Goal: Information Seeking & Learning: Learn about a topic

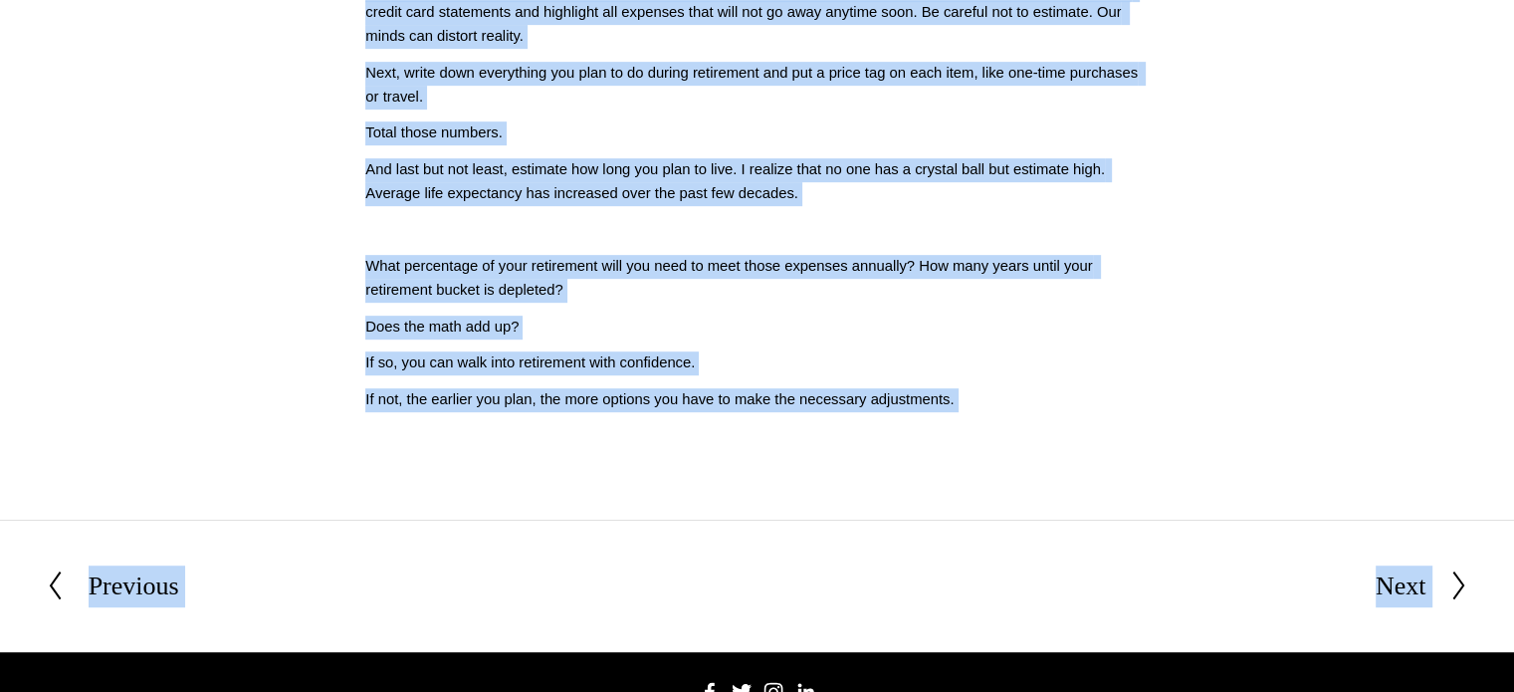
scroll to position [1083, 0]
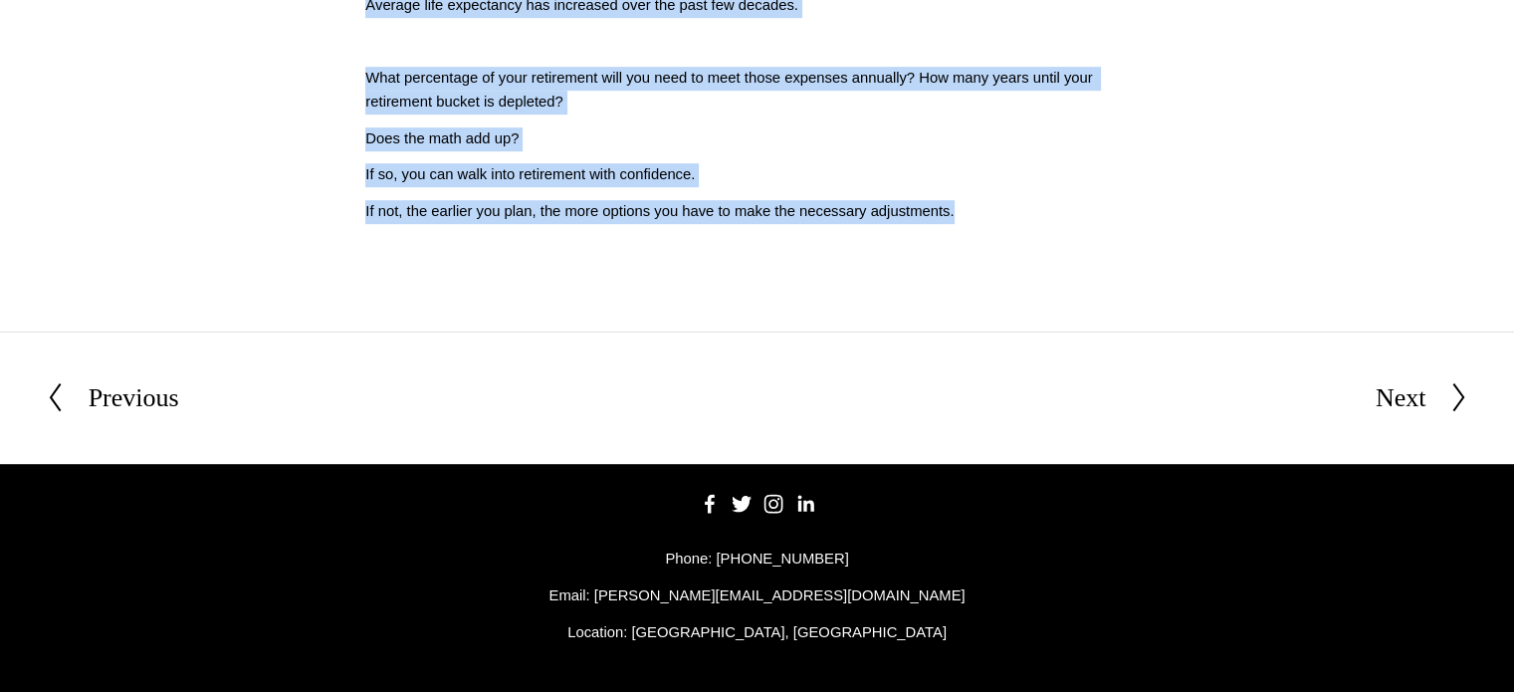
drag, startPoint x: 362, startPoint y: 325, endPoint x: 973, endPoint y: 222, distance: 619.7
copy div "Will I Have Enough Money After I Retire? Script: (009) Will I have enough money…"
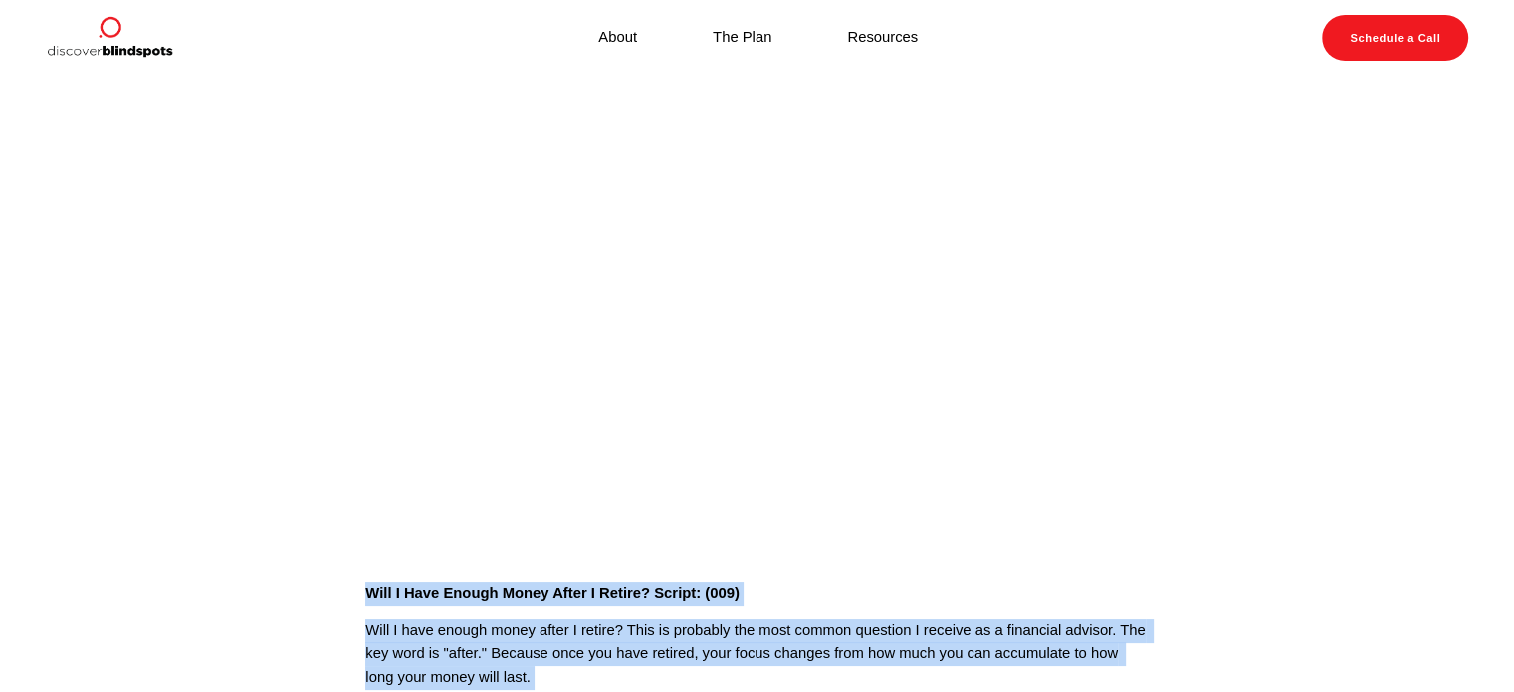
scroll to position [0, 0]
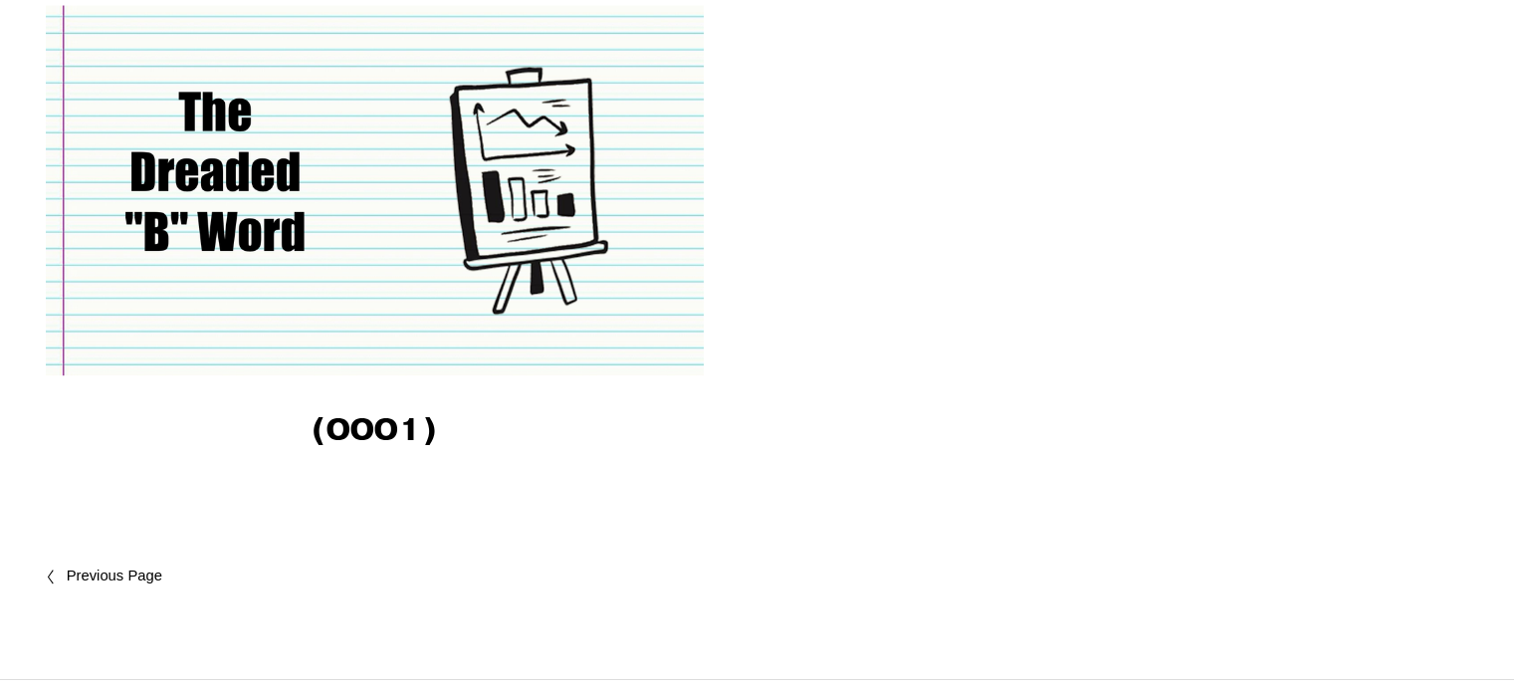
scroll to position [3085, 0]
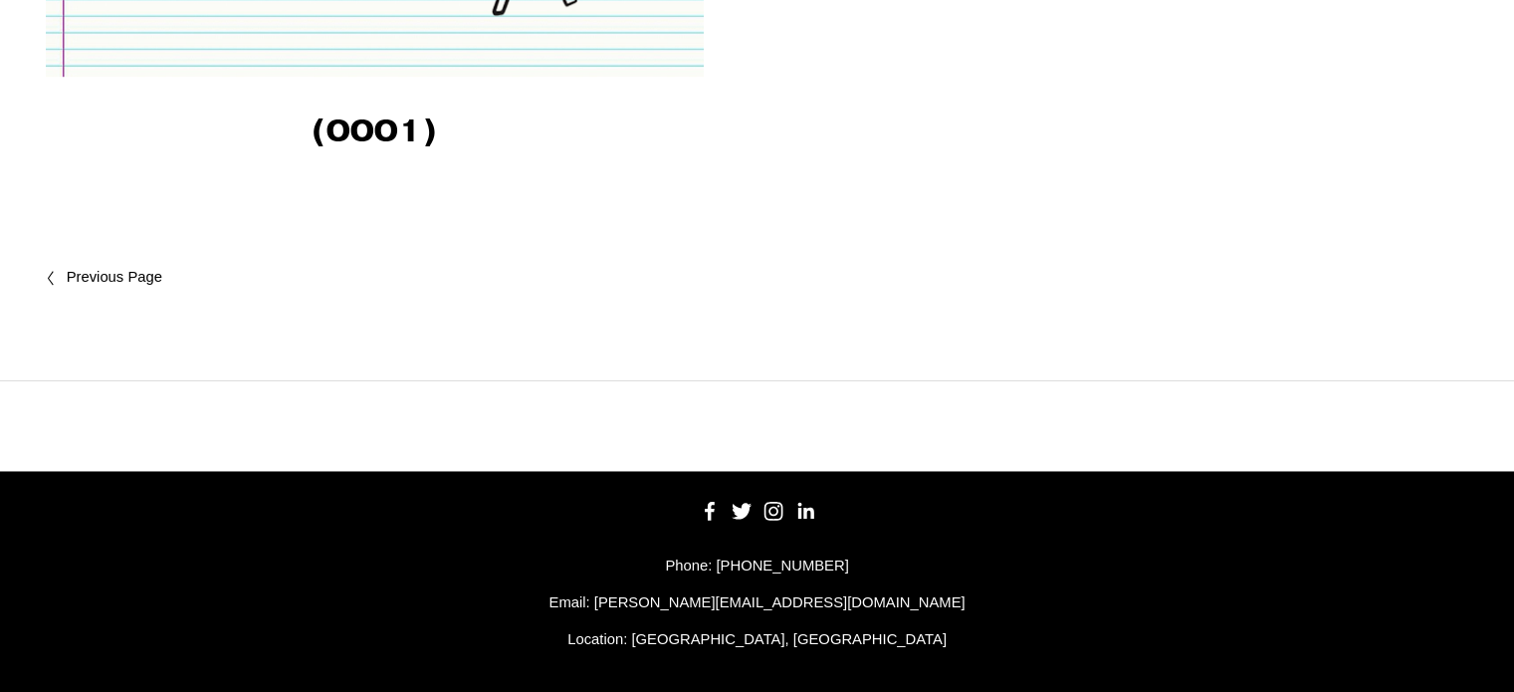
click at [88, 271] on link "Newer Posts" at bounding box center [402, 278] width 712 height 24
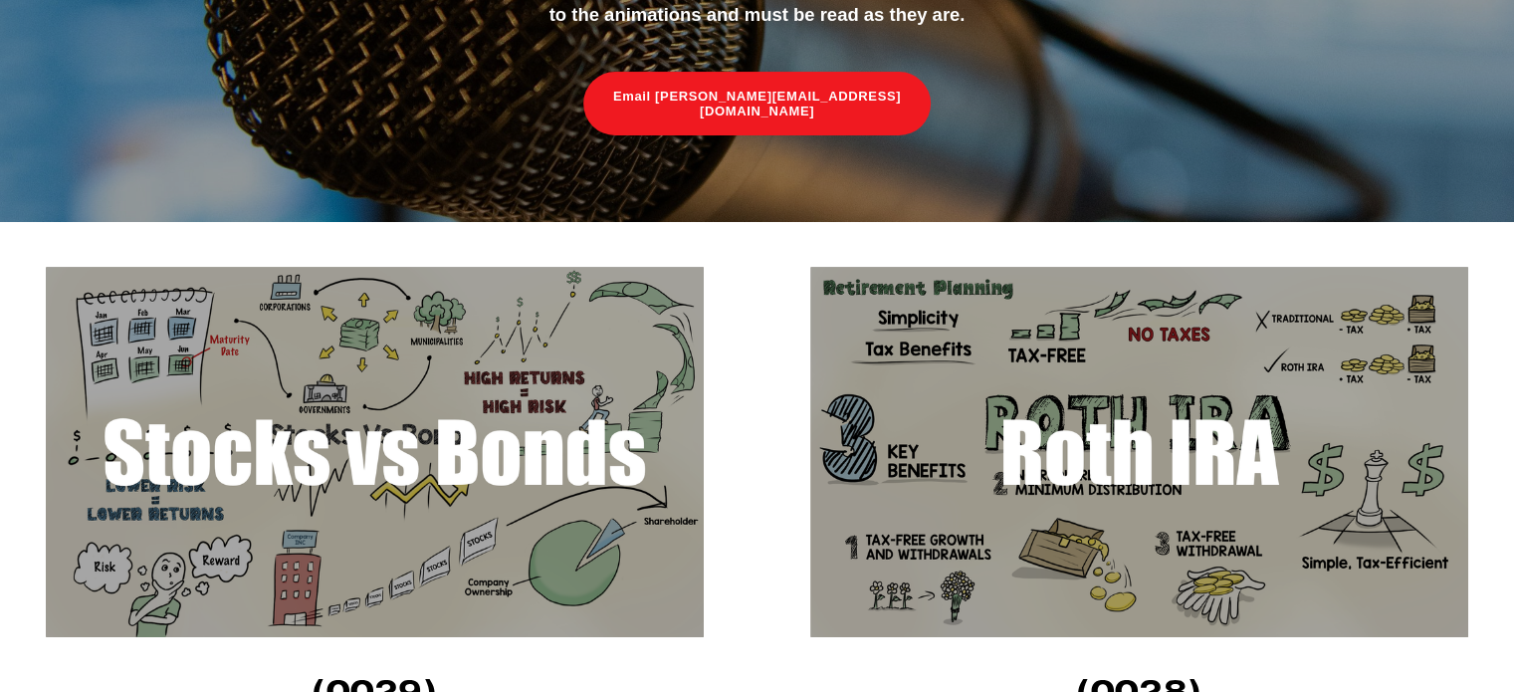
scroll to position [697, 0]
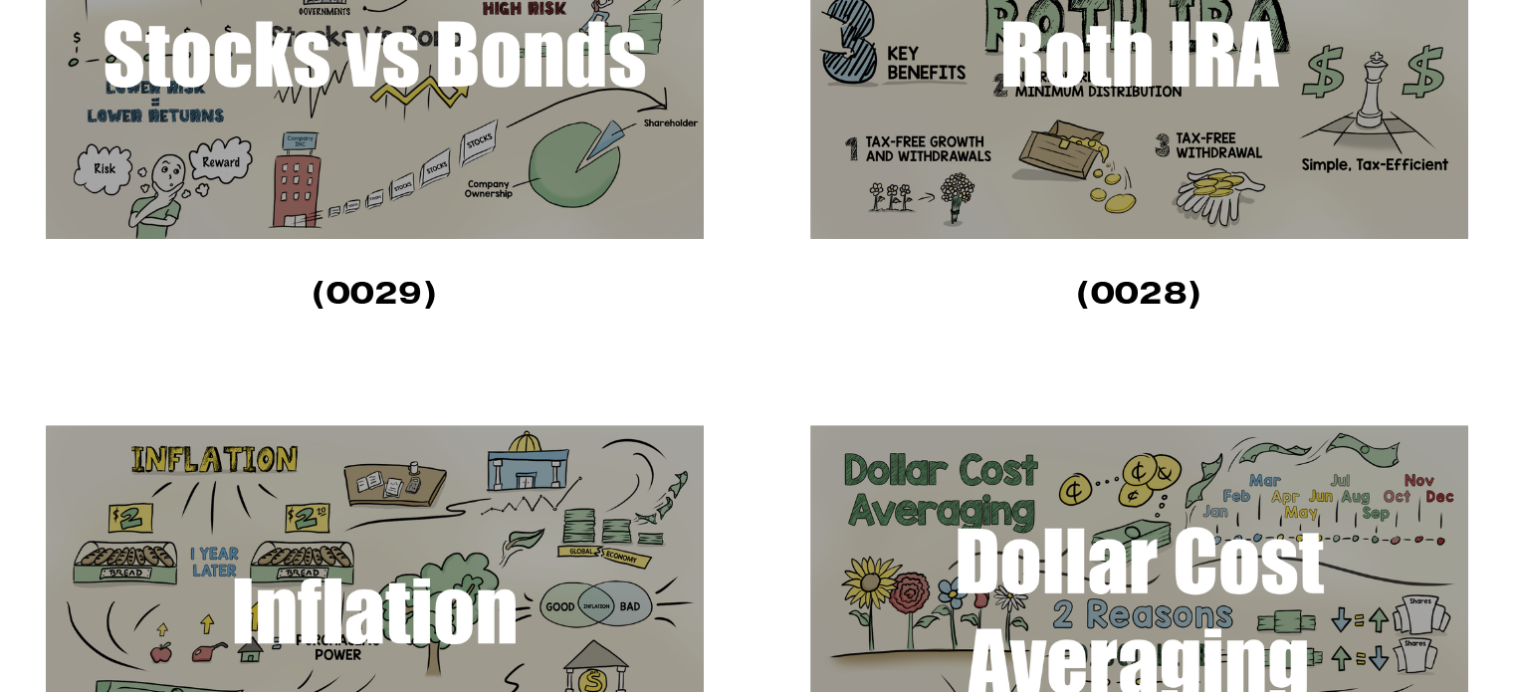
click at [1130, 108] on img at bounding box center [1139, 54] width 658 height 370
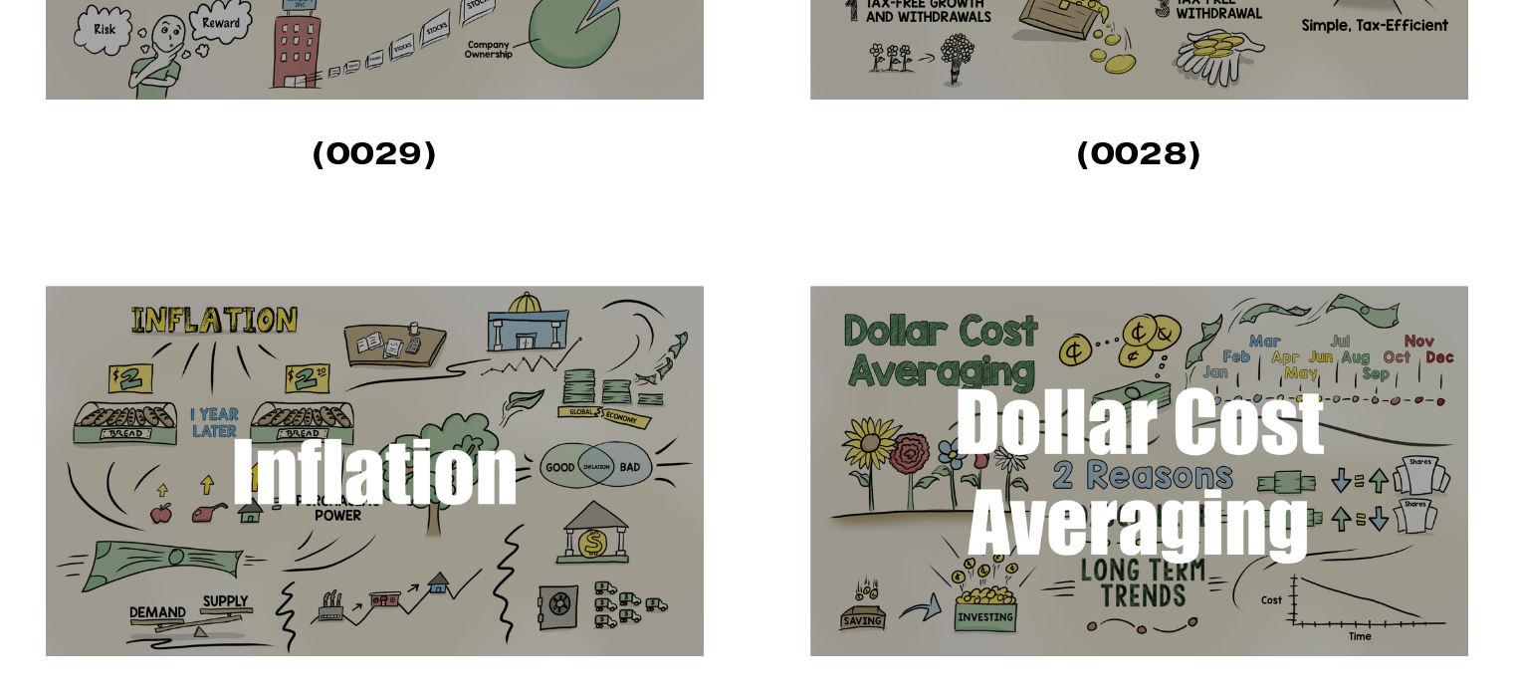
scroll to position [995, 0]
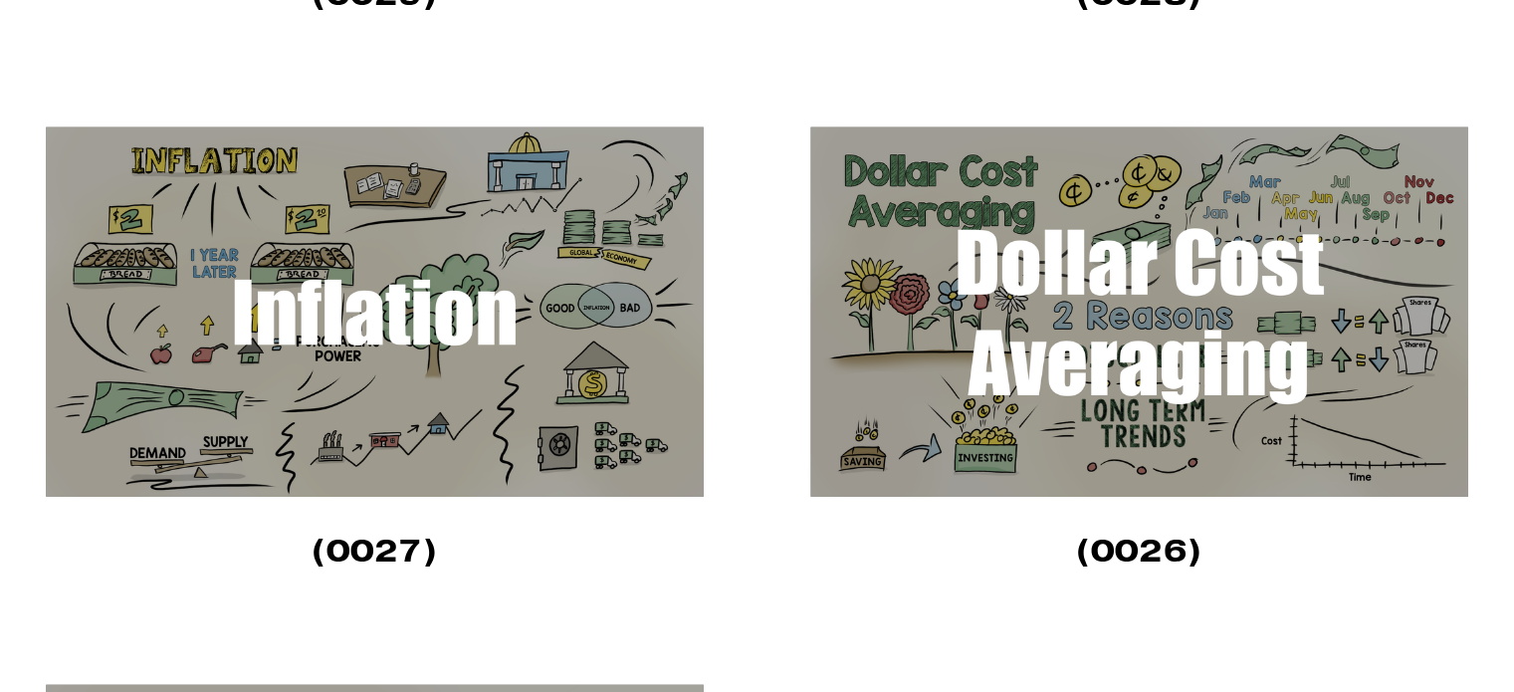
click at [446, 385] on img at bounding box center [375, 311] width 658 height 370
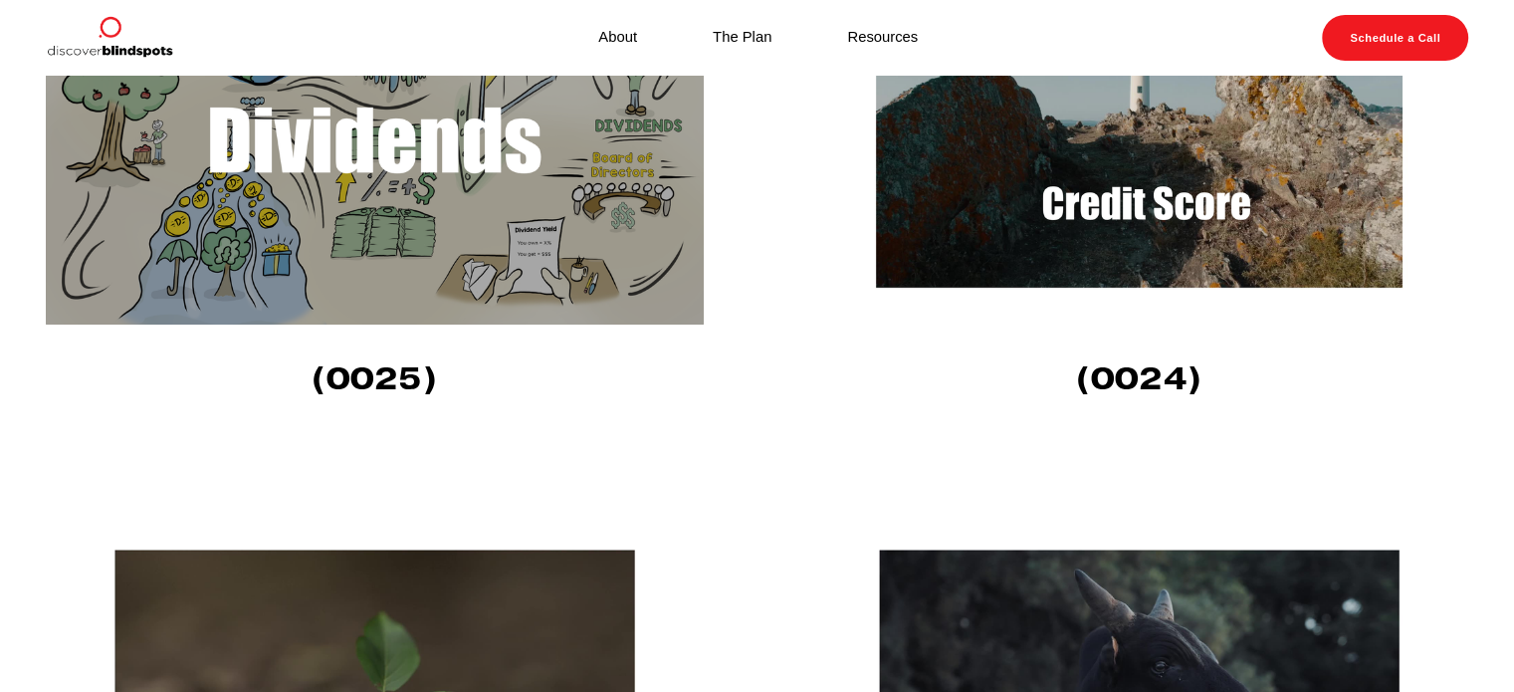
scroll to position [1692, 0]
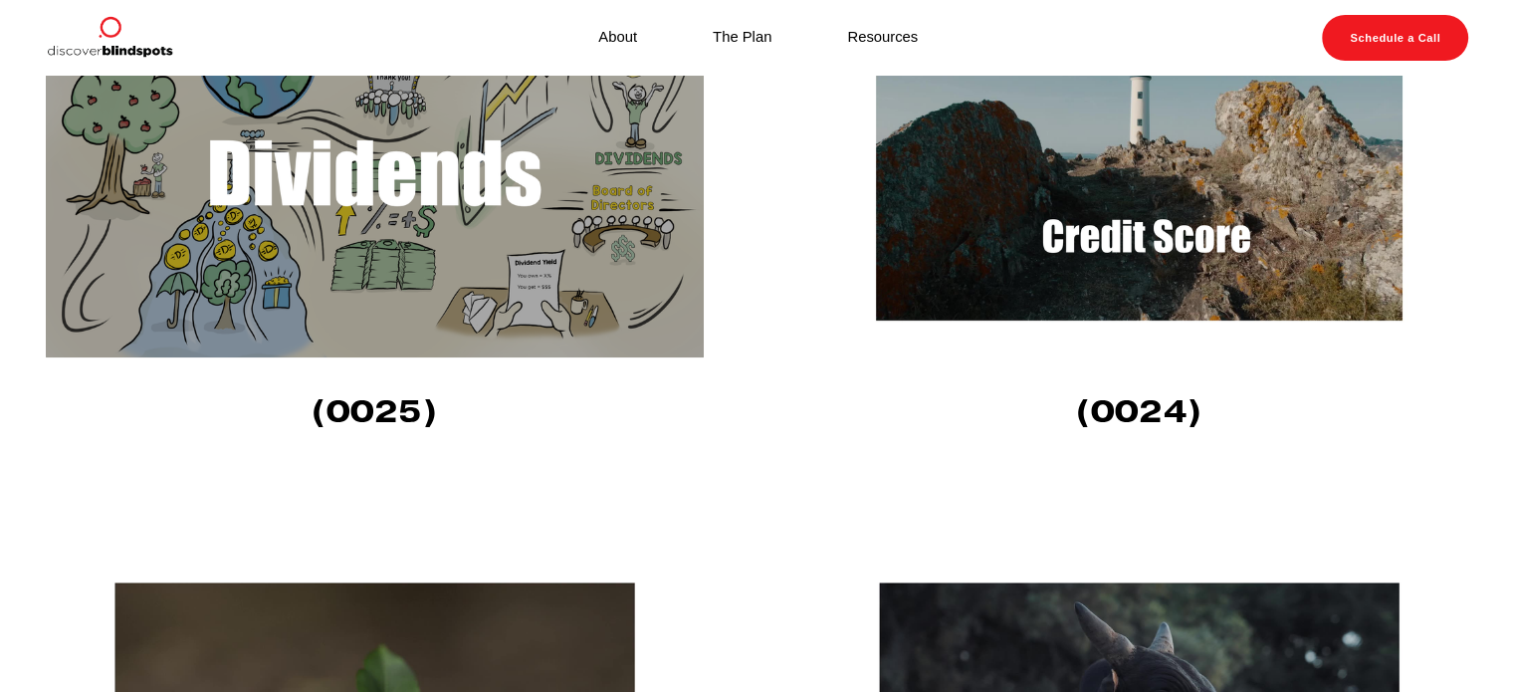
click at [1159, 228] on img at bounding box center [1139, 172] width 658 height 370
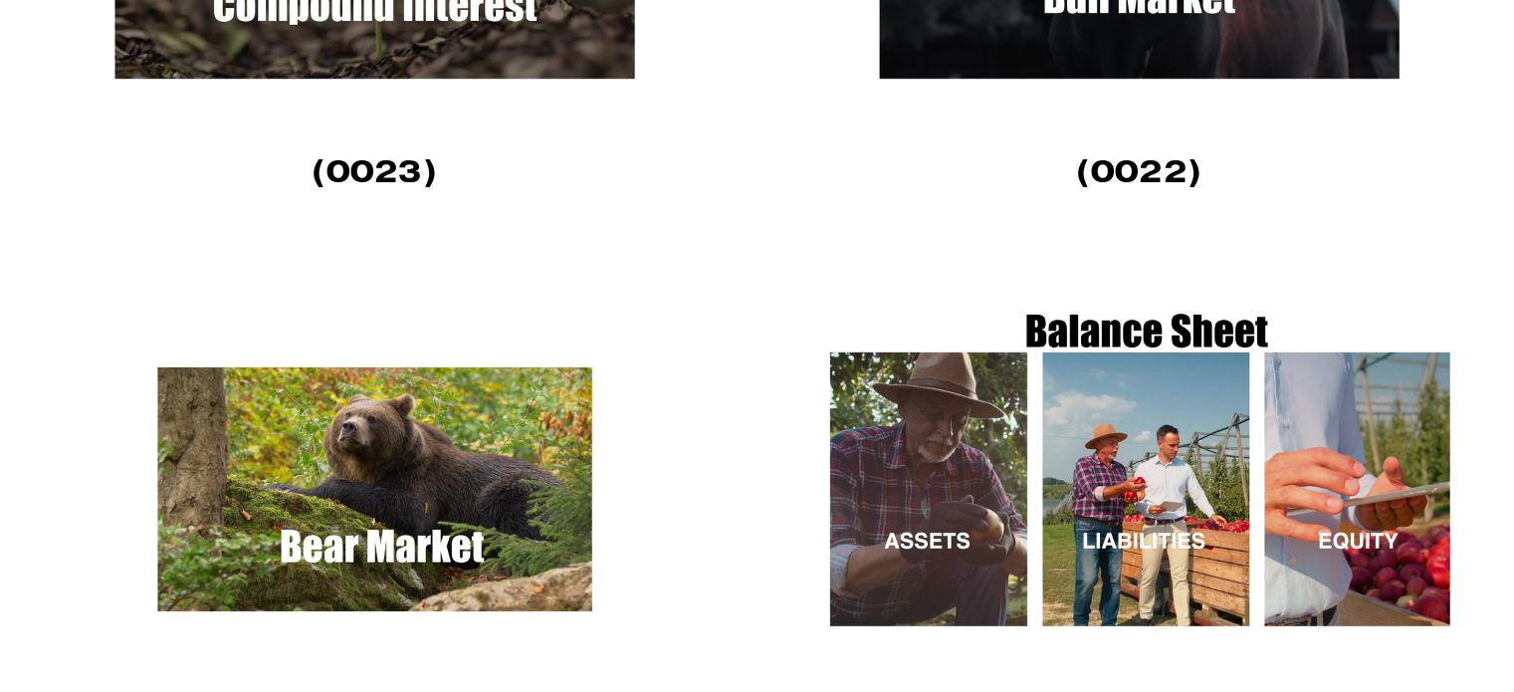
scroll to position [2687, 0]
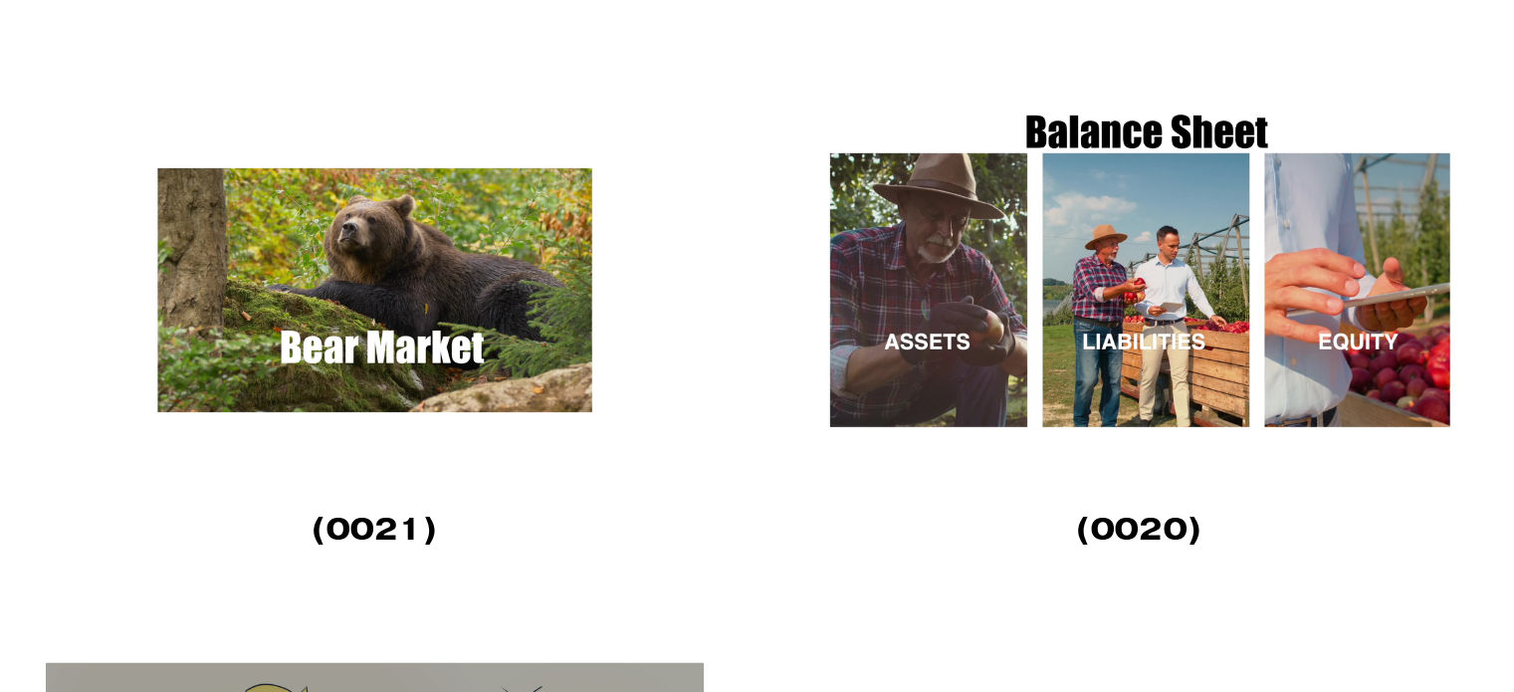
click at [478, 317] on img at bounding box center [375, 289] width 658 height 370
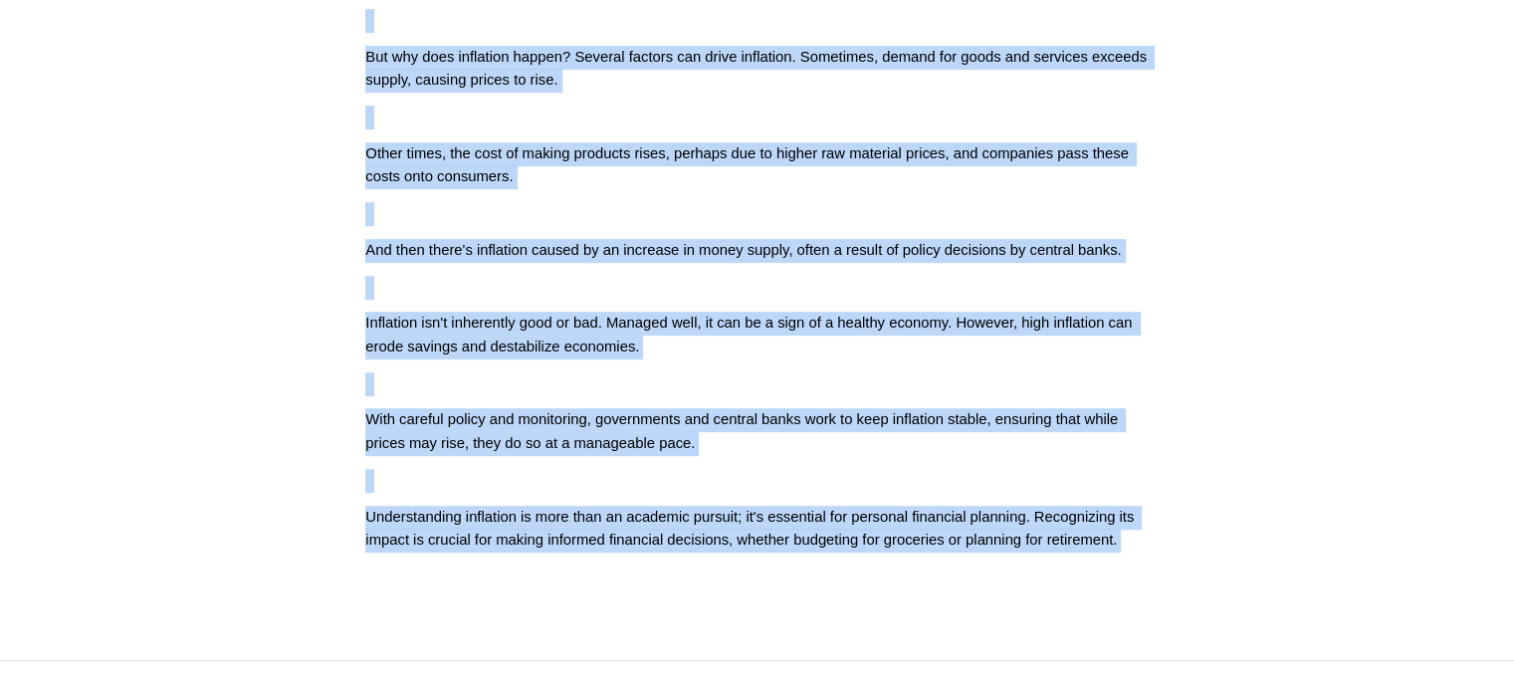
scroll to position [1123, 0]
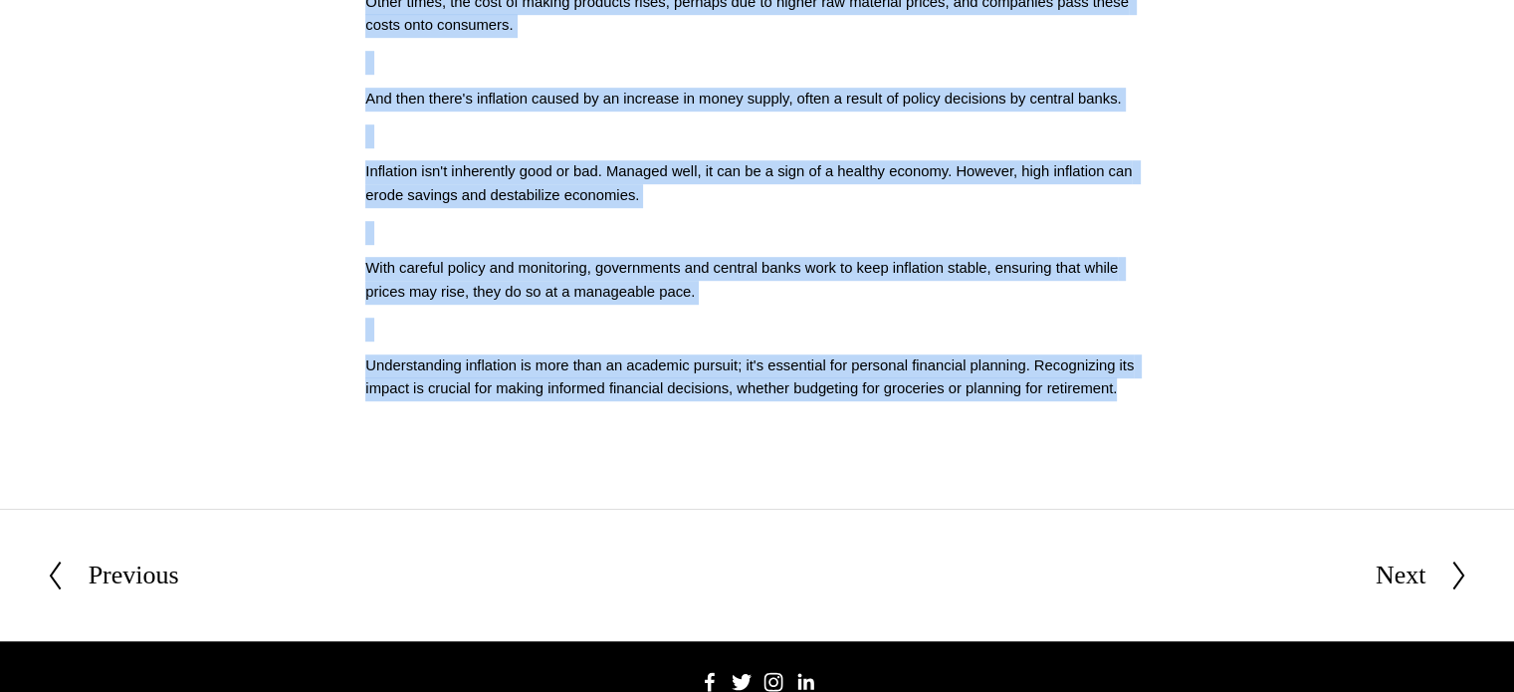
drag, startPoint x: 366, startPoint y: 329, endPoint x: 1162, endPoint y: 431, distance: 802.6
copy div "Navigating the Effects of Inflation on Your Financial Plans Script (0027) Infla…"
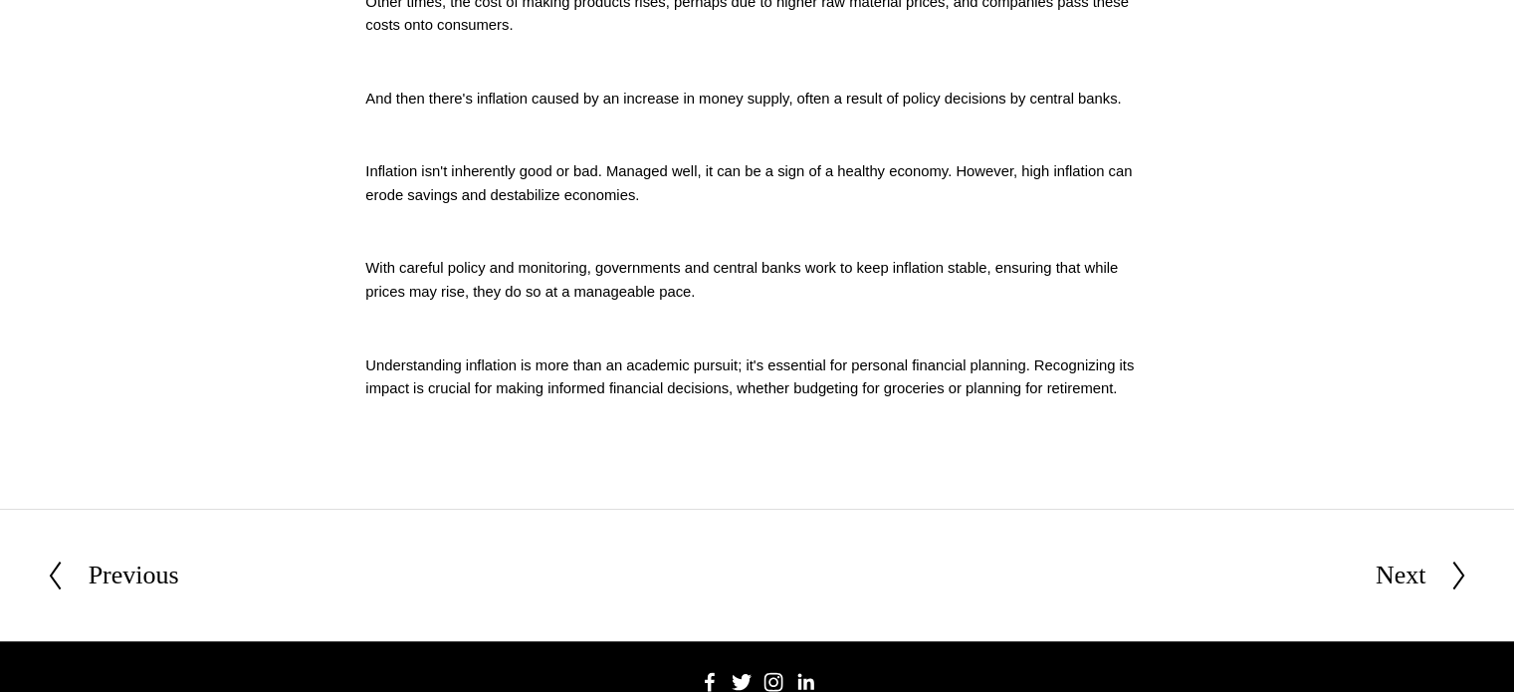
click at [713, 542] on section "Previous Previous Next Next" at bounding box center [757, 575] width 1514 height 132
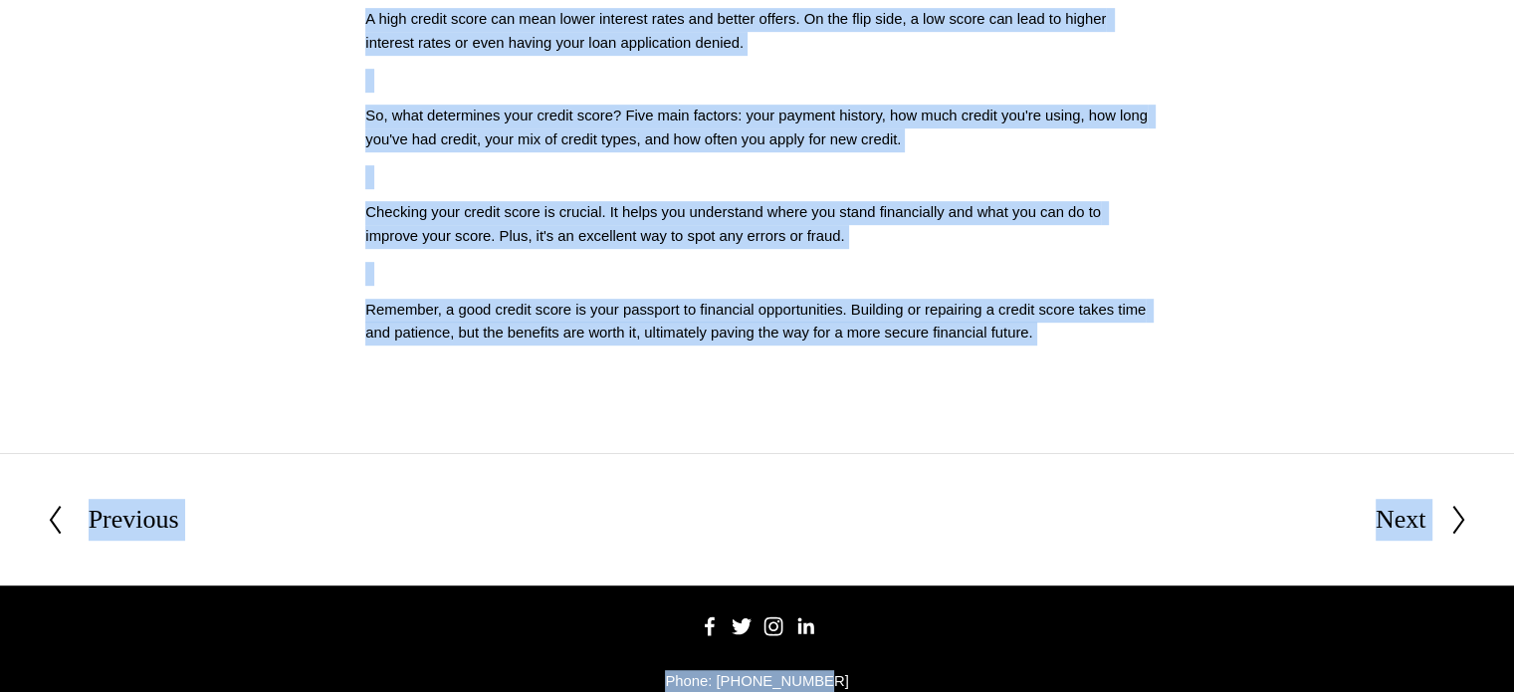
scroll to position [1059, 0]
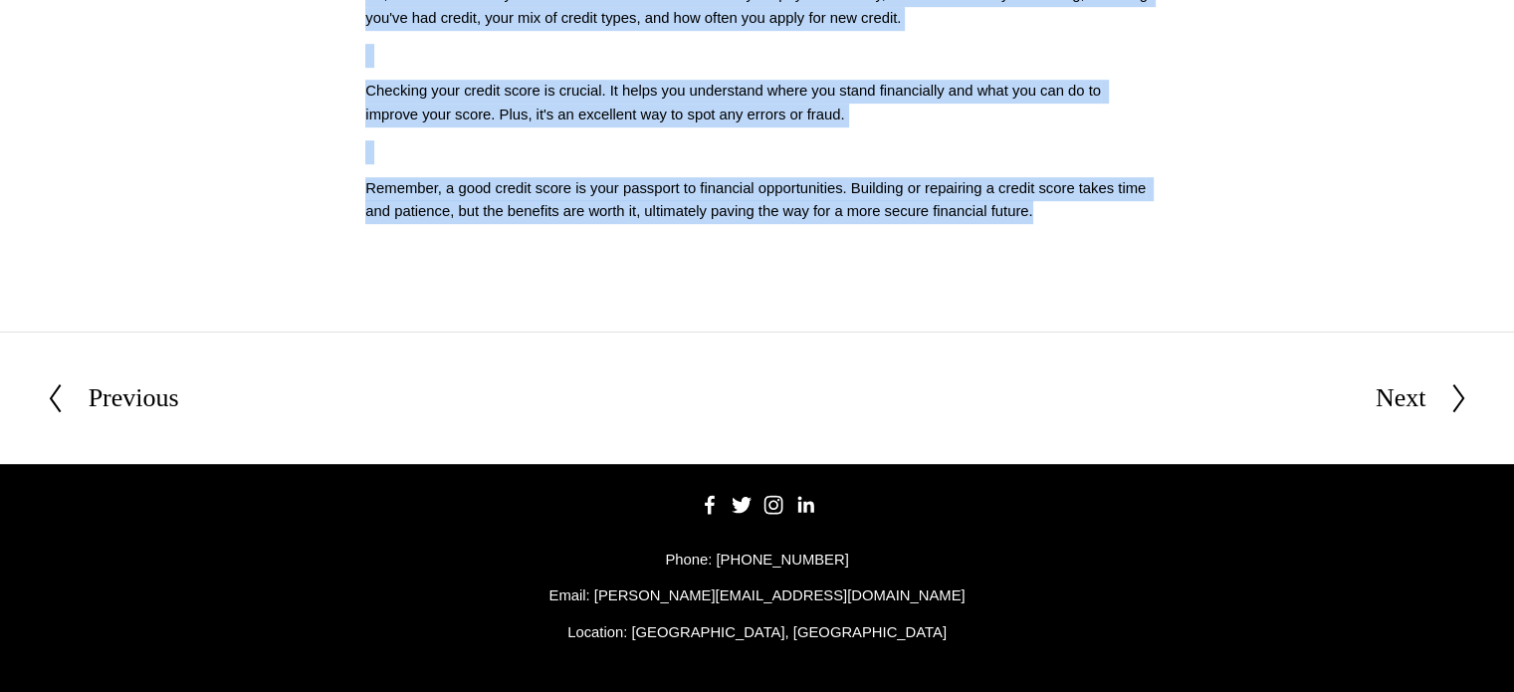
drag, startPoint x: 334, startPoint y: 623, endPoint x: 1035, endPoint y: 277, distance: 781.5
copy div "The Importance of Your Credit Score in Shaping Financial Opportunities Script (…"
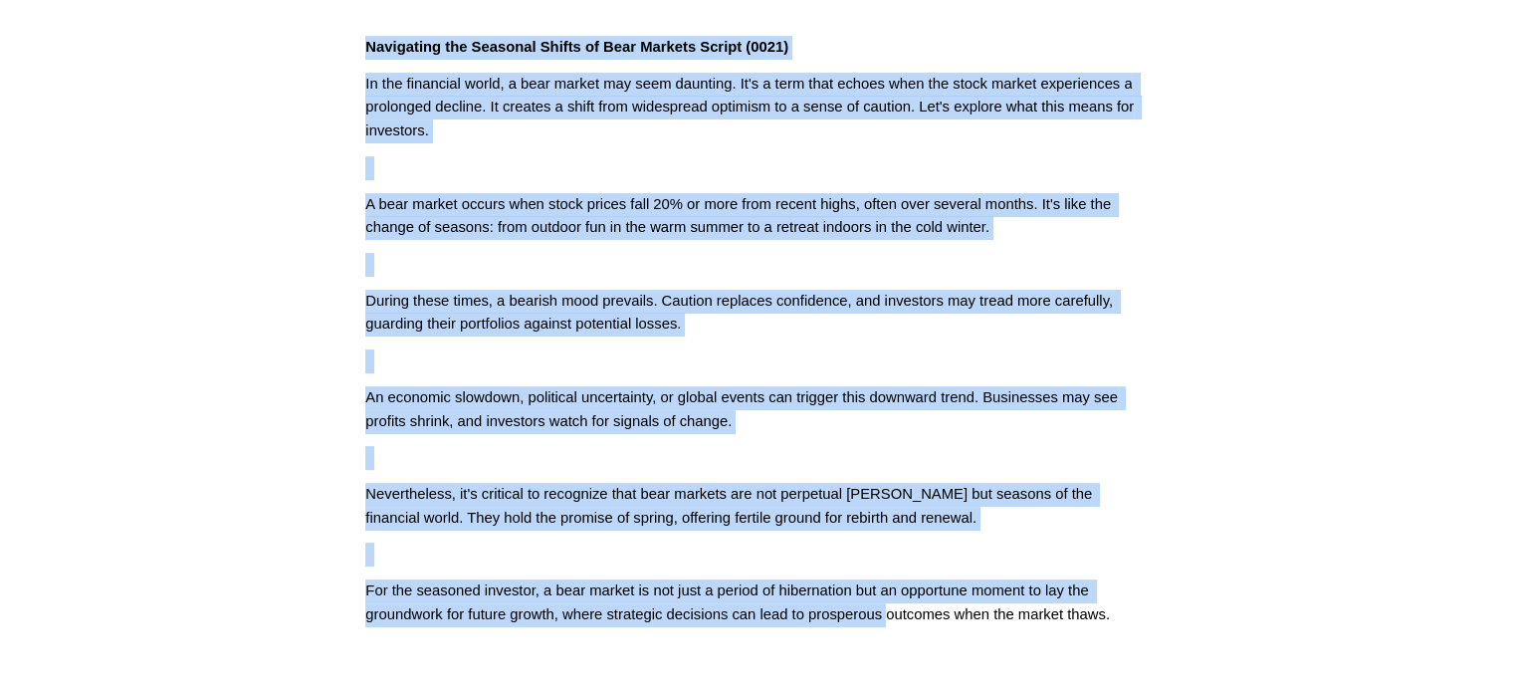
scroll to position [675, 0]
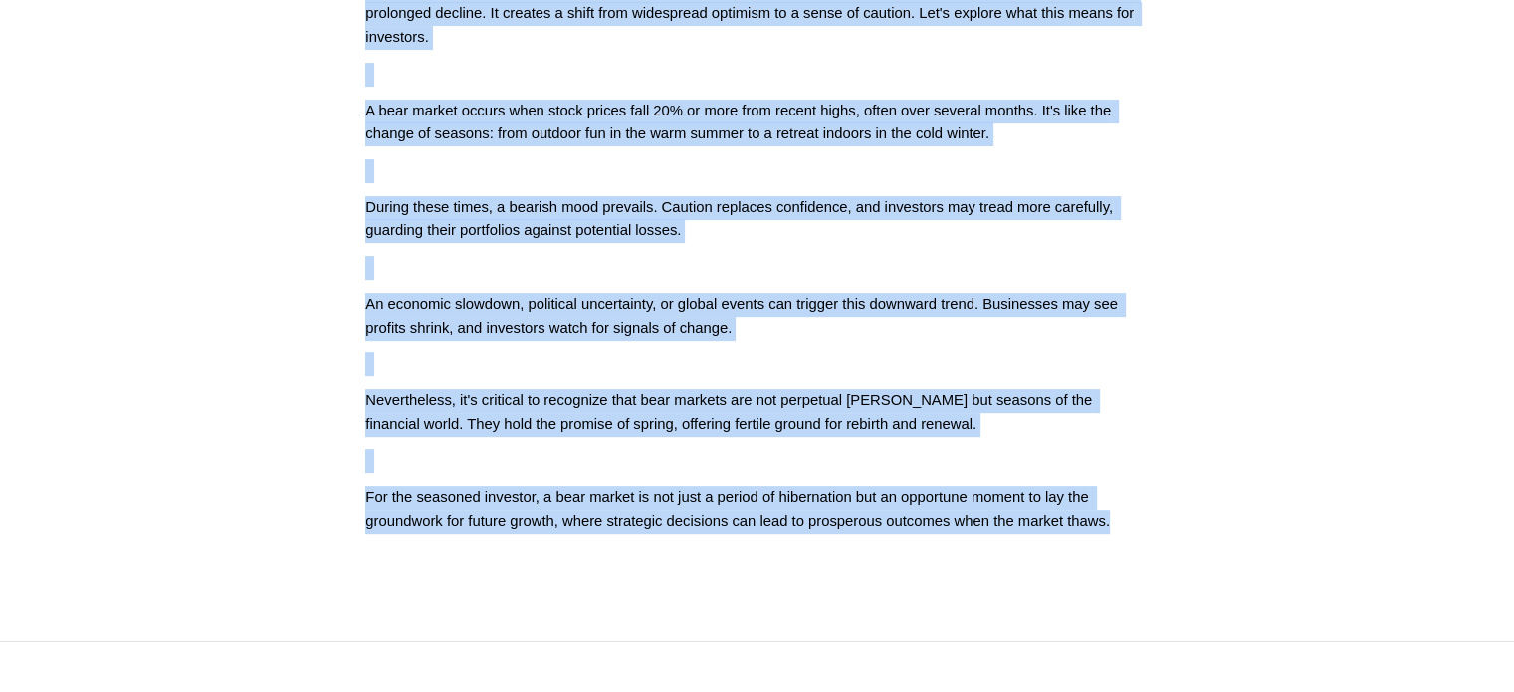
drag, startPoint x: 363, startPoint y: 230, endPoint x: 1124, endPoint y: 552, distance: 825.8
click at [1124, 552] on article "[DATE] Written By [PERSON_NAME] Navigating the Seasonal Shifts of Bear Markets …" at bounding box center [757, 21] width 1514 height 1239
copy div "Loremipsum dol Sitametc Adipis el Sedd Eiusmod Tempor (6798) In utl etdolorem a…"
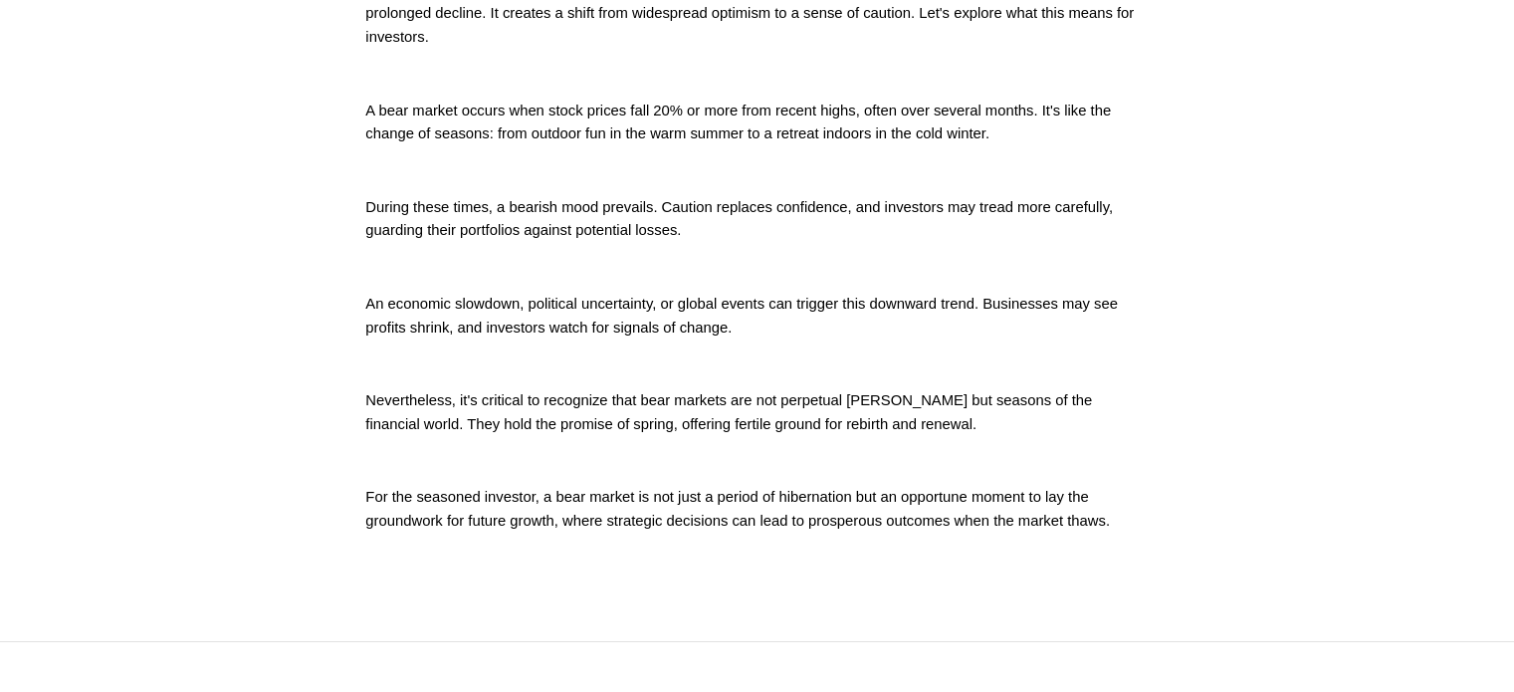
drag, startPoint x: 456, startPoint y: 660, endPoint x: 494, endPoint y: 668, distance: 38.6
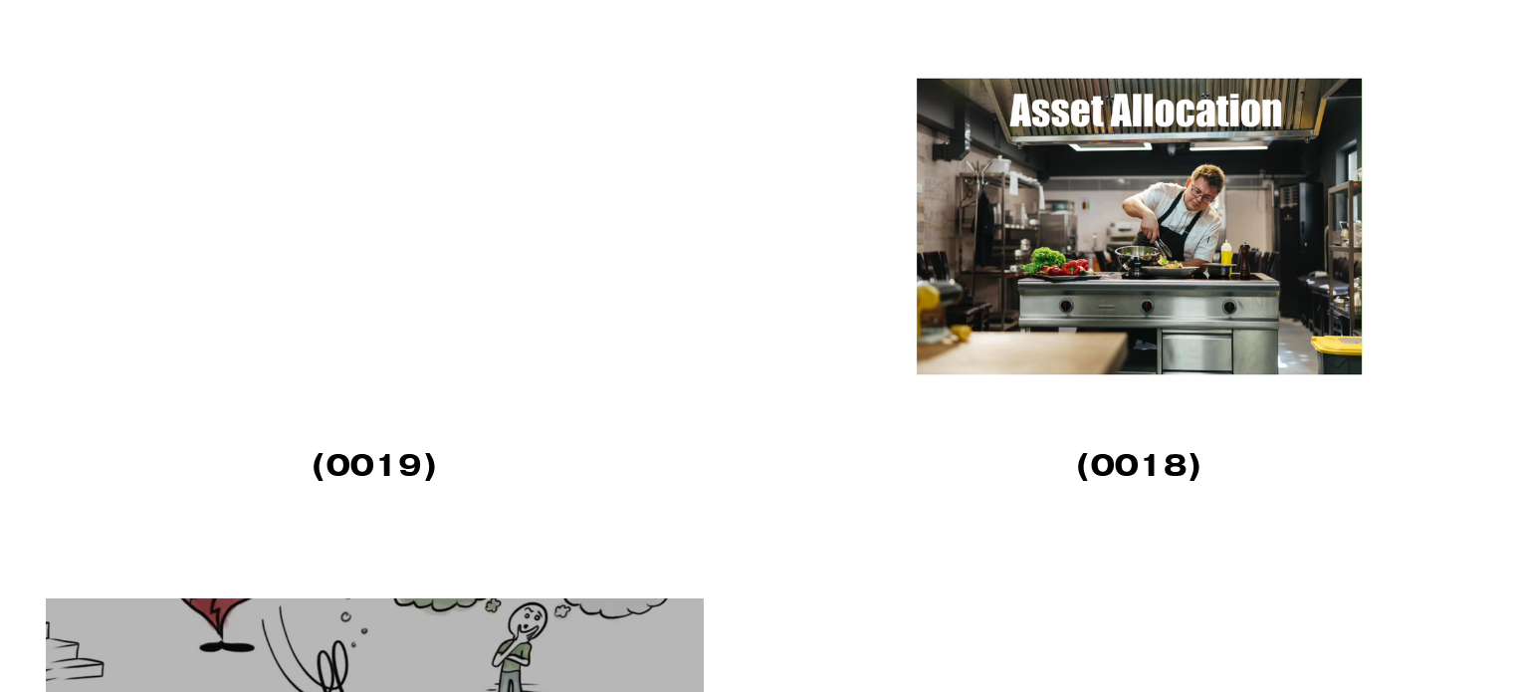
scroll to position [3284, 0]
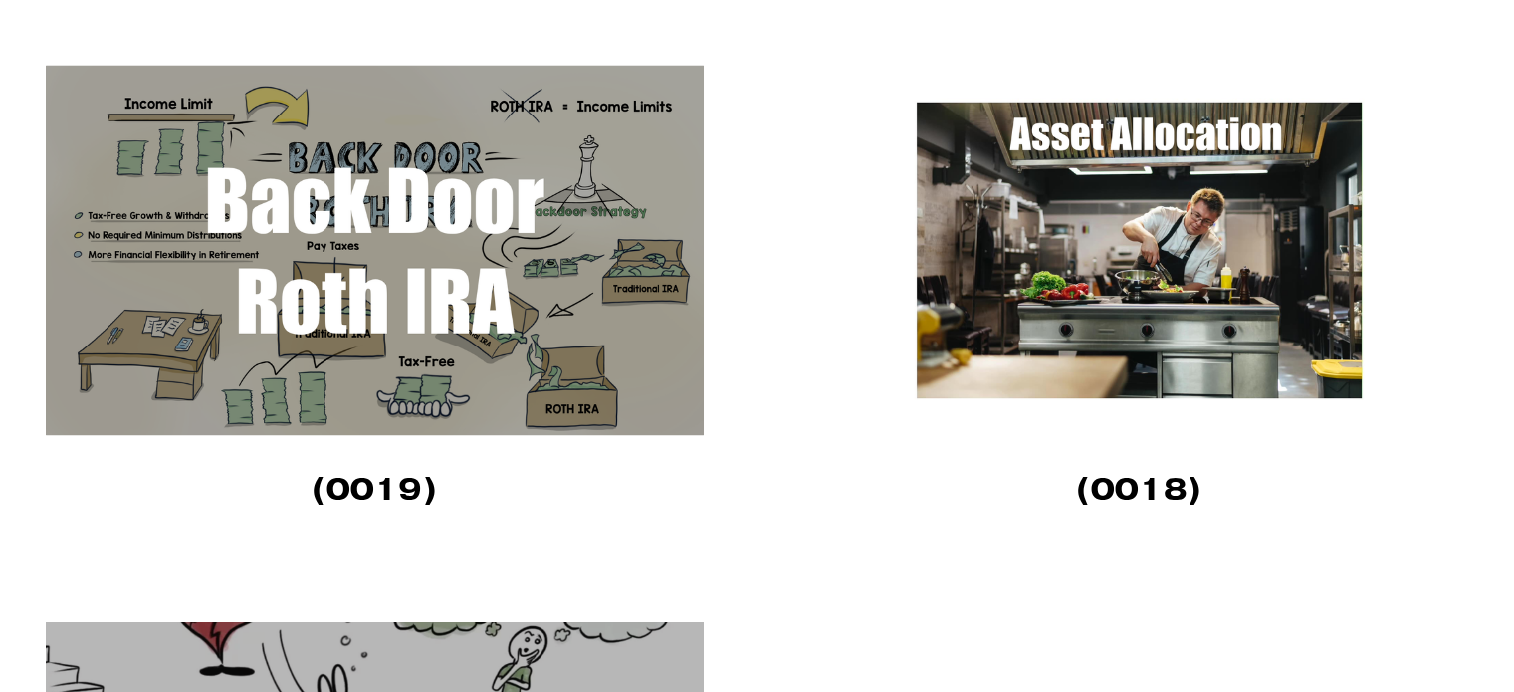
click at [346, 255] on img at bounding box center [375, 250] width 658 height 370
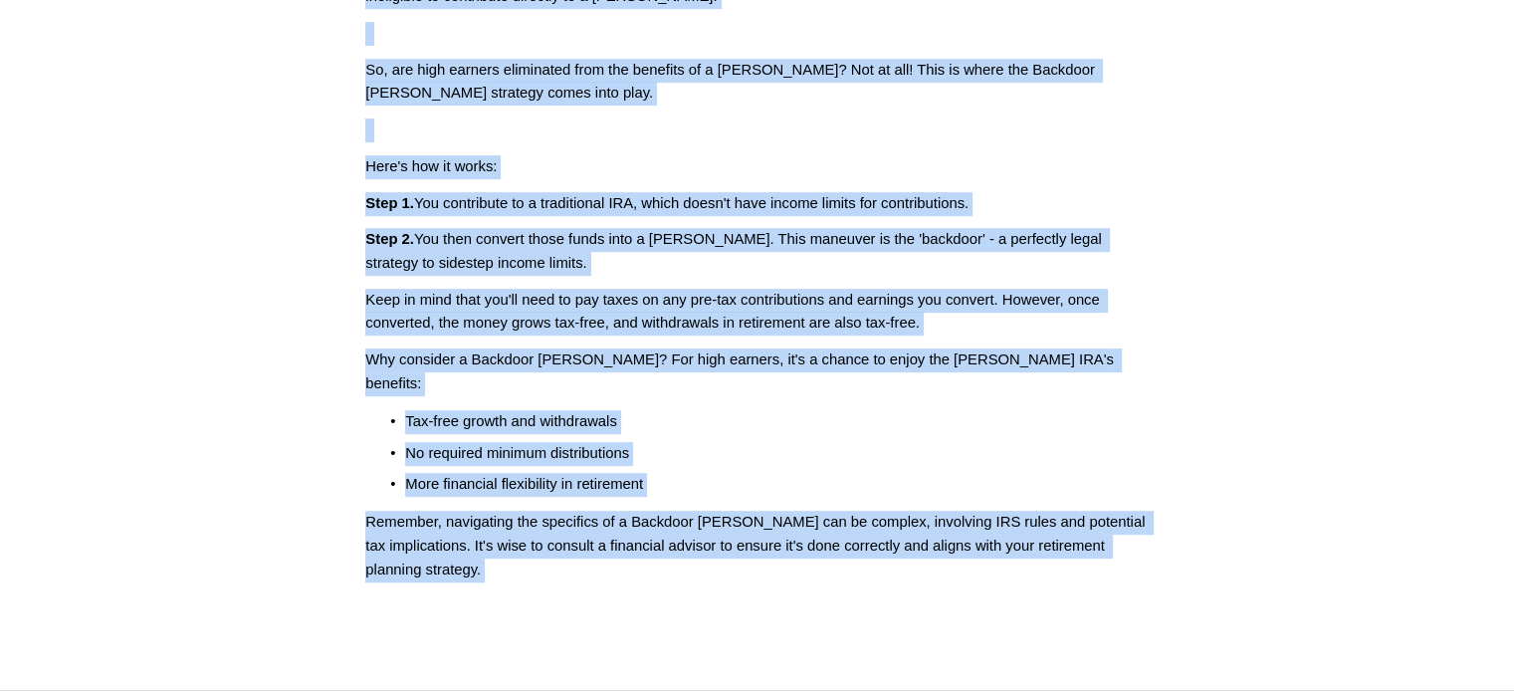
scroll to position [1126, 0]
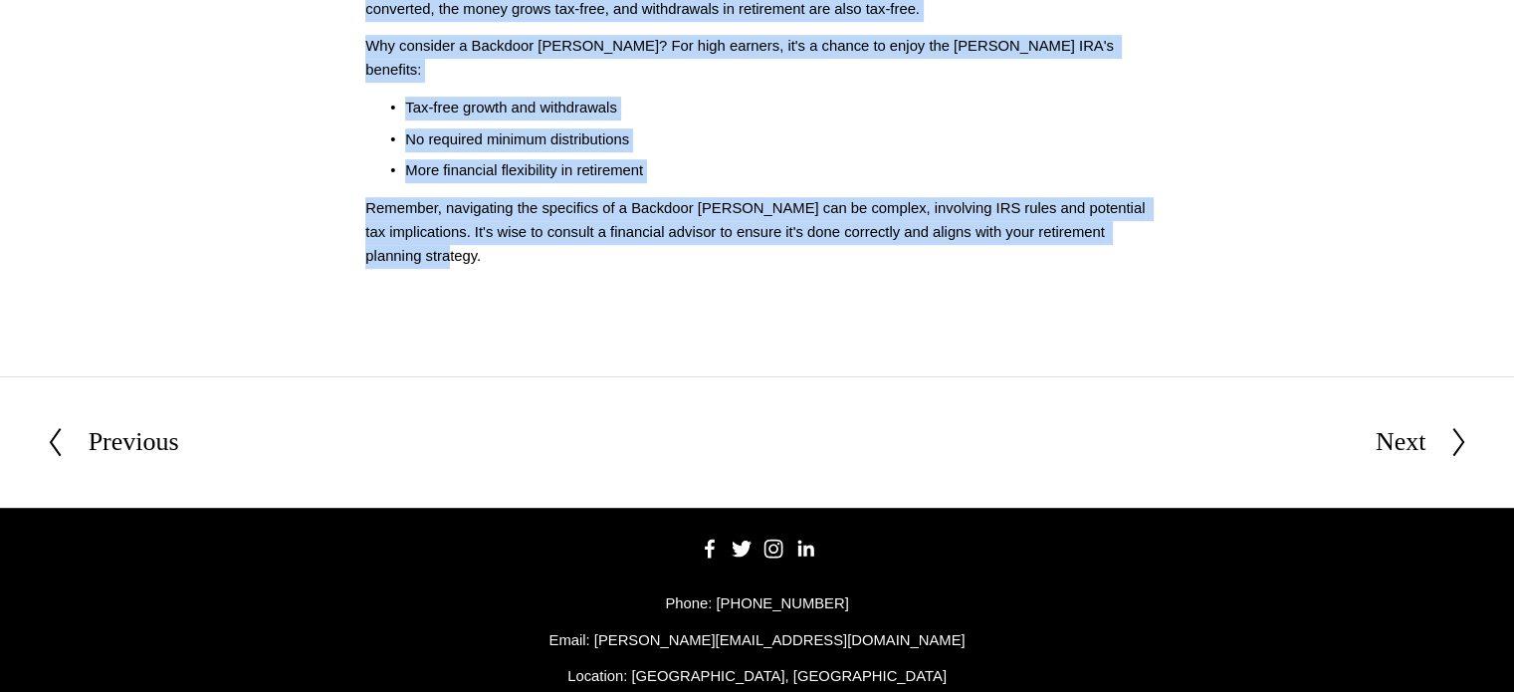
drag, startPoint x: 362, startPoint y: 222, endPoint x: 475, endPoint y: 240, distance: 113.9
copy div "Strategizing Your Retirement Savings with a Backdoor Roth IRA Script (0019) Whe…"
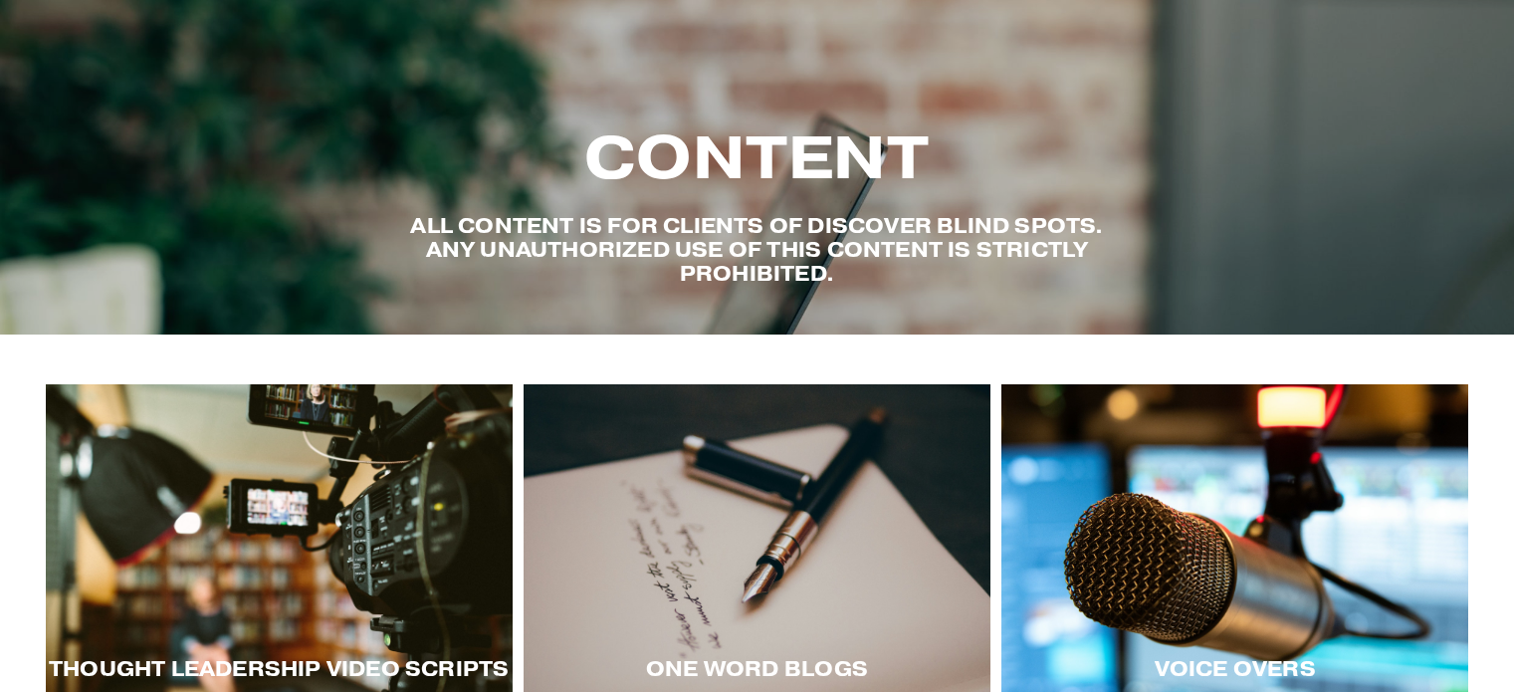
scroll to position [398, 0]
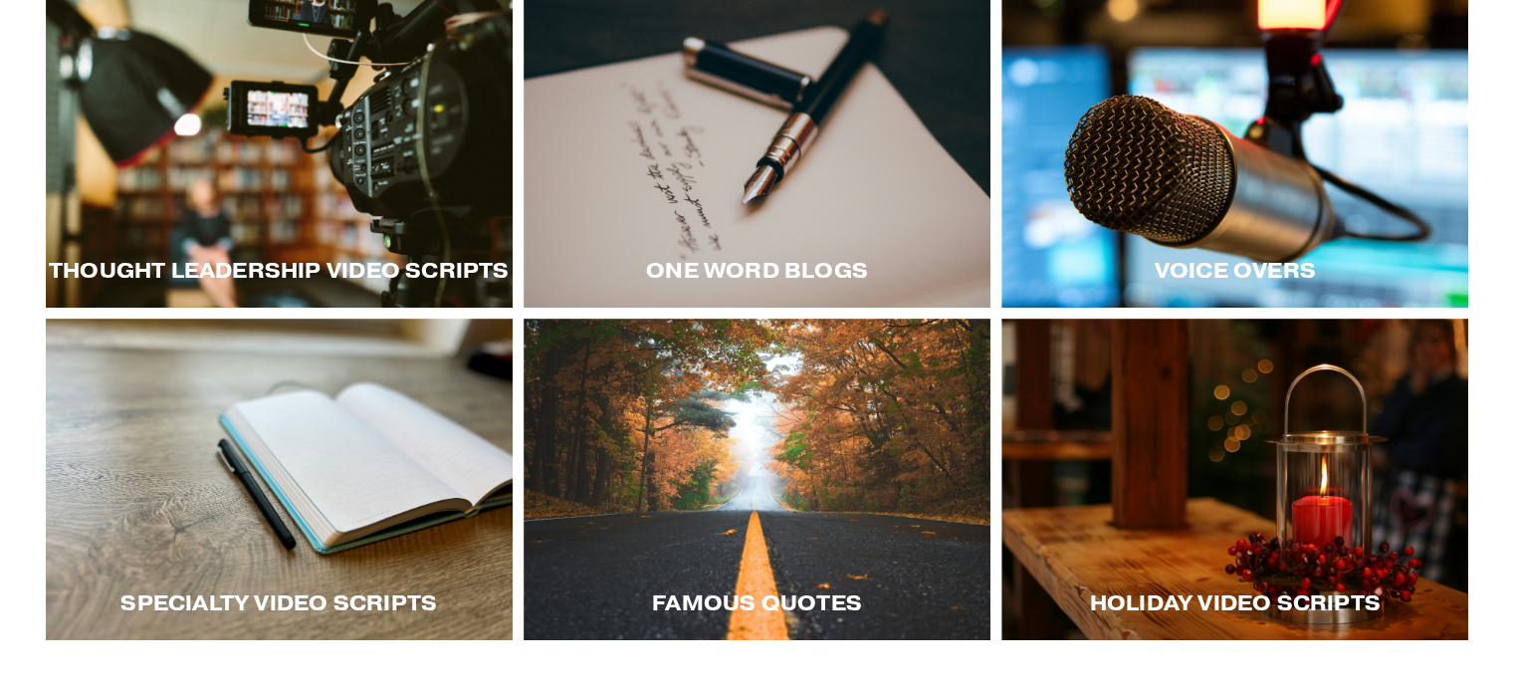
click at [307, 79] on div at bounding box center [279, 146] width 467 height 321
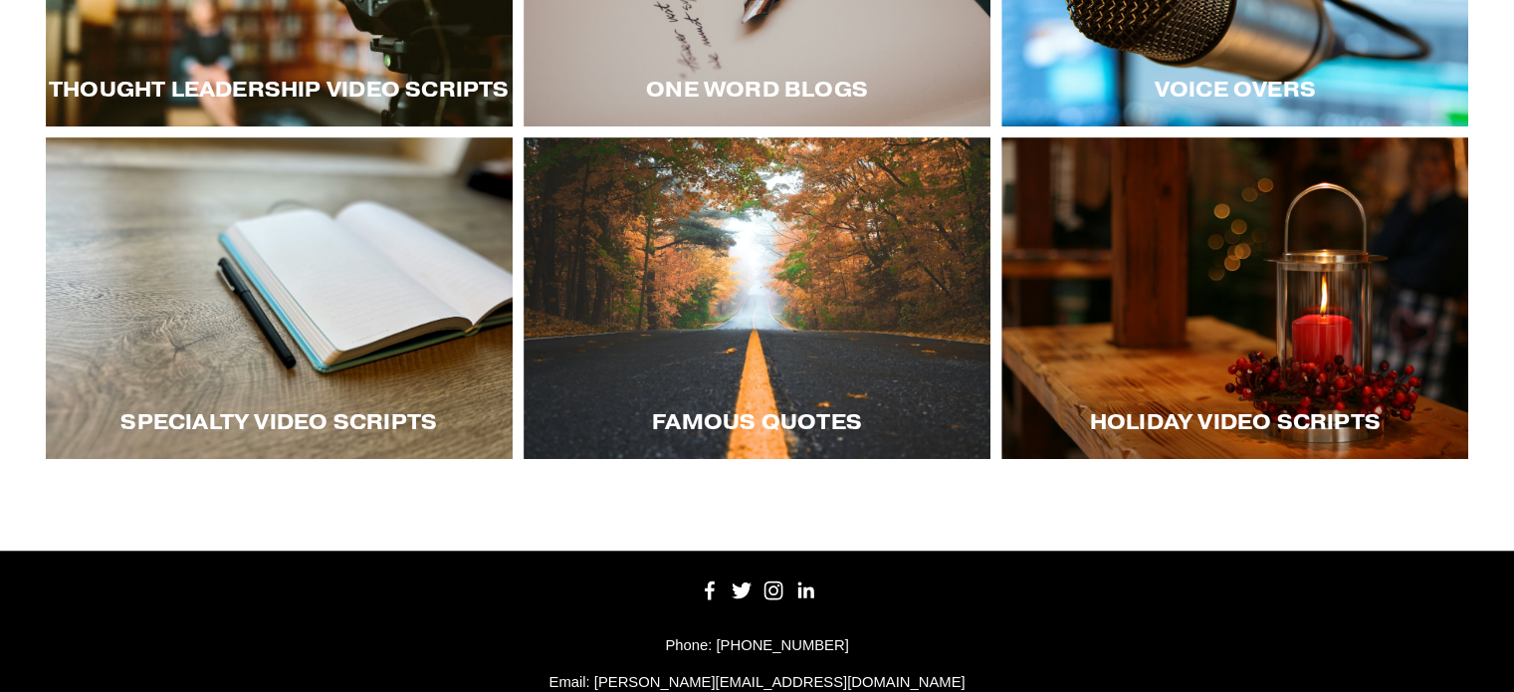
scroll to position [597, 0]
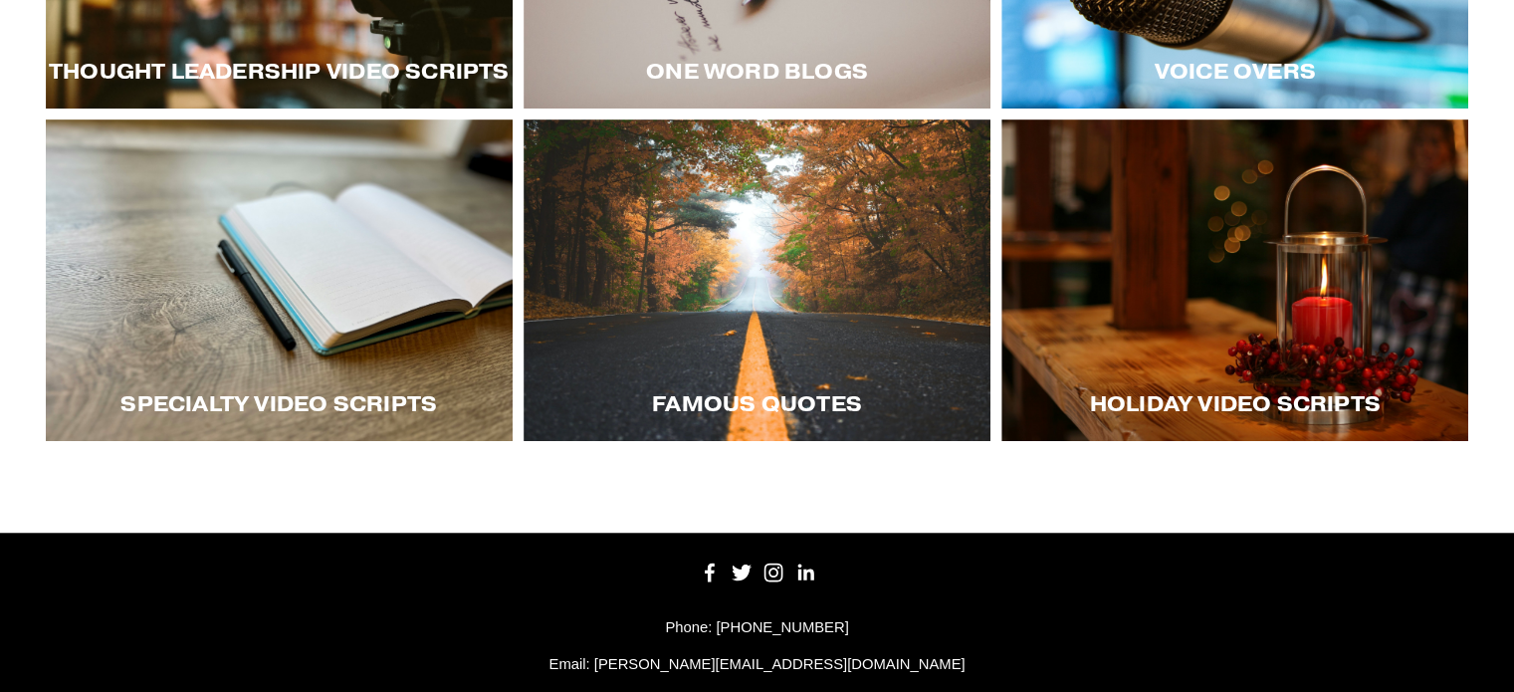
click at [289, 282] on div at bounding box center [279, 279] width 467 height 321
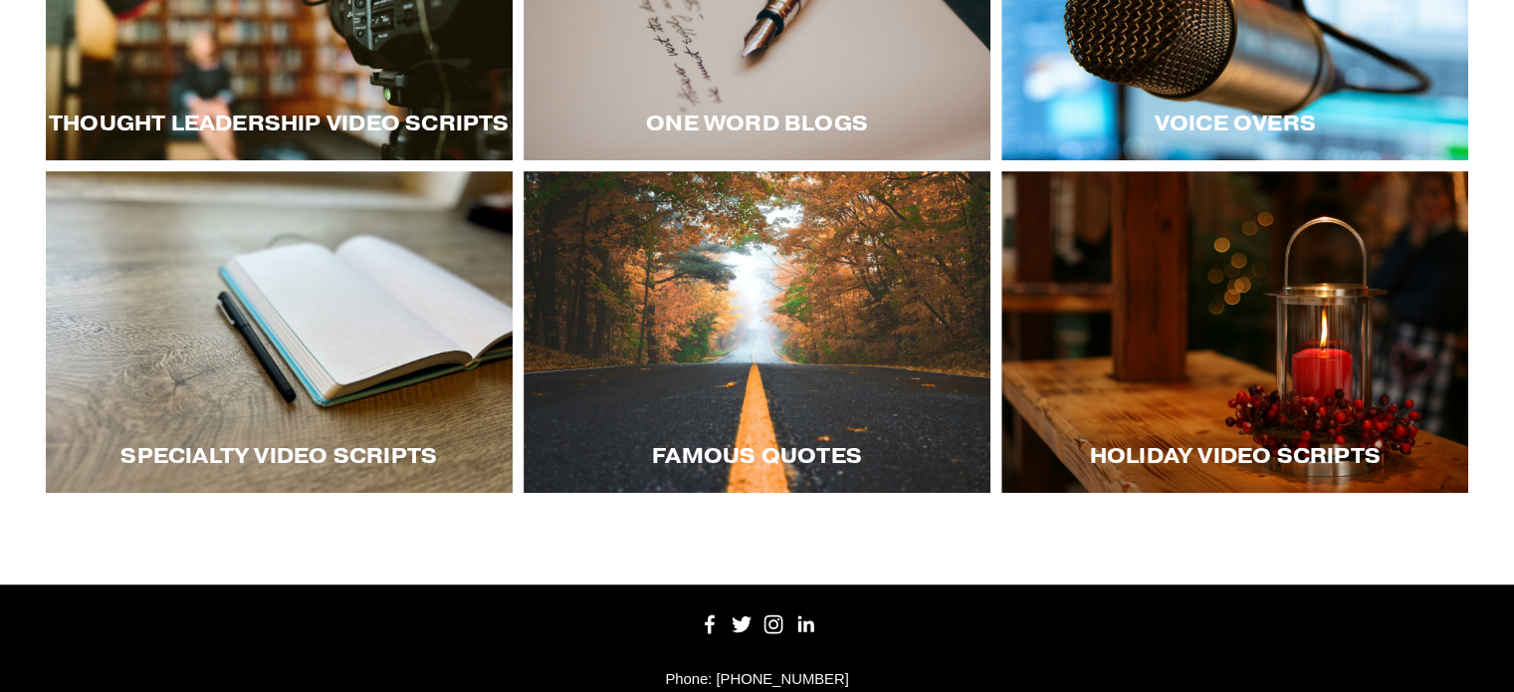
scroll to position [498, 0]
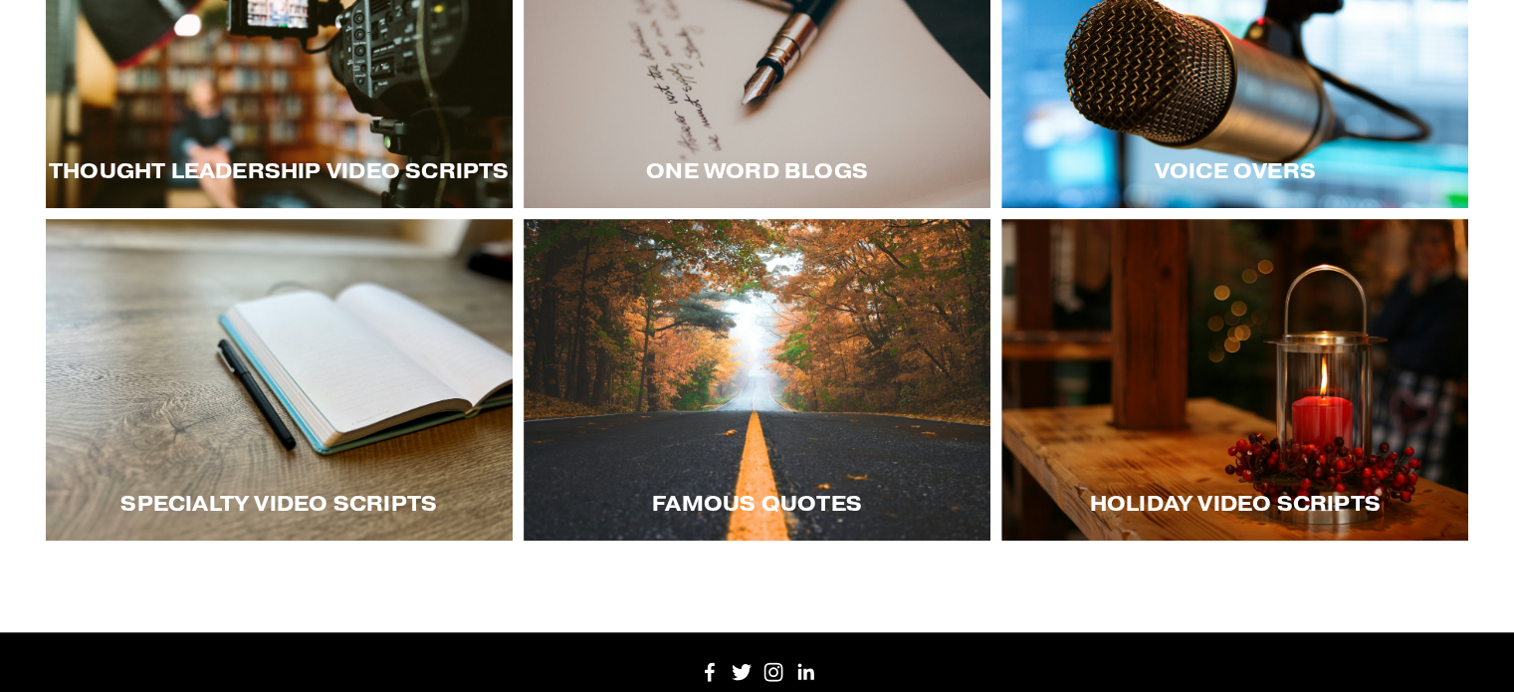
click at [852, 382] on div at bounding box center [756, 379] width 467 height 321
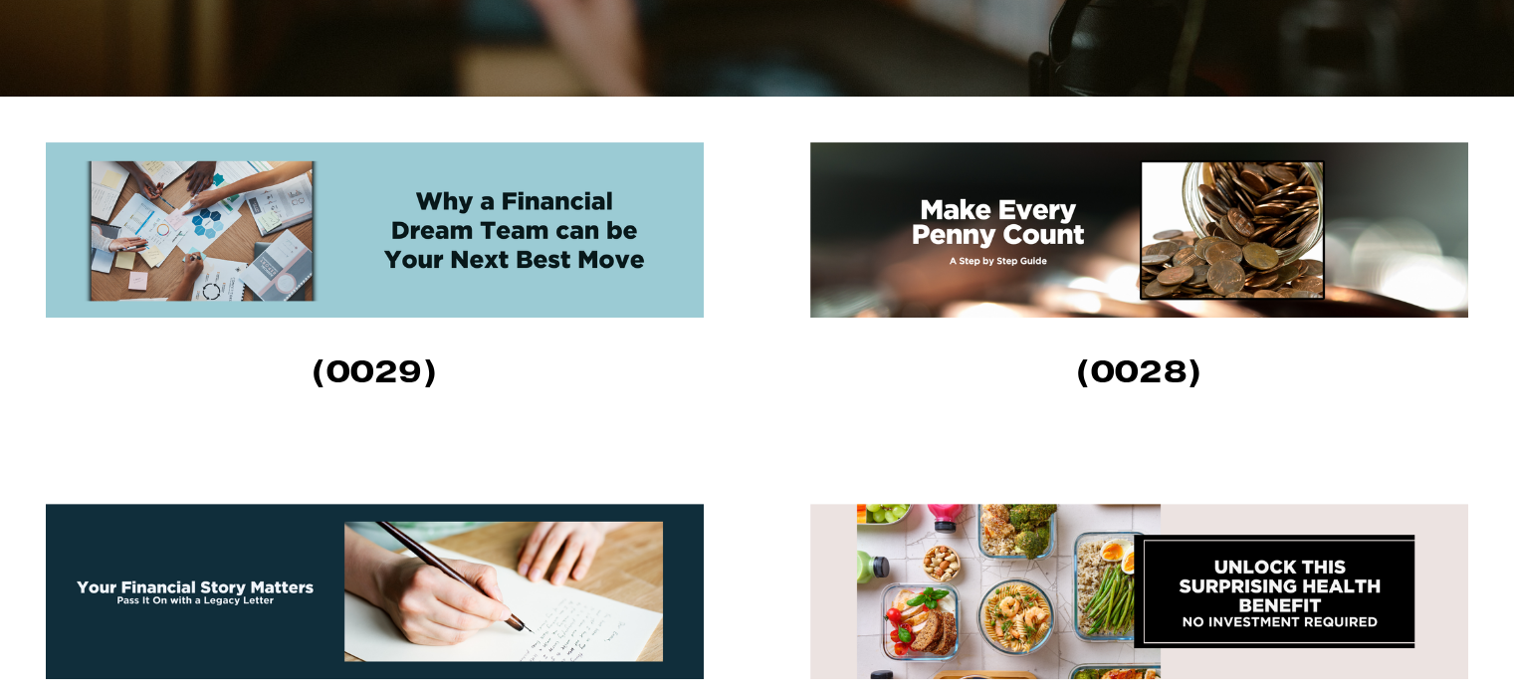
scroll to position [597, 0]
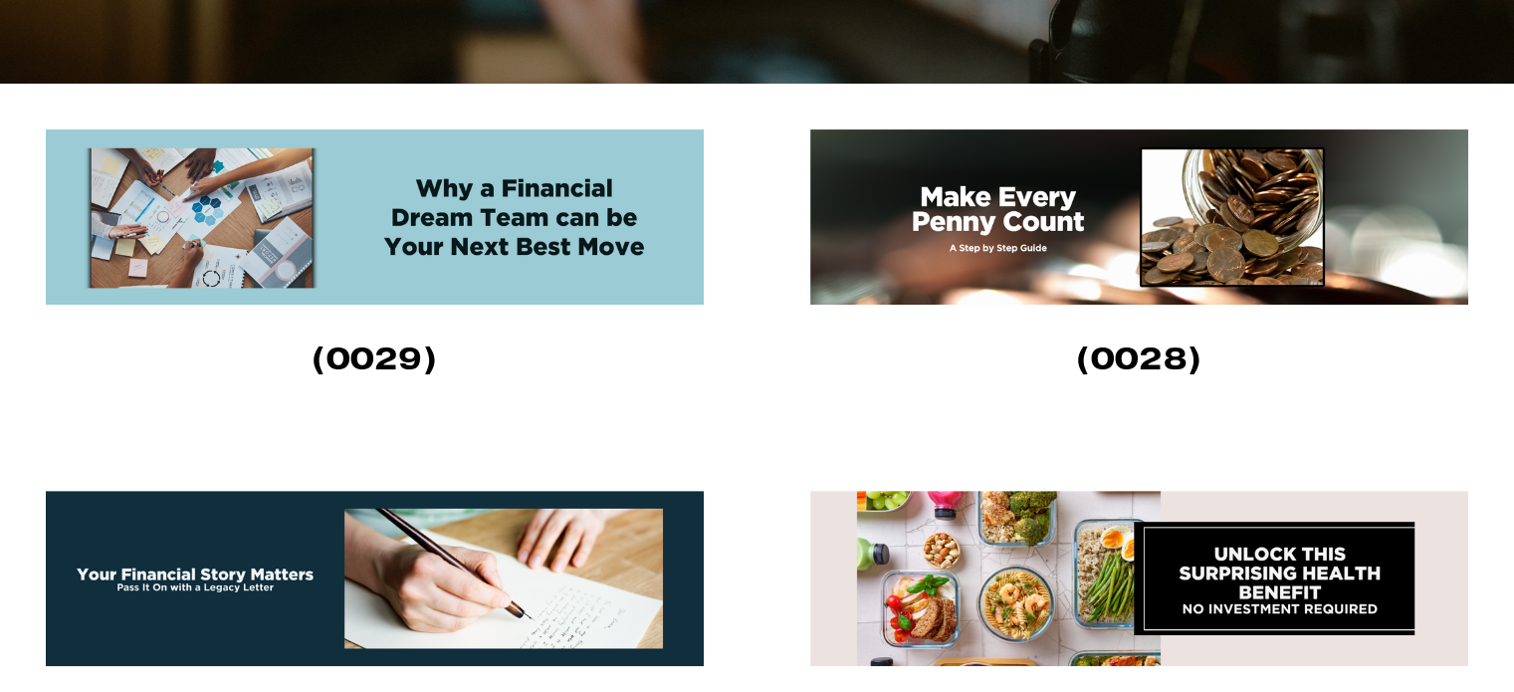
click at [995, 242] on img at bounding box center [1139, 216] width 658 height 175
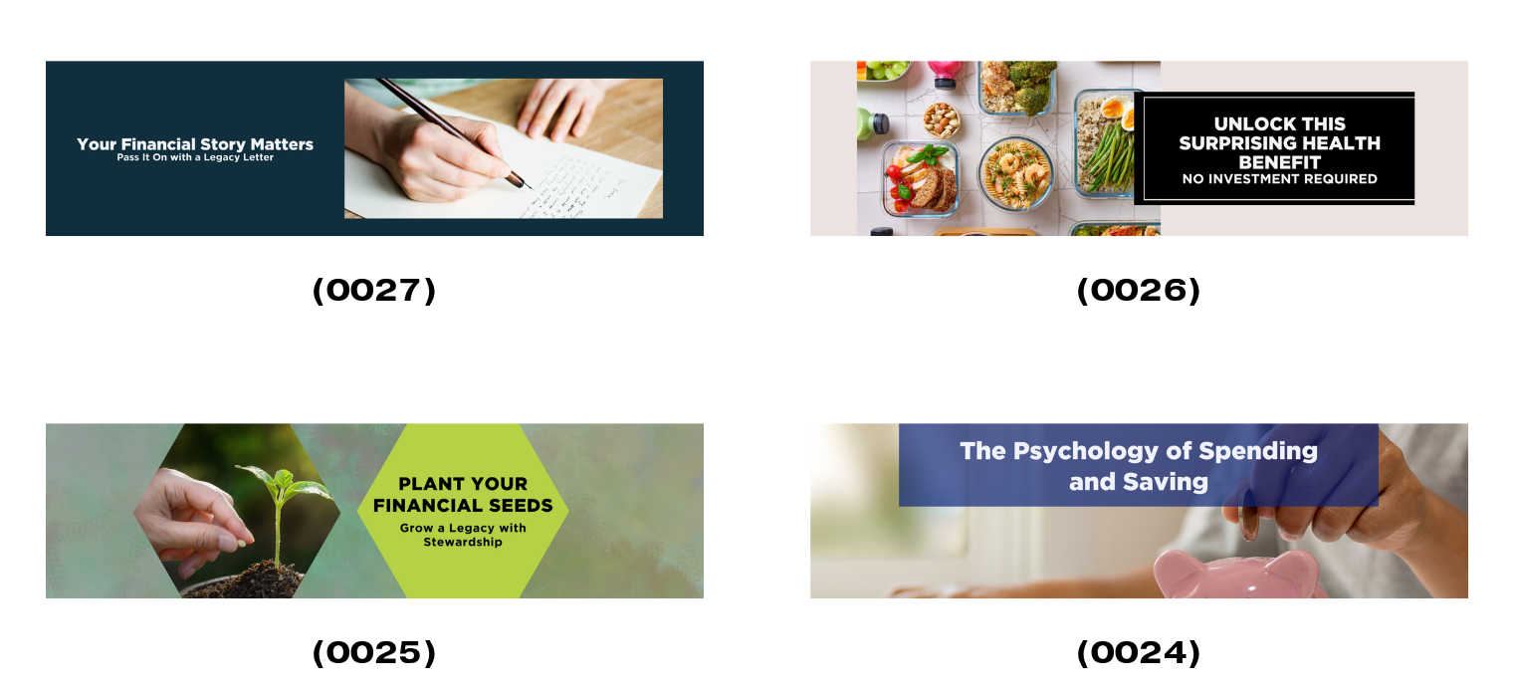
scroll to position [1194, 0]
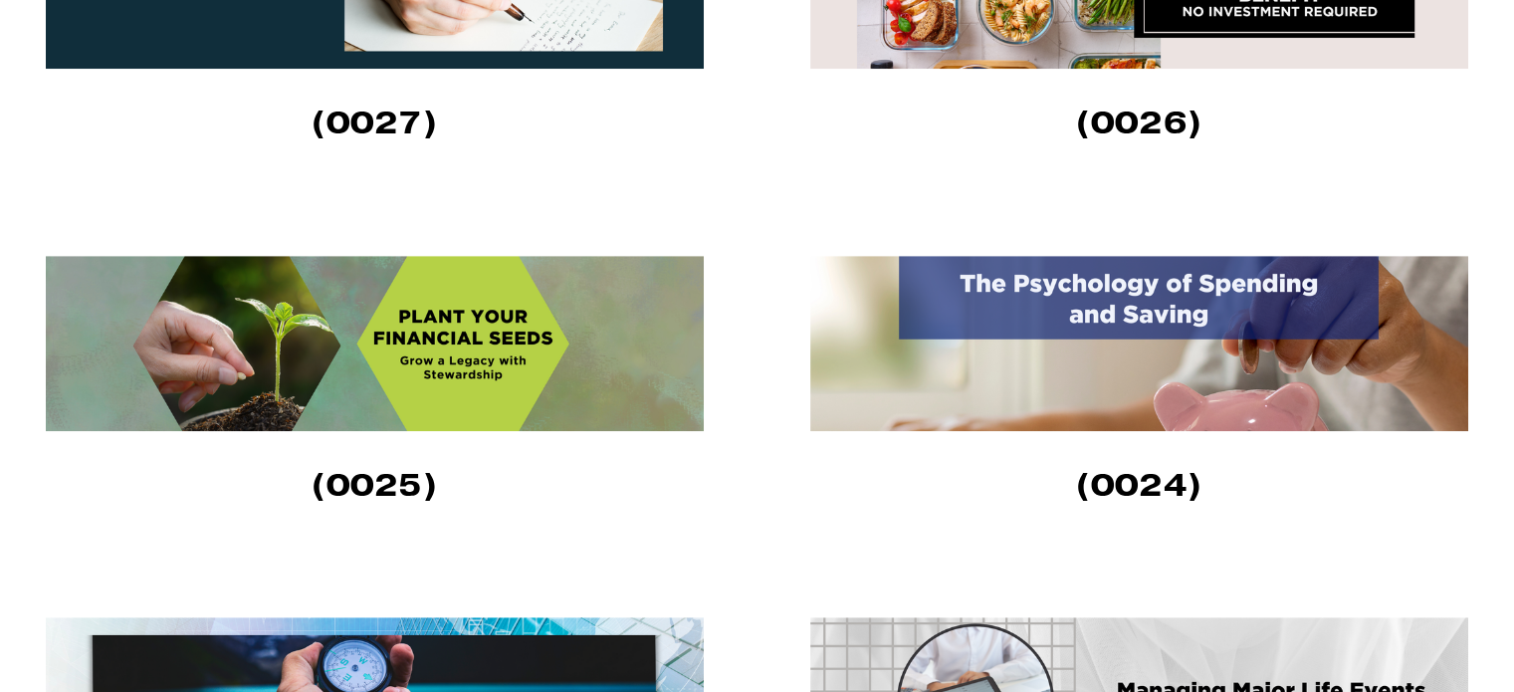
click at [1144, 297] on img at bounding box center [1139, 343] width 658 height 175
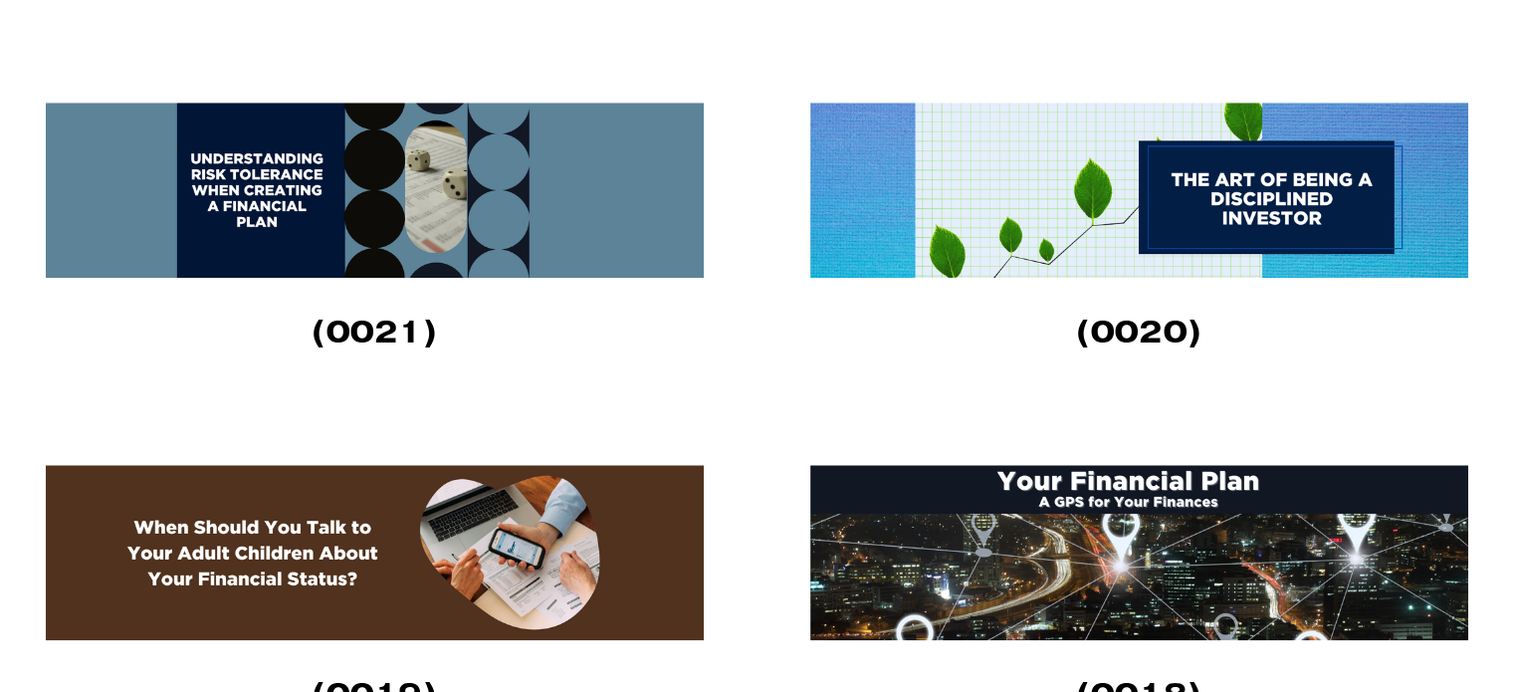
scroll to position [2189, 0]
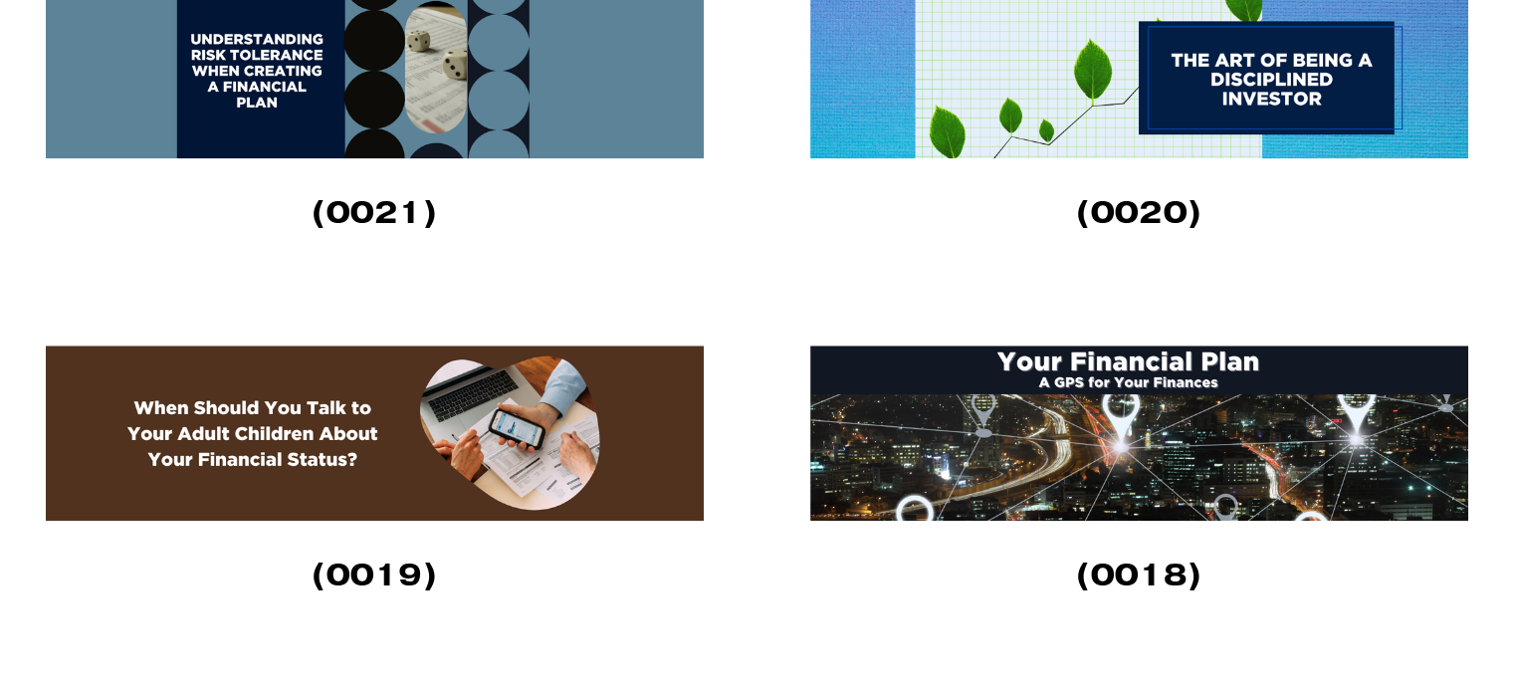
click at [1127, 426] on img at bounding box center [1139, 432] width 658 height 175
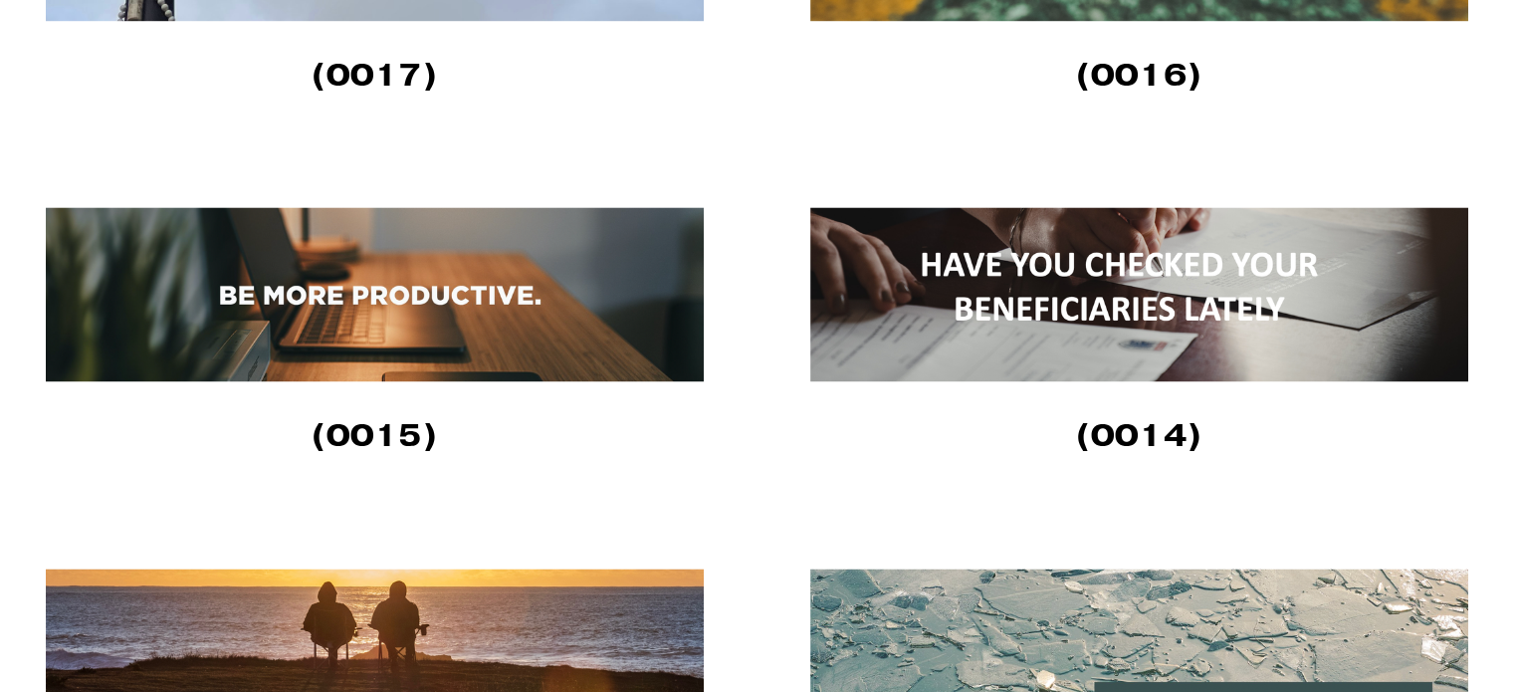
scroll to position [3085, 0]
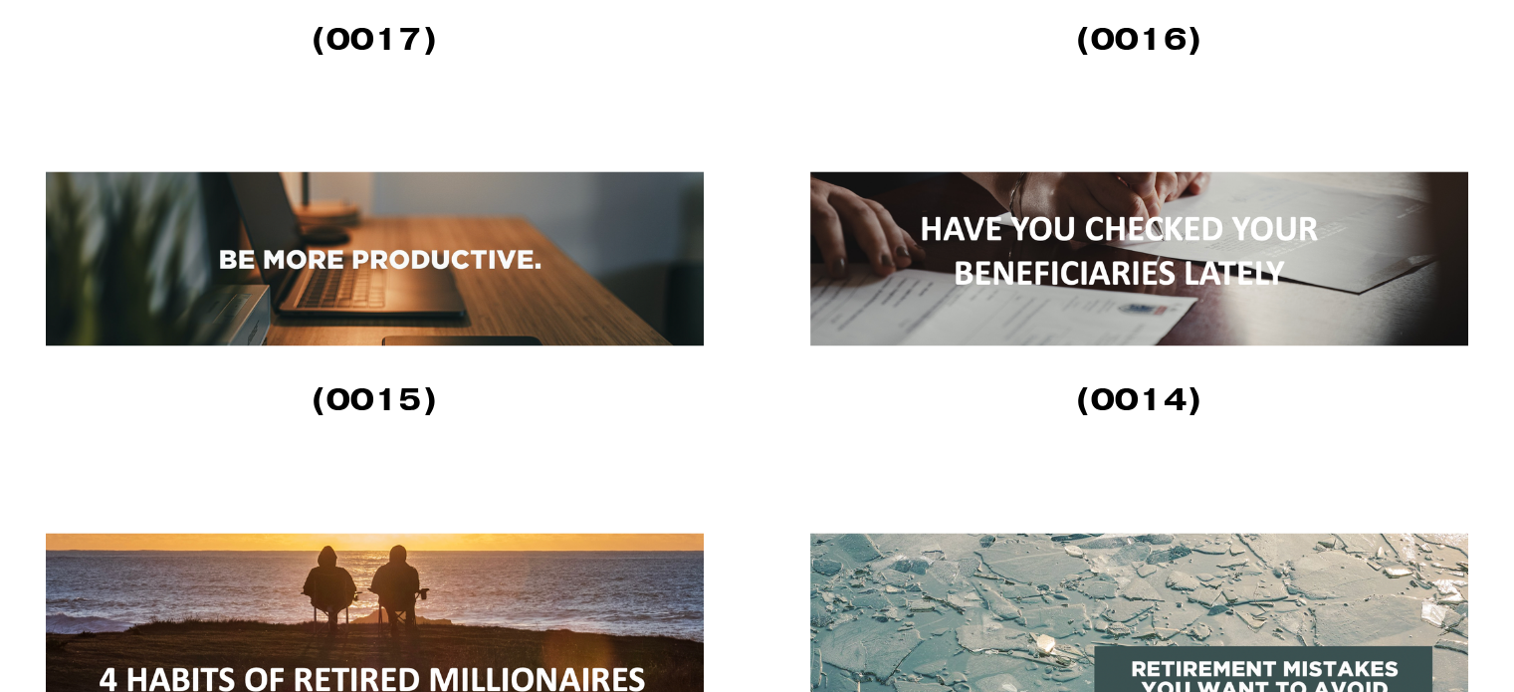
click at [451, 275] on img at bounding box center [375, 258] width 658 height 174
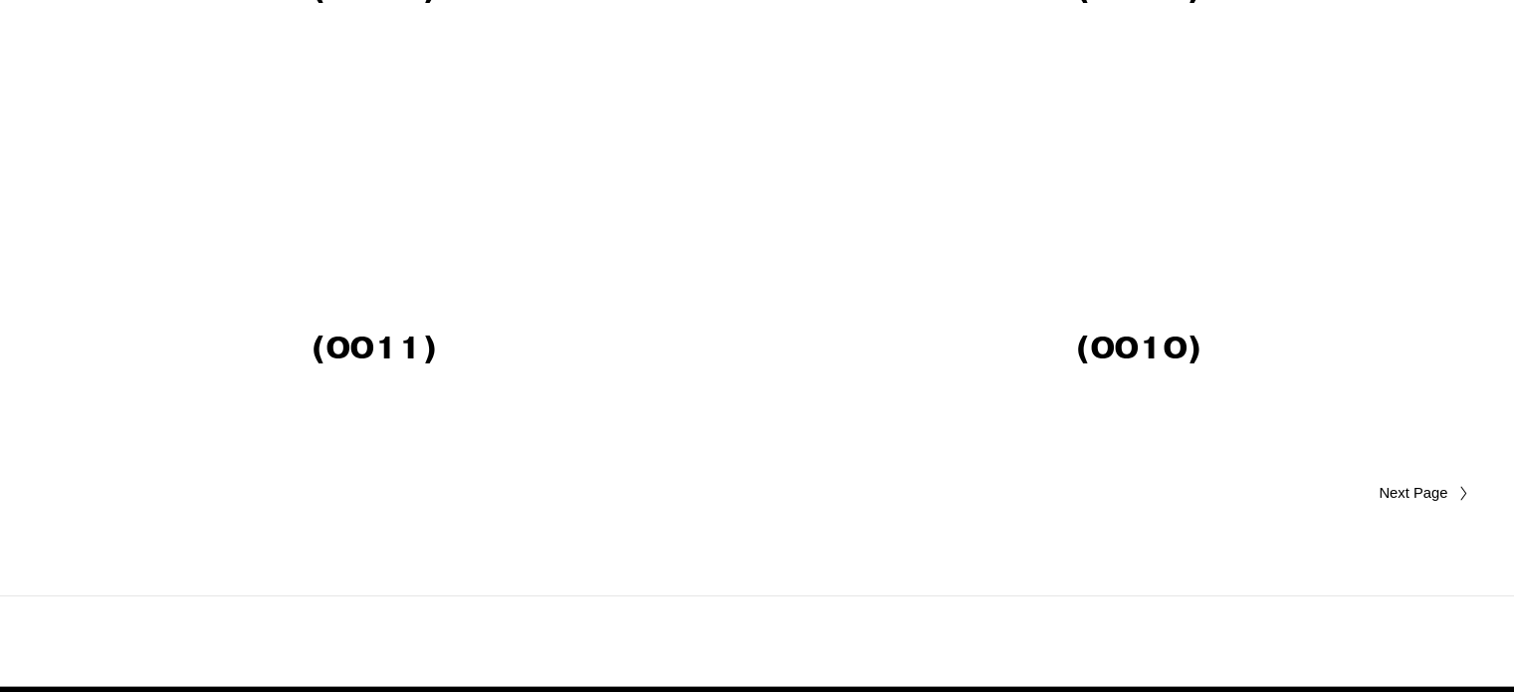
scroll to position [3881, 0]
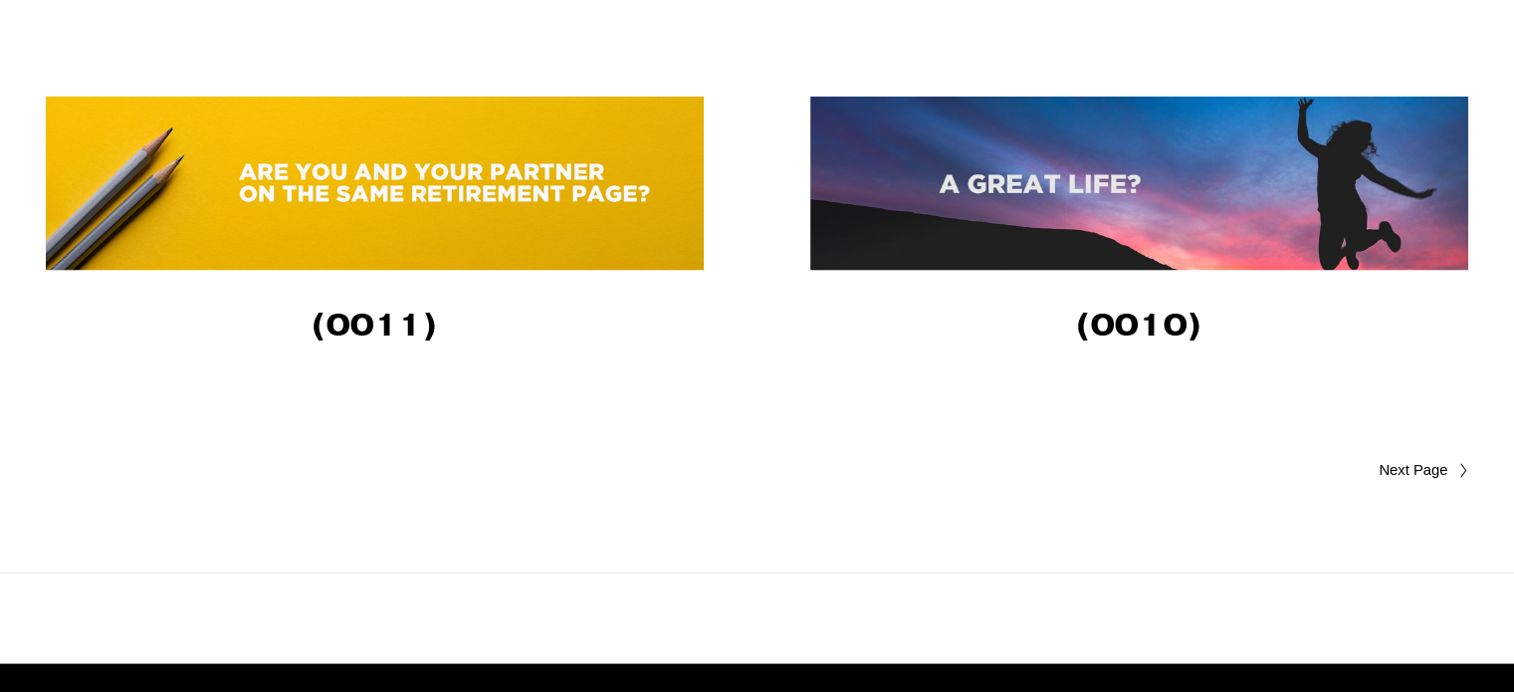
click at [1104, 196] on img at bounding box center [1139, 184] width 658 height 174
click at [1411, 473] on span "Older Posts" at bounding box center [1375, 471] width 146 height 24
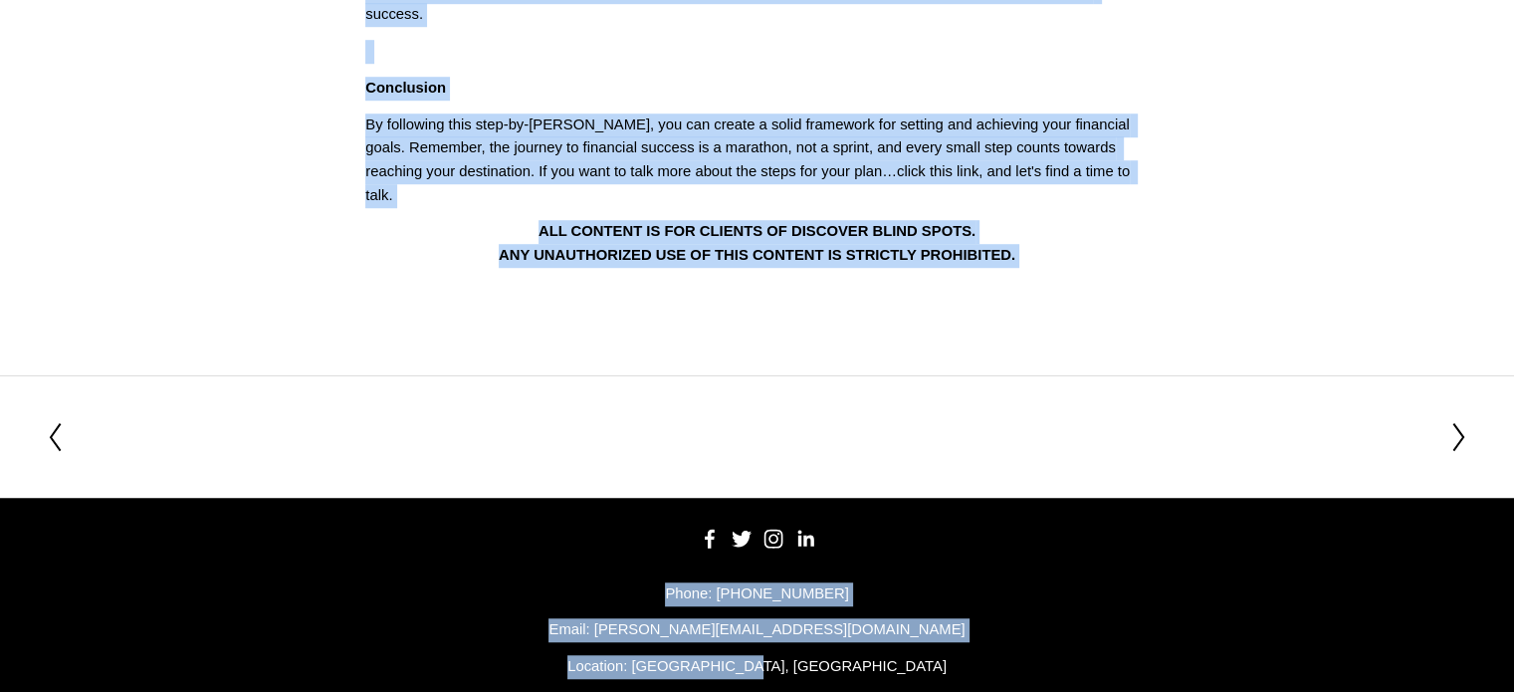
scroll to position [1372, 0]
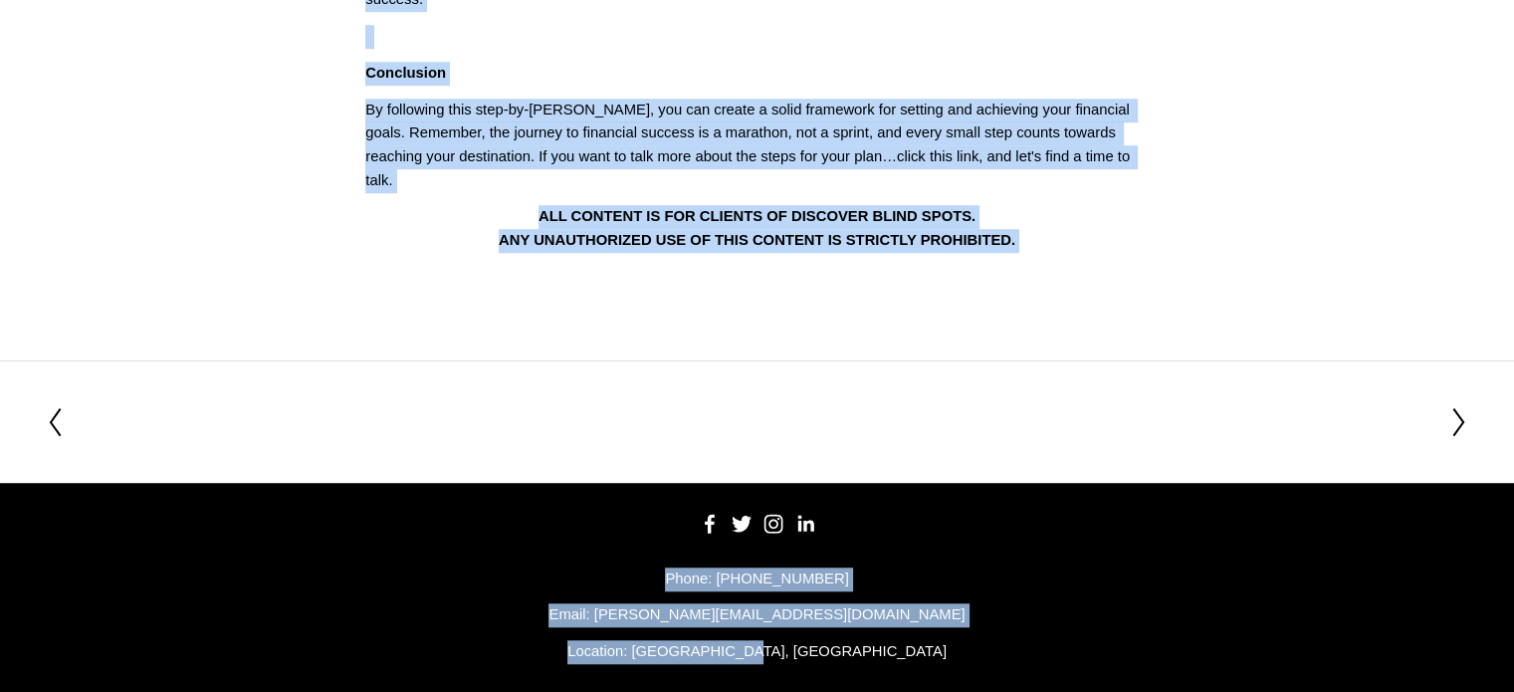
drag, startPoint x: 390, startPoint y: 153, endPoint x: 1185, endPoint y: 171, distance: 795.3
copy div "Make Every Penny Count: A Step-by-Step Guide! (0028) In my opinion, setting sma…"
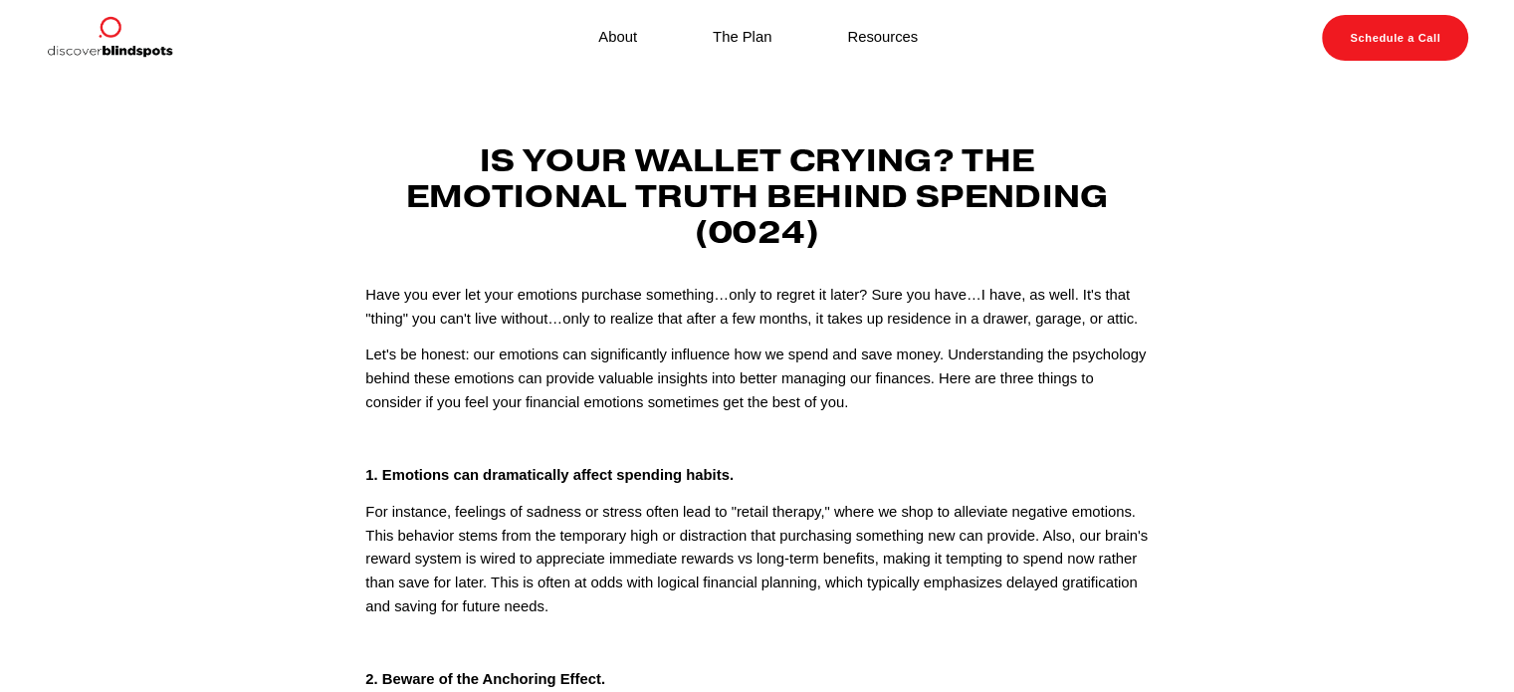
click at [488, 148] on strong "Is Your Wallet Crying? The Emotional Truth Behind Spending (0024)" at bounding box center [761, 195] width 710 height 111
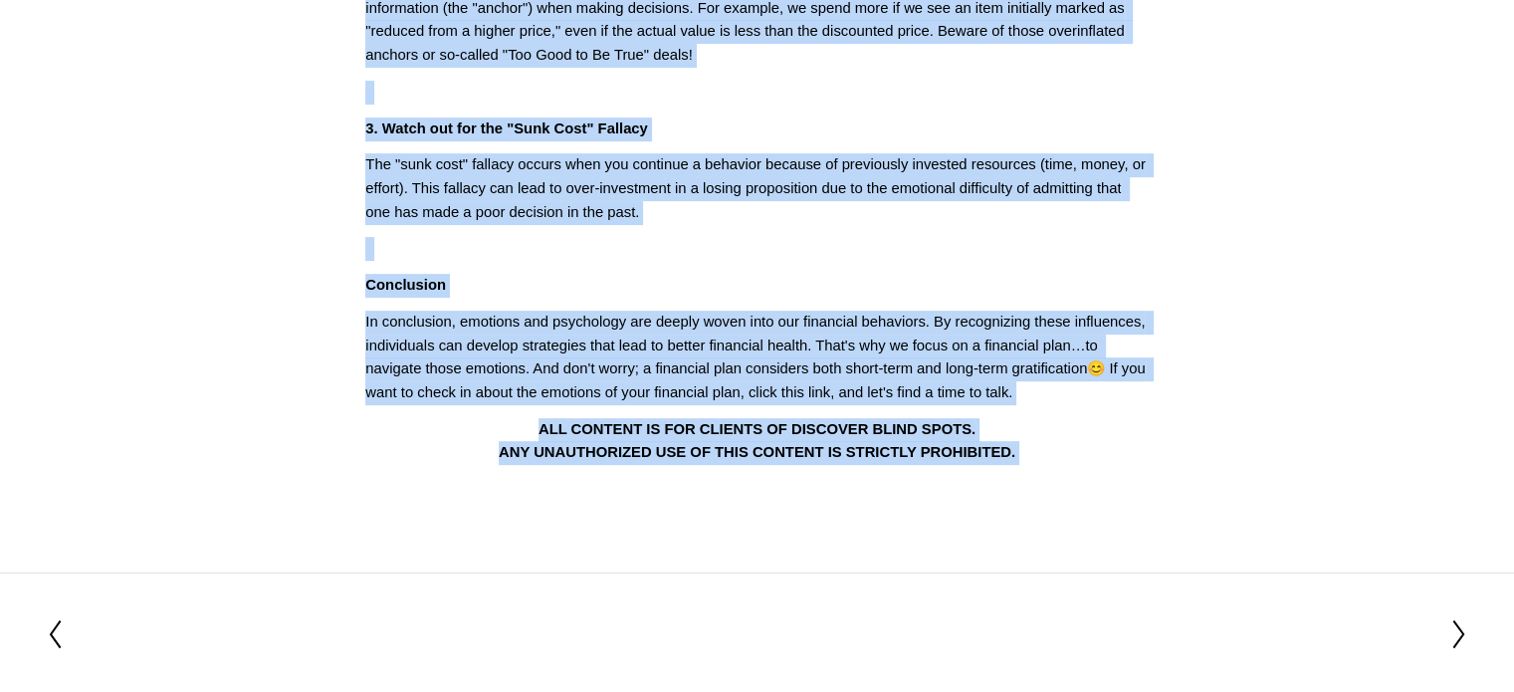
scroll to position [748, 0]
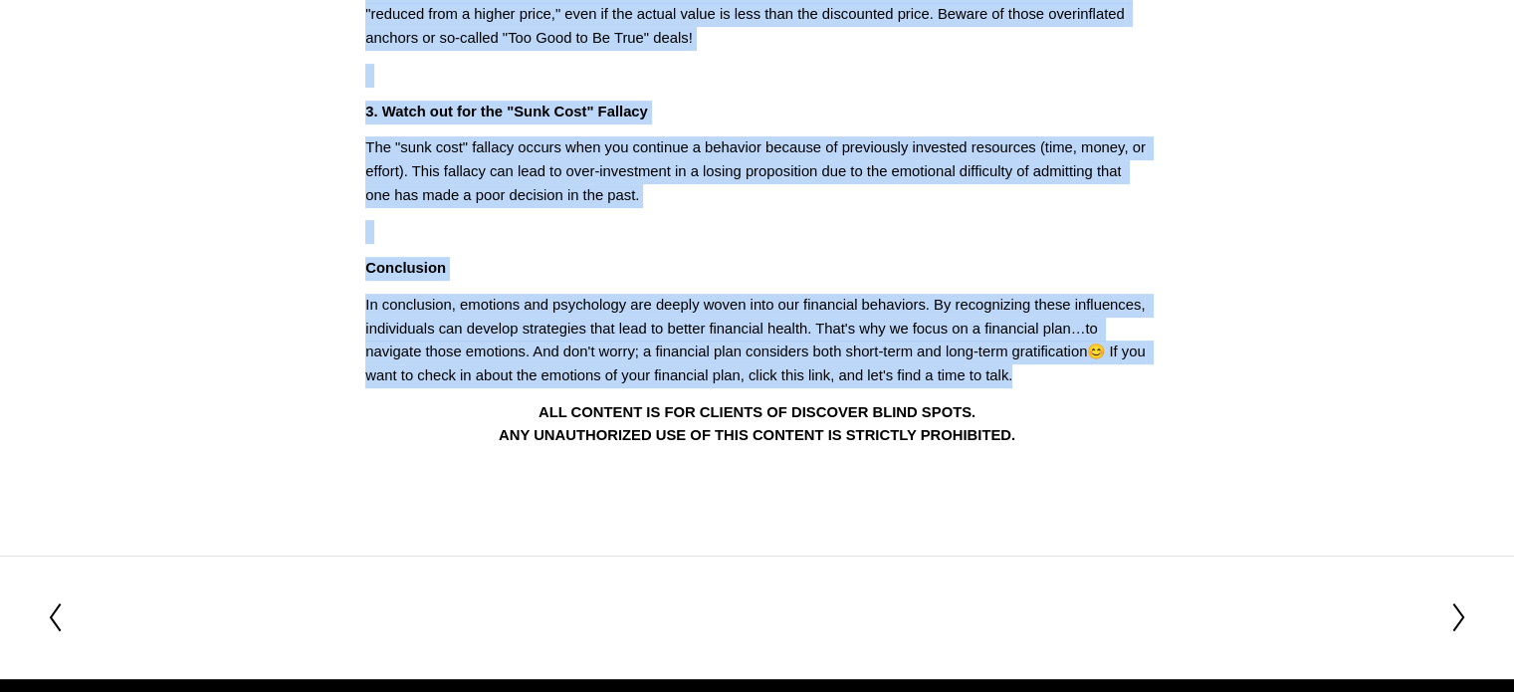
drag, startPoint x: 474, startPoint y: 153, endPoint x: 1110, endPoint y: 375, distance: 673.5
copy div "Lo Ipsu Dolors Ametco? Adi Elitseddo Eiusm Tempor Incididu (4120) Utla etd magn…"
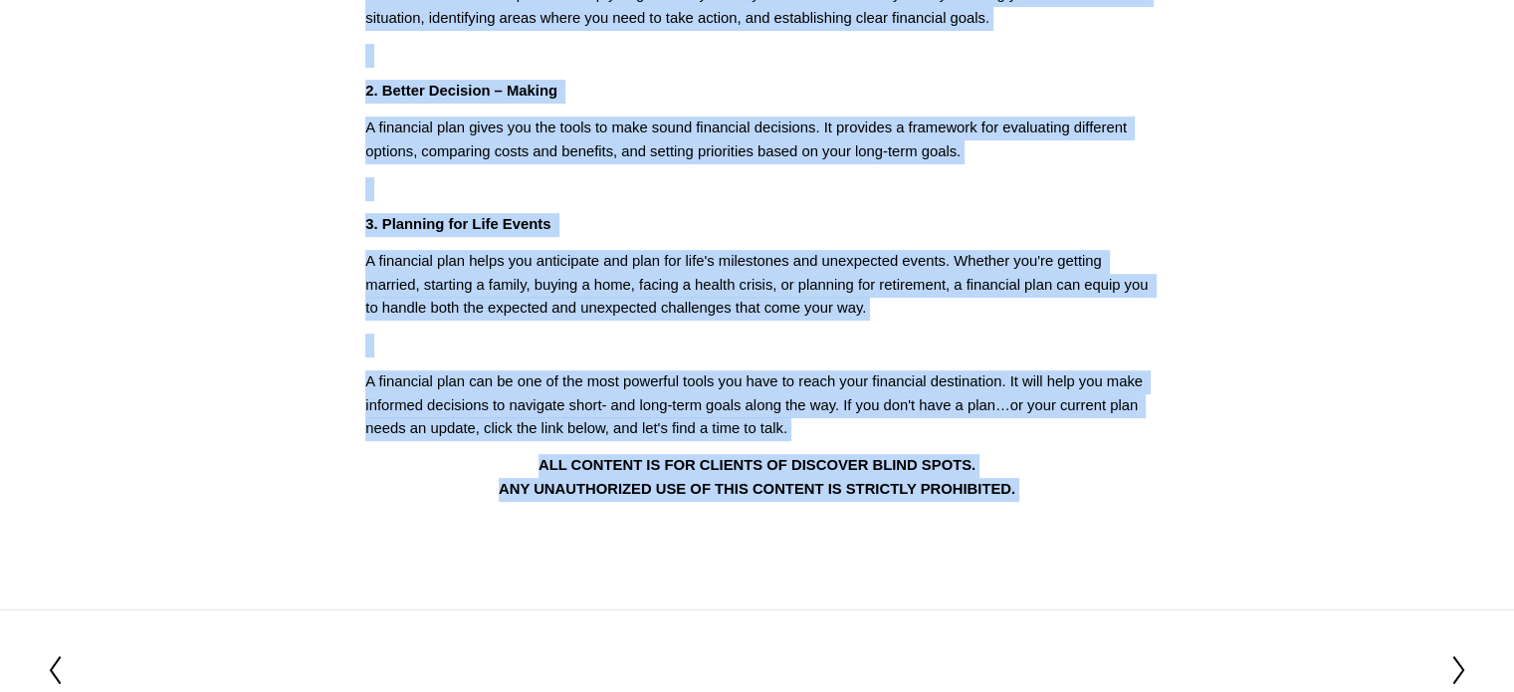
scroll to position [720, 0]
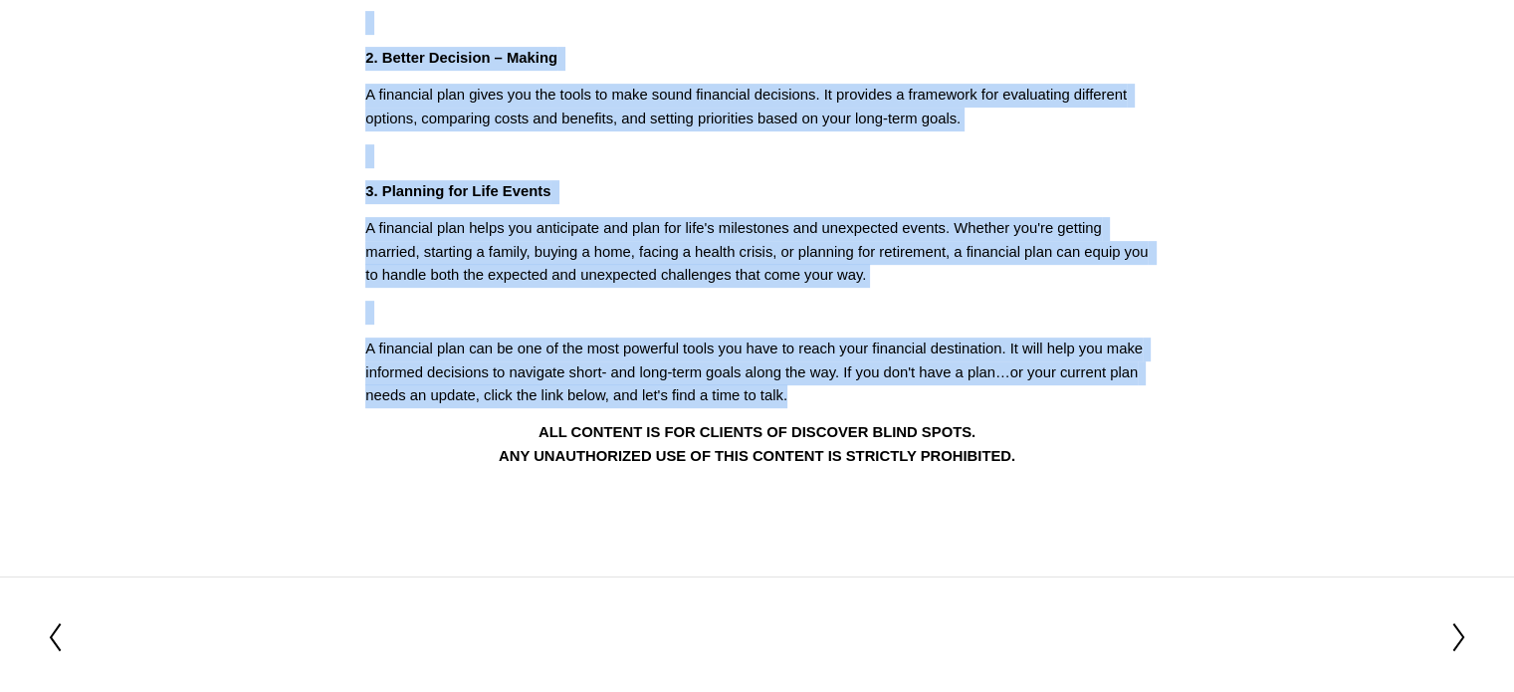
drag, startPoint x: 386, startPoint y: 149, endPoint x: 1063, endPoint y: 390, distance: 718.3
copy div "Don’t Get Lost: The Importance of a Financial GPS (0018) Imagine getting in you…"
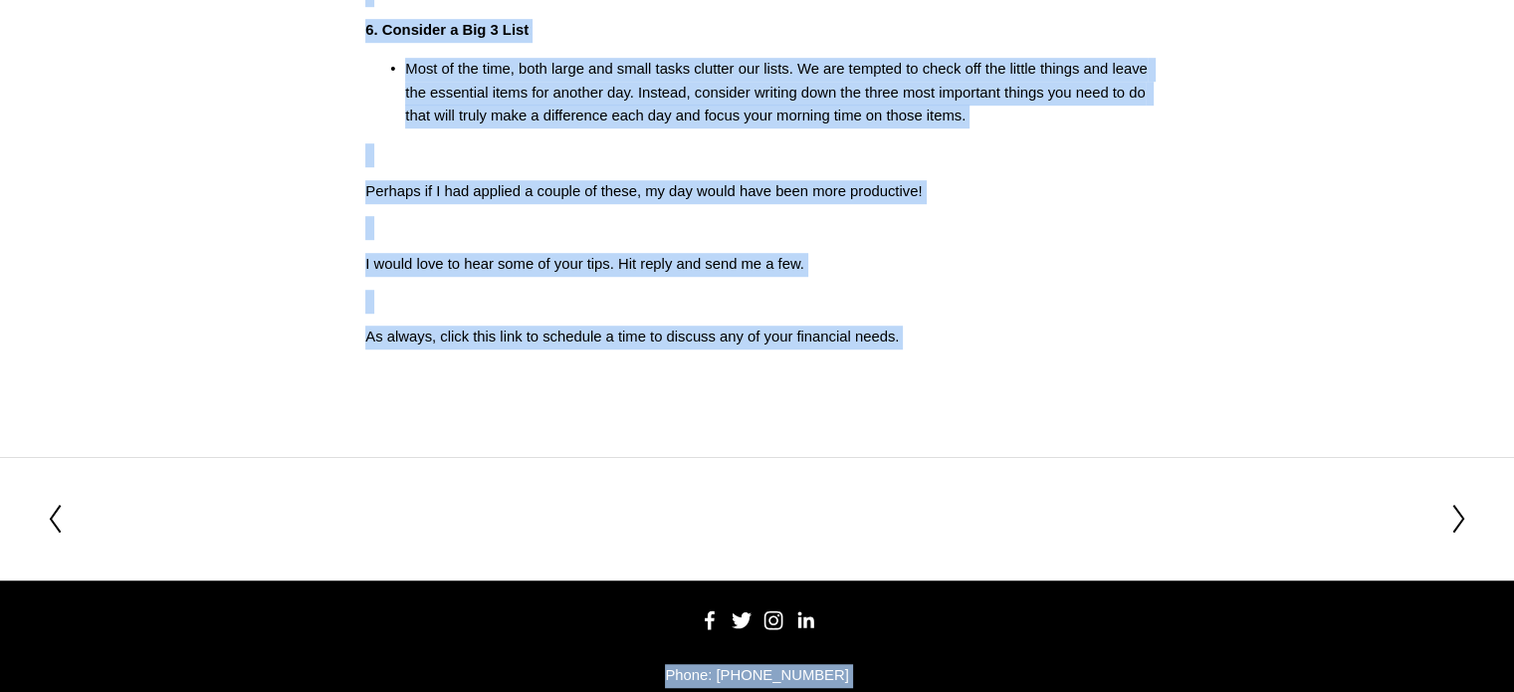
scroll to position [1318, 0]
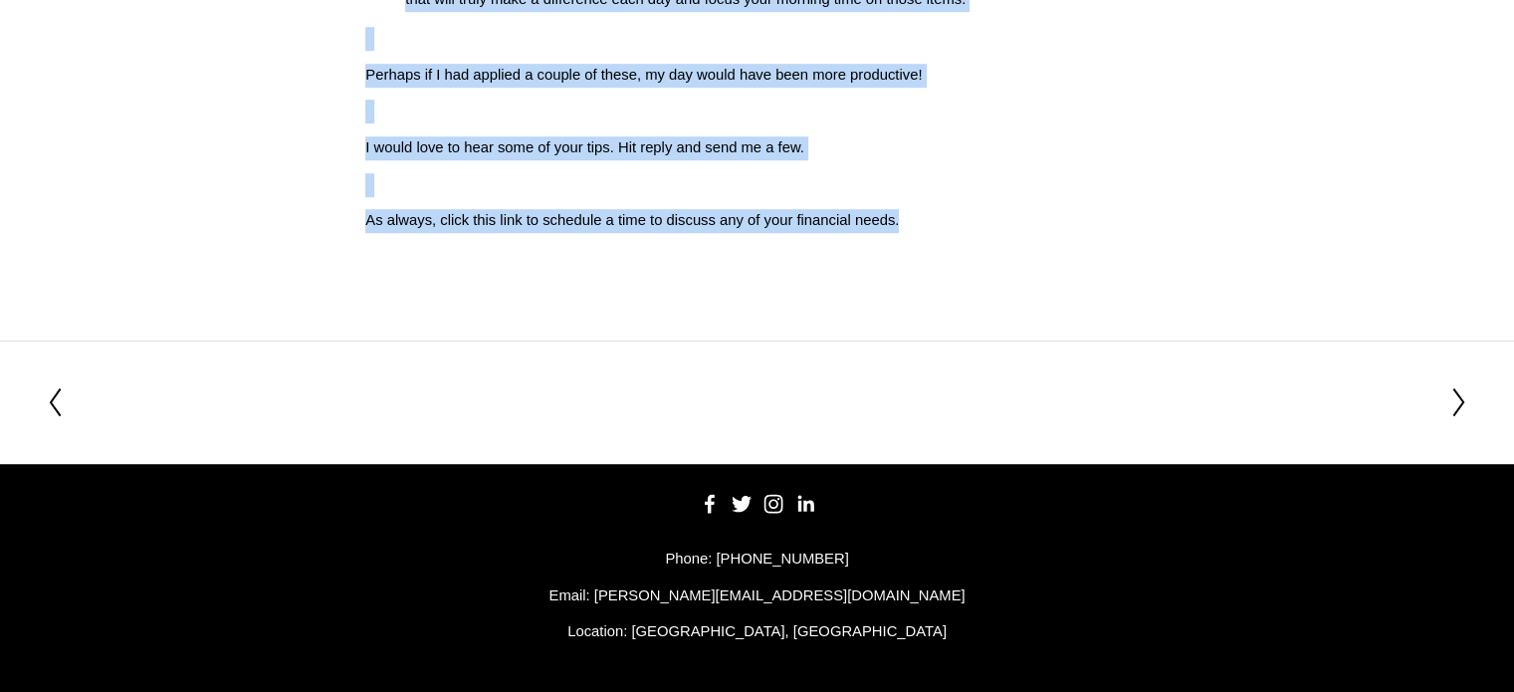
drag, startPoint x: 369, startPoint y: 155, endPoint x: 1010, endPoint y: 265, distance: 650.2
copy div "Lor Ipsu do Sita Con Adip Elitseddoe (1459) Tem incid utl E dol magna aliquaeni…"
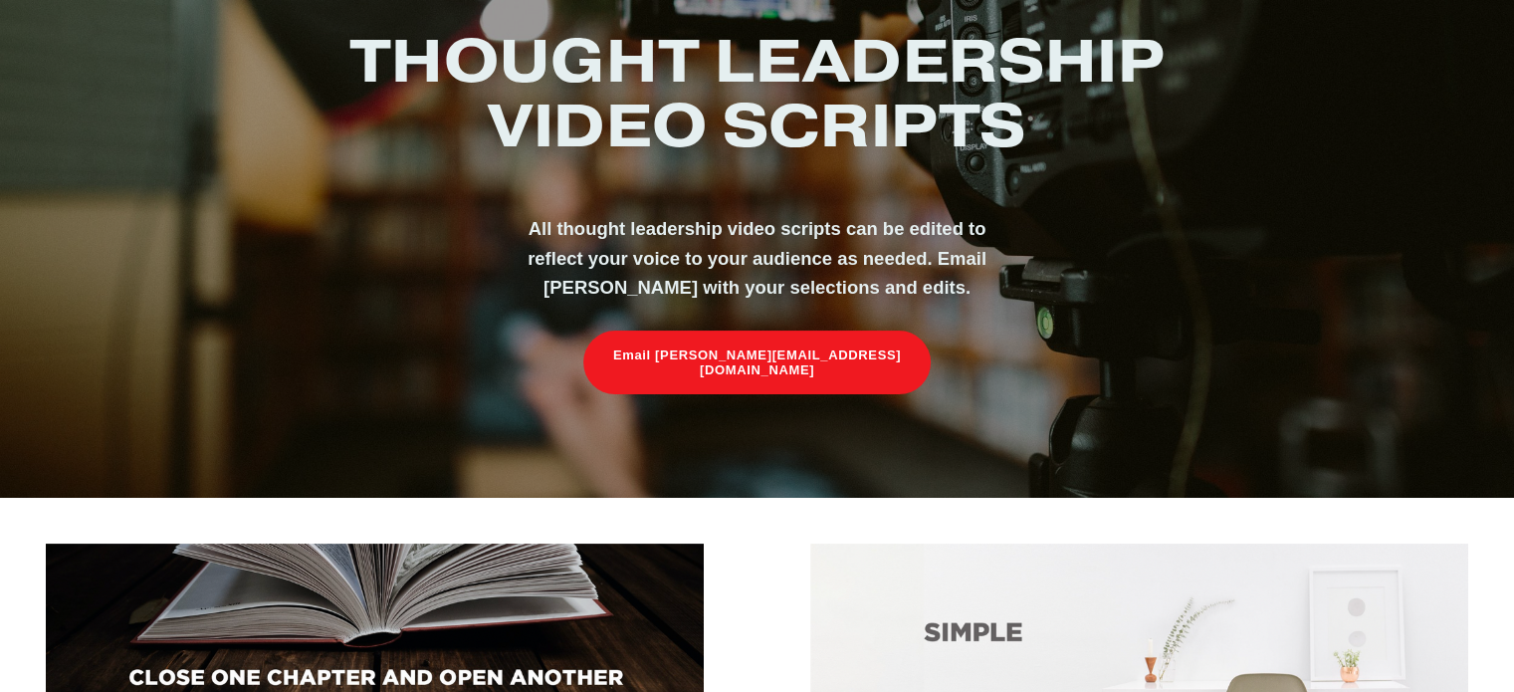
scroll to position [398, 0]
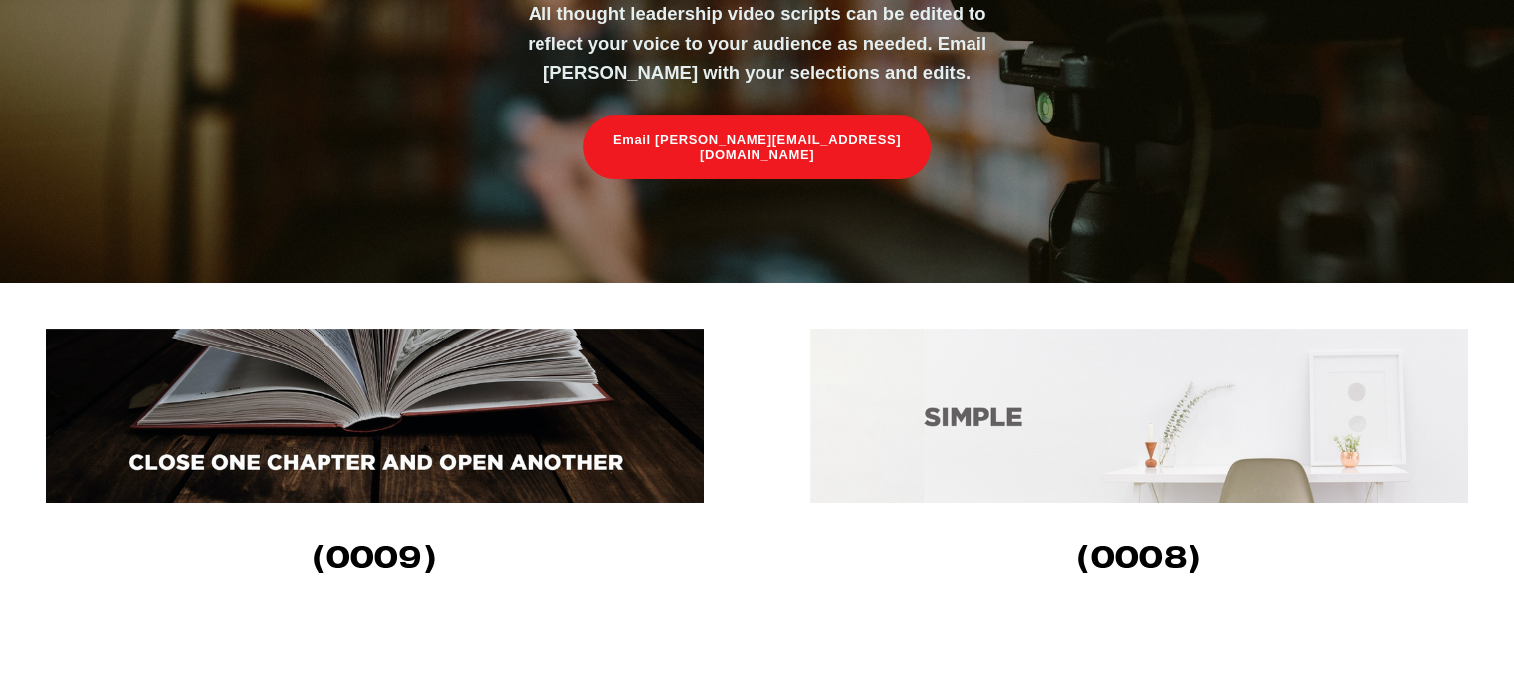
click at [378, 446] on img at bounding box center [375, 415] width 658 height 174
click at [975, 438] on img at bounding box center [1139, 415] width 658 height 174
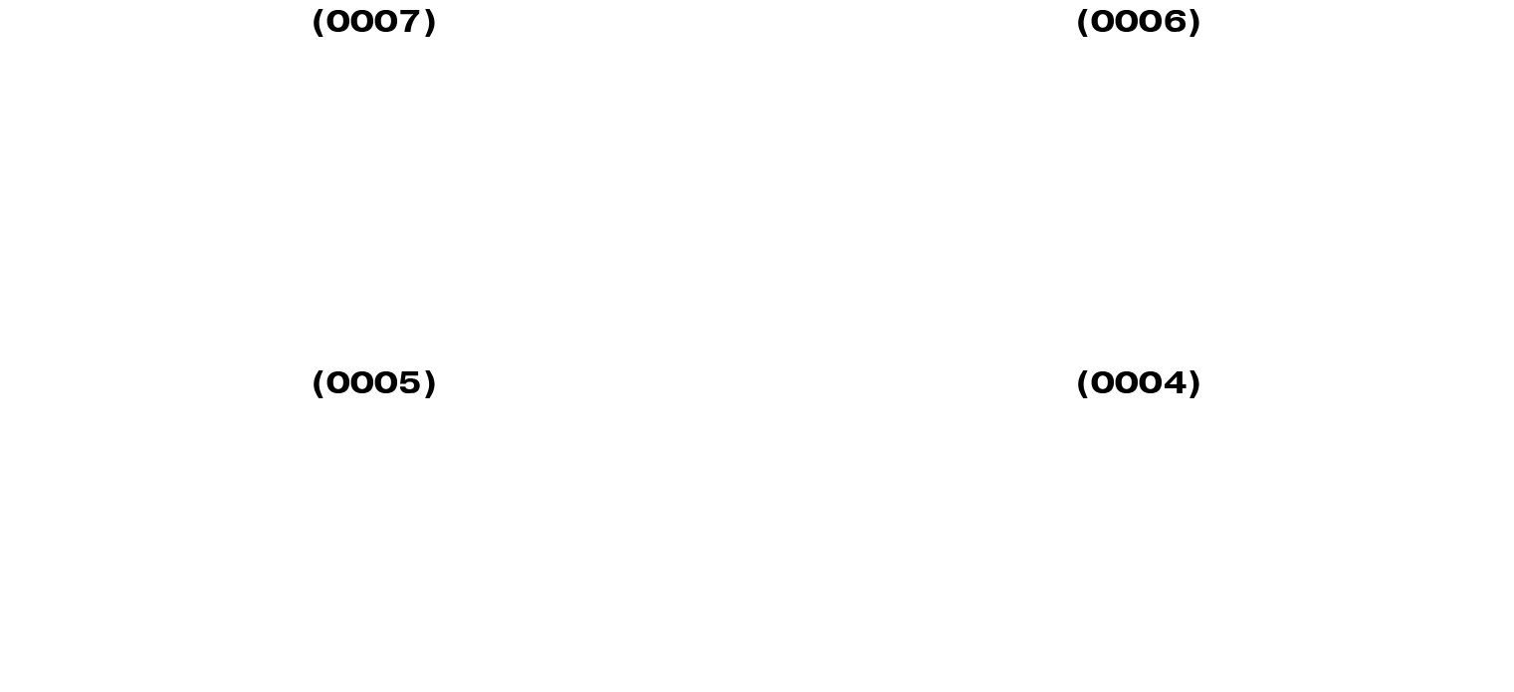
scroll to position [1493, 0]
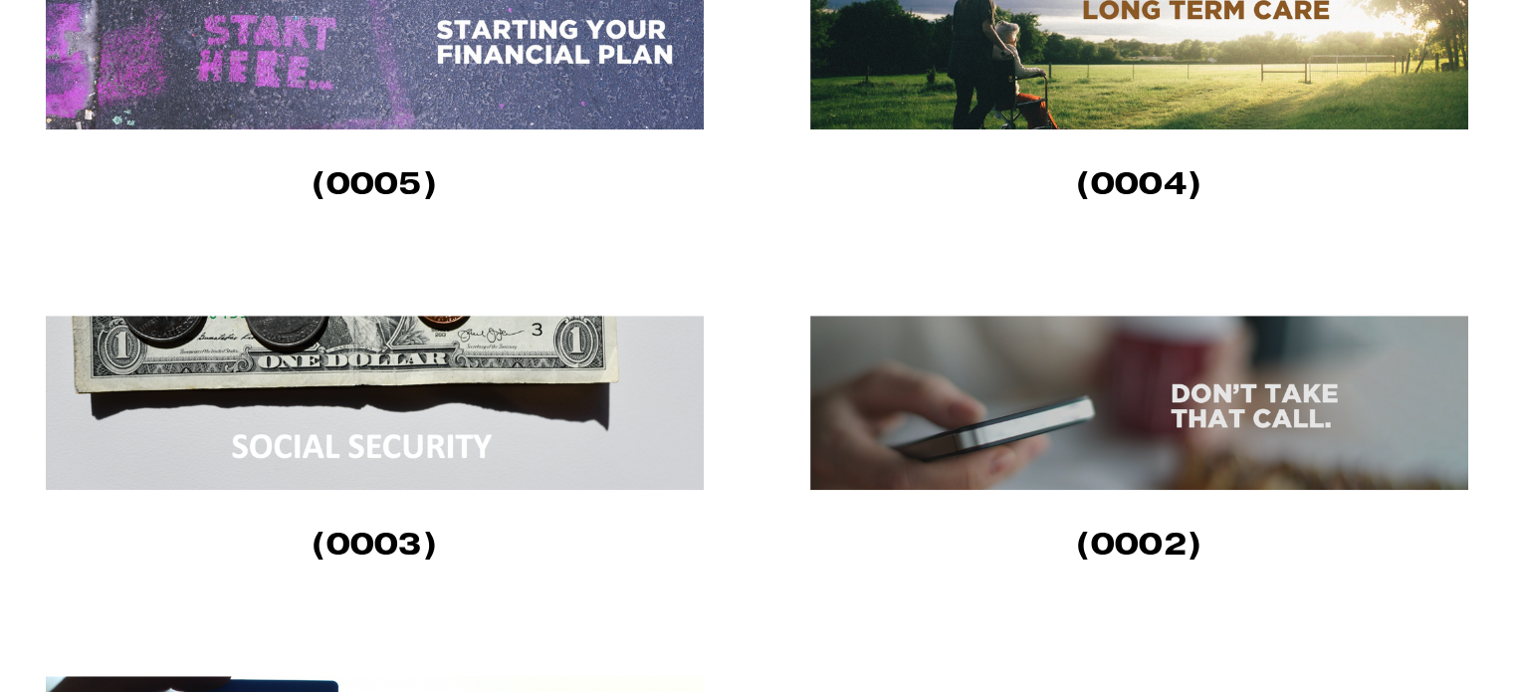
click at [408, 423] on img at bounding box center [375, 402] width 658 height 174
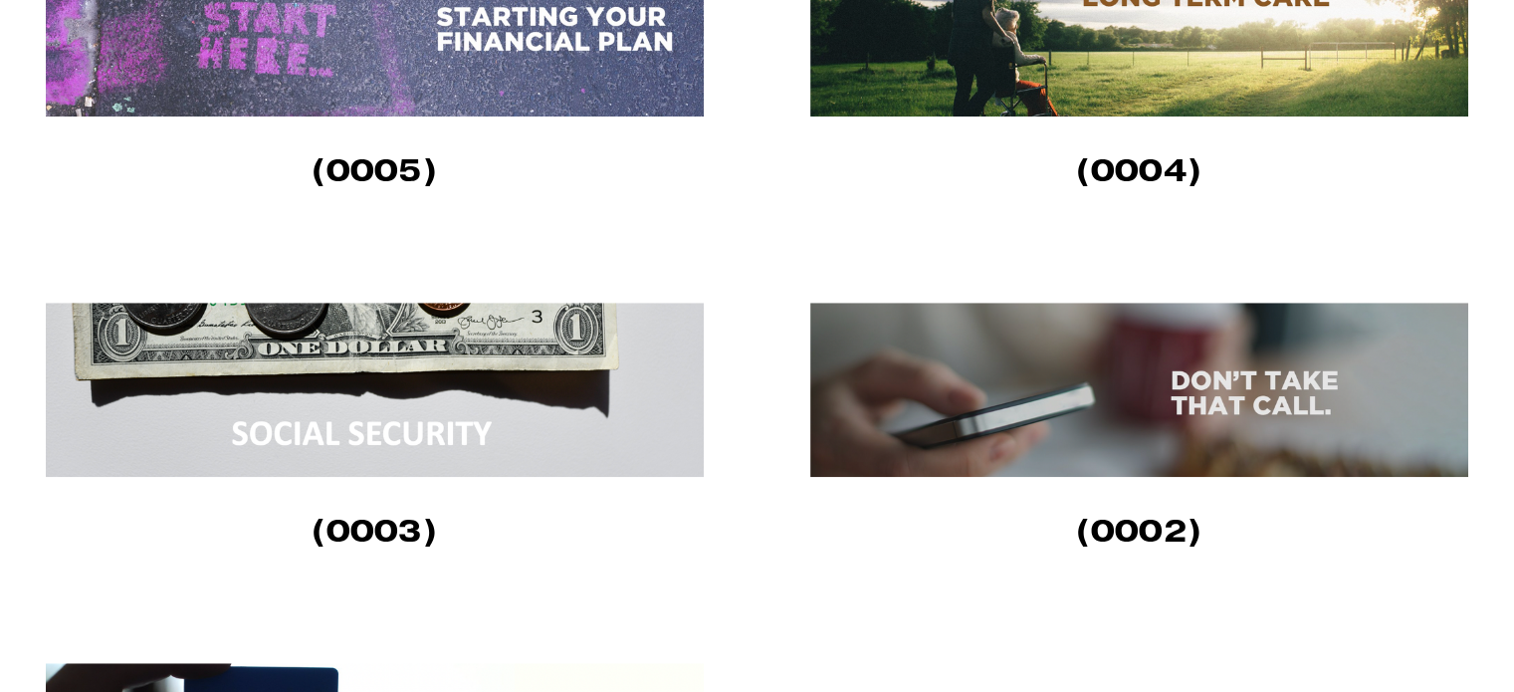
scroll to position [1791, 0]
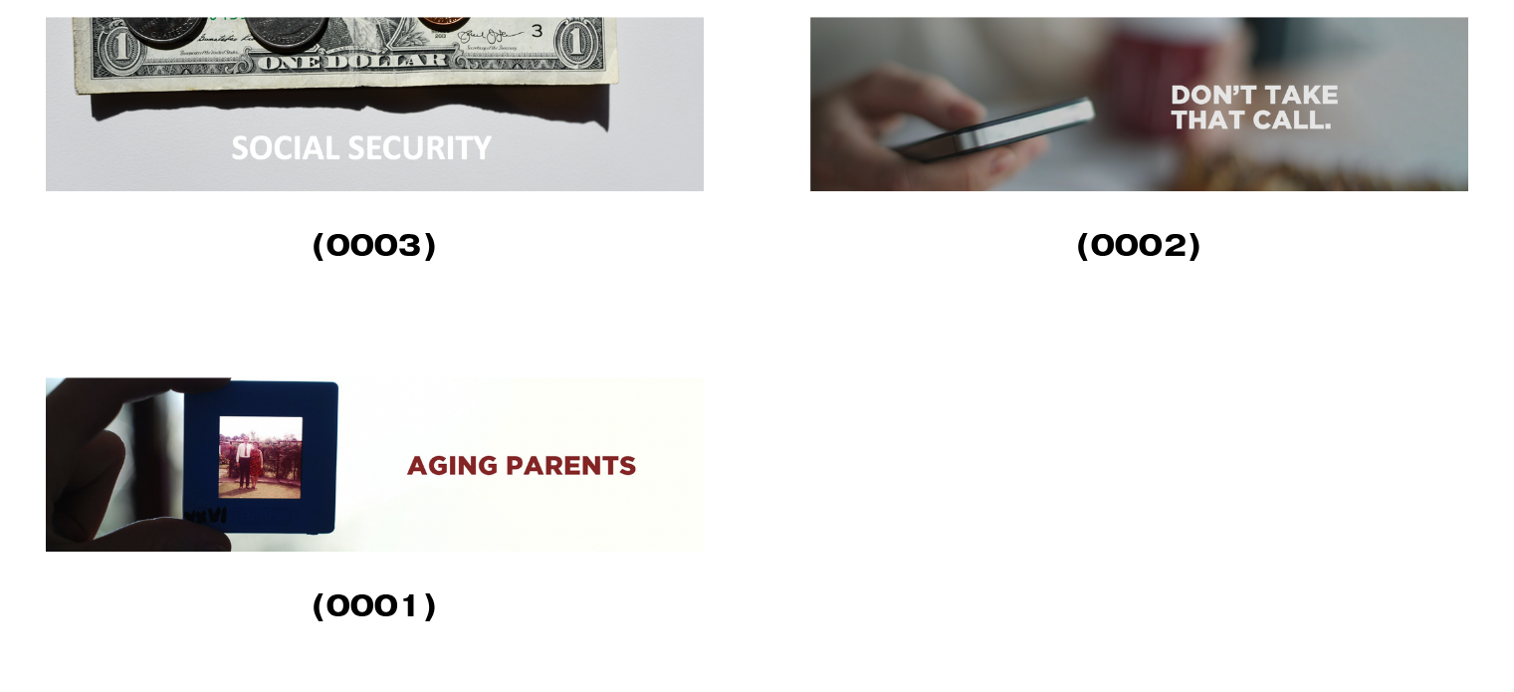
click at [1095, 83] on img at bounding box center [1139, 104] width 658 height 174
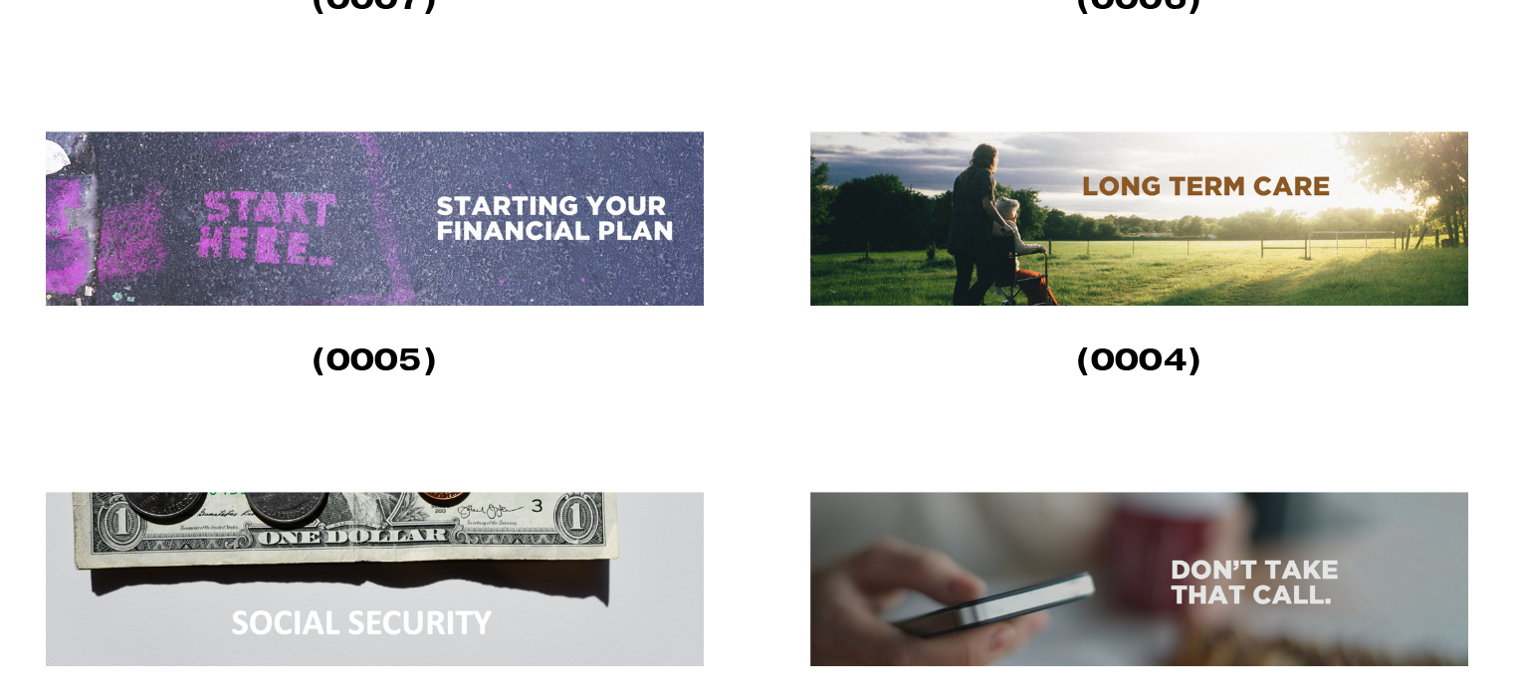
scroll to position [1294, 0]
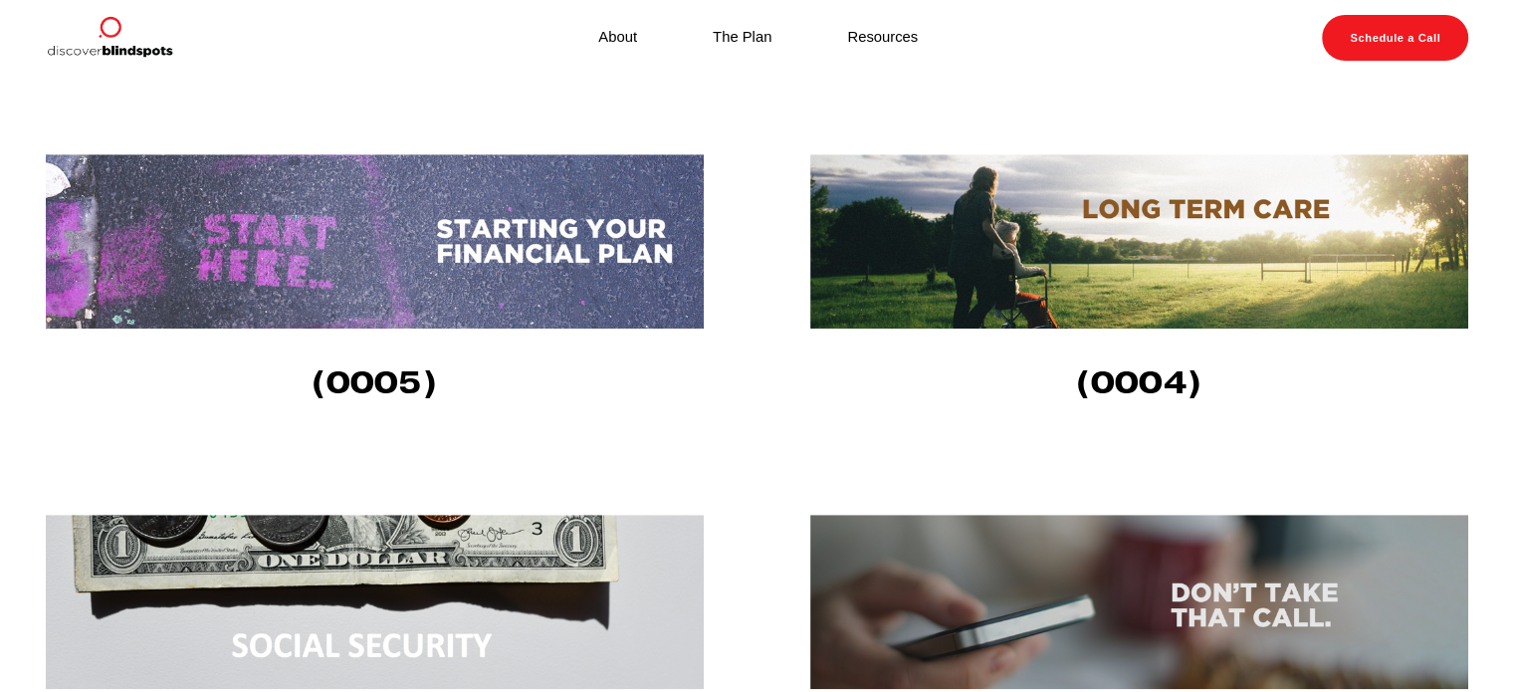
click at [978, 262] on img at bounding box center [1139, 241] width 658 height 174
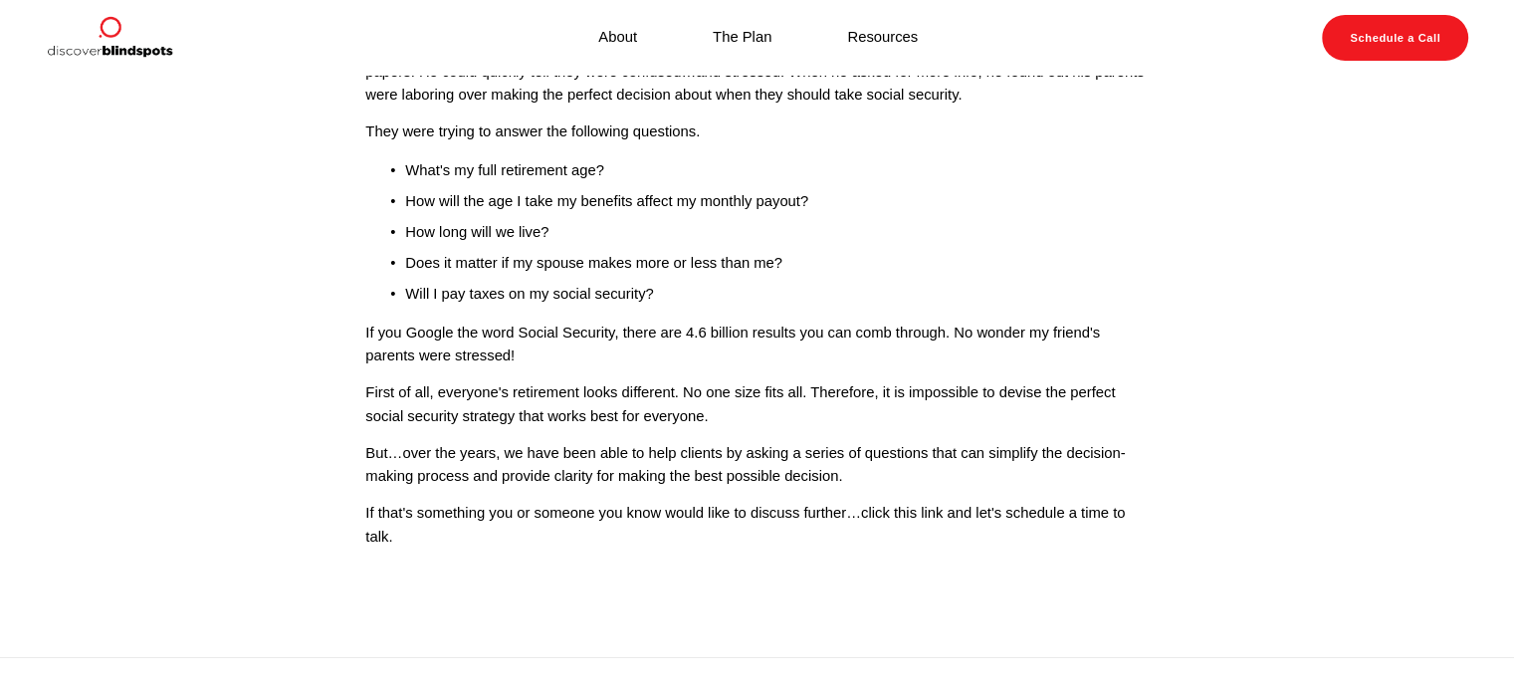
scroll to position [299, 0]
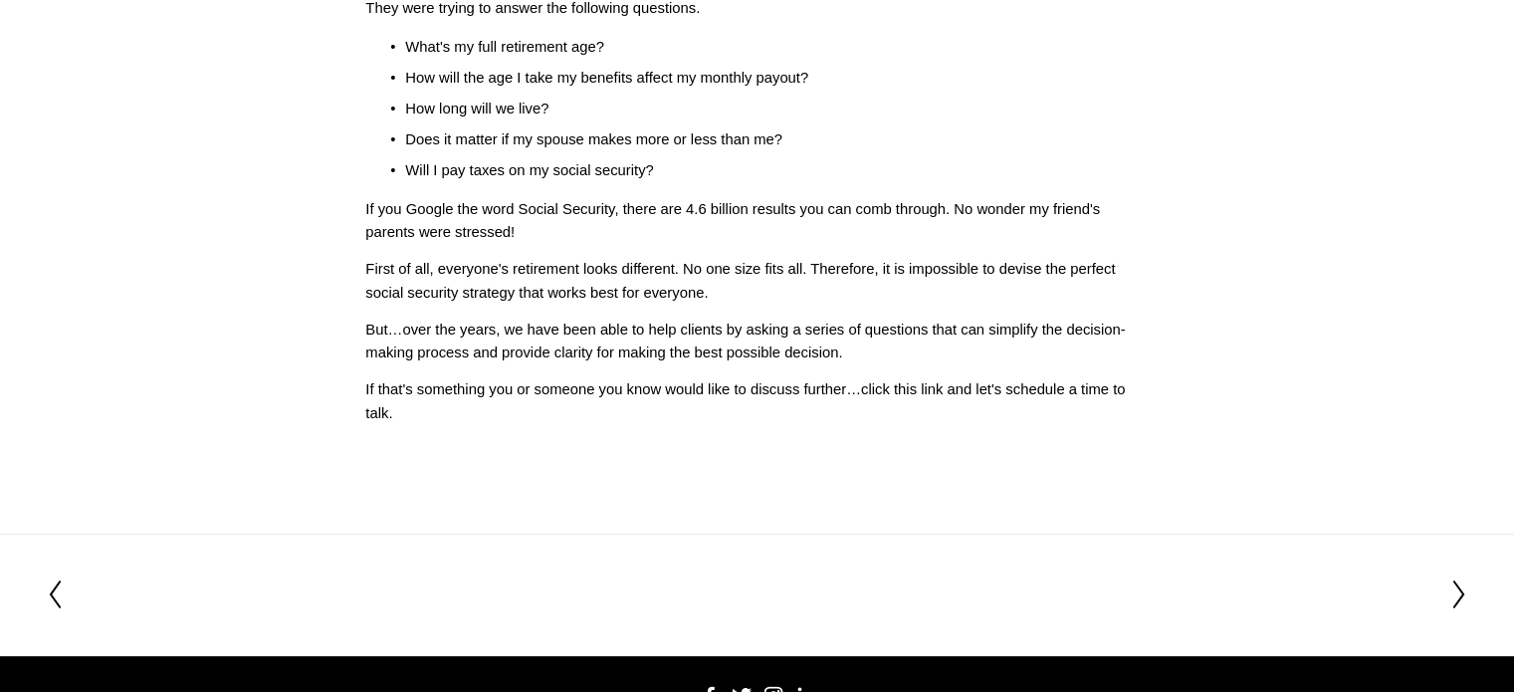
click at [1009, 571] on section "Previous Previous Next Next" at bounding box center [757, 594] width 1514 height 122
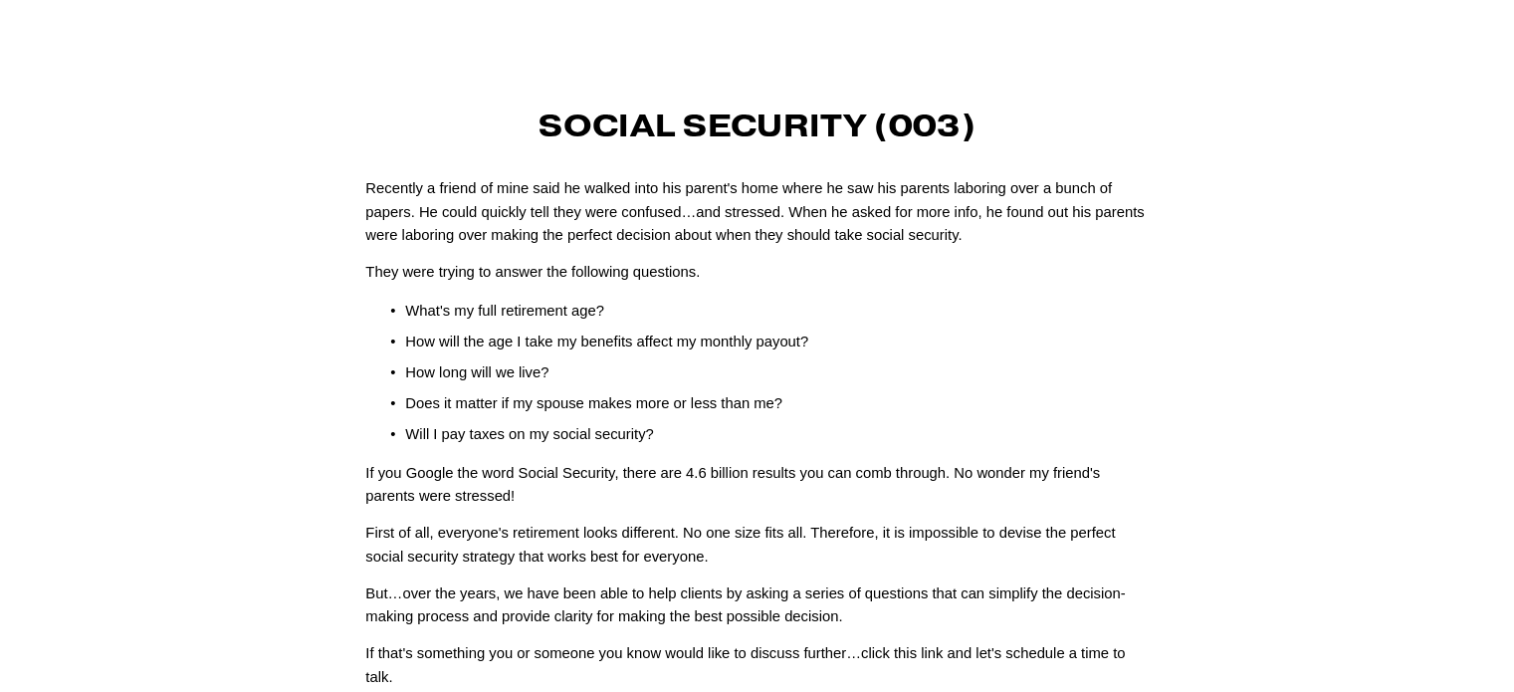
scroll to position [0, 0]
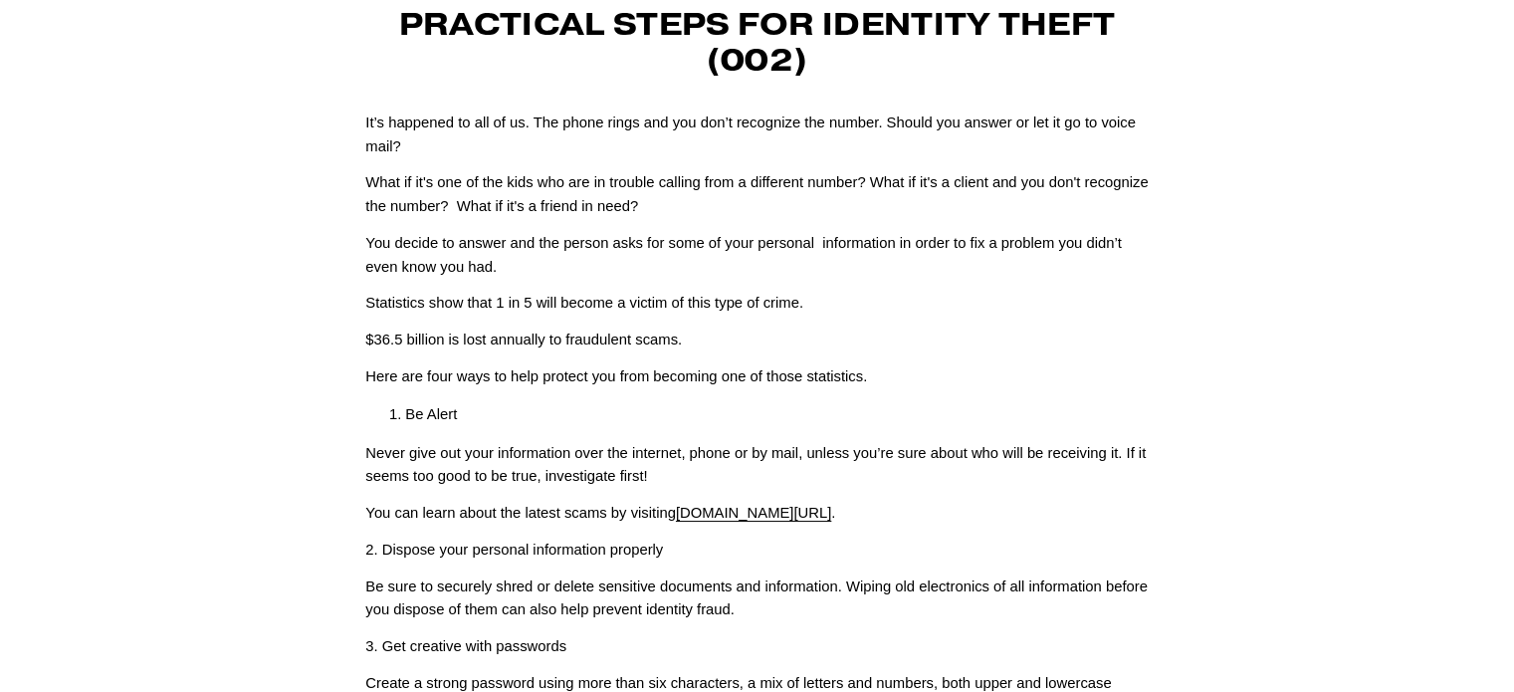
scroll to position [299, 0]
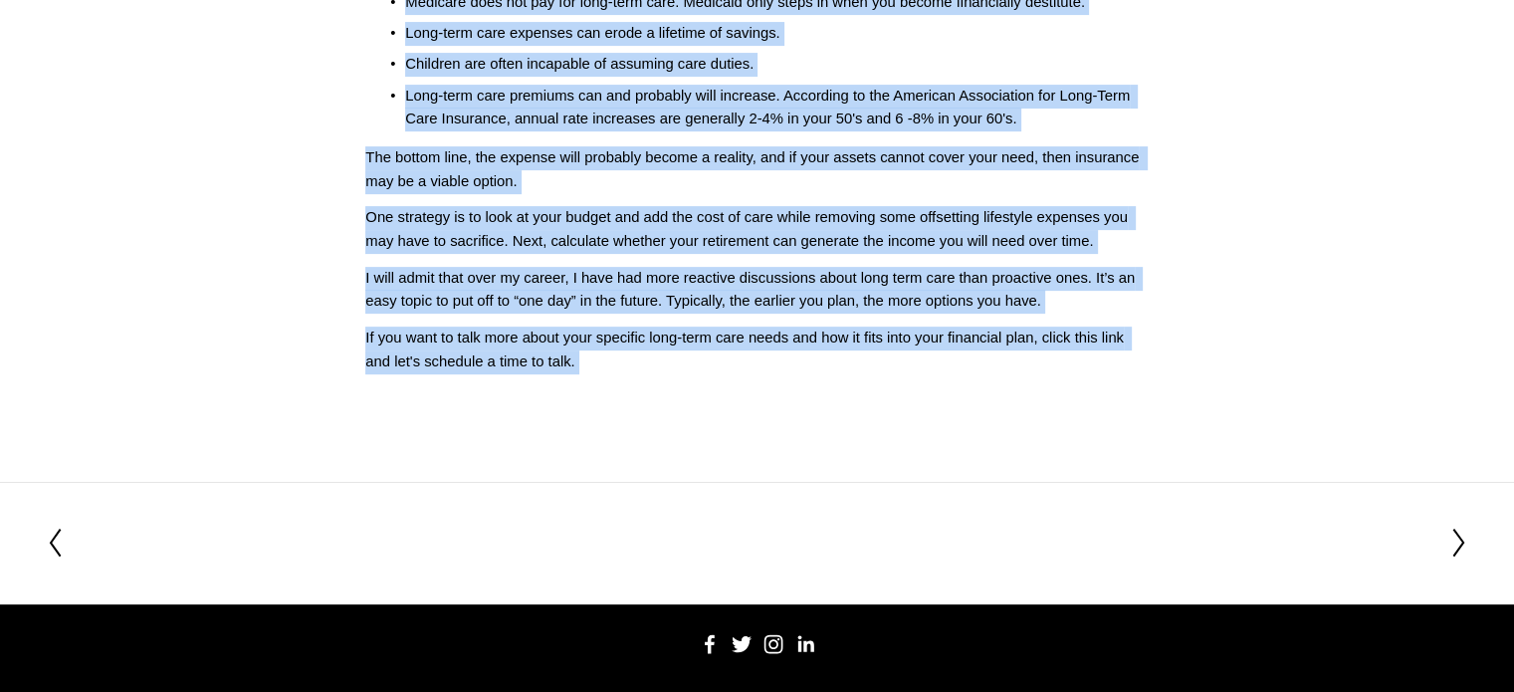
scroll to position [752, 0]
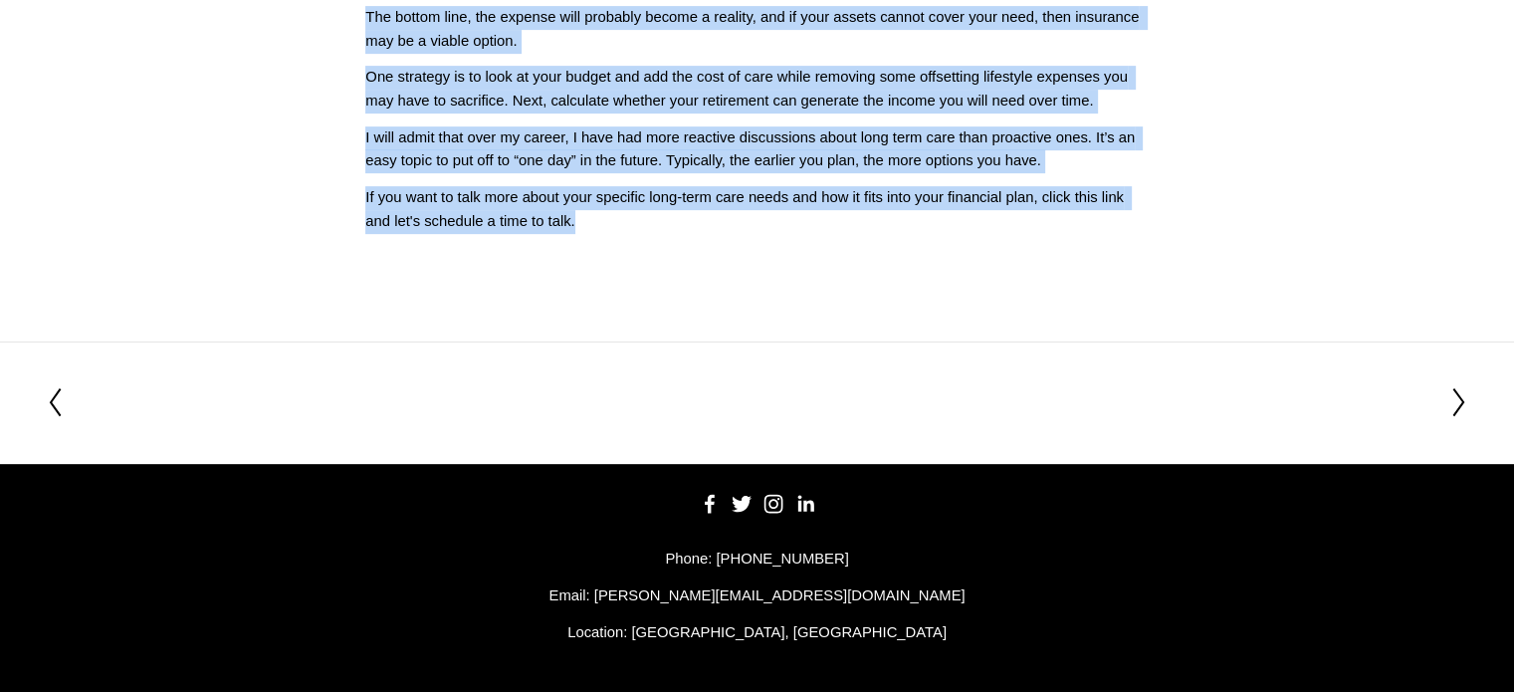
drag, startPoint x: 396, startPoint y: 156, endPoint x: 1037, endPoint y: 319, distance: 661.3
copy div "Planning for Long Term Care (004) If you are in your 40’s, 50’s, or even 60’s a…"
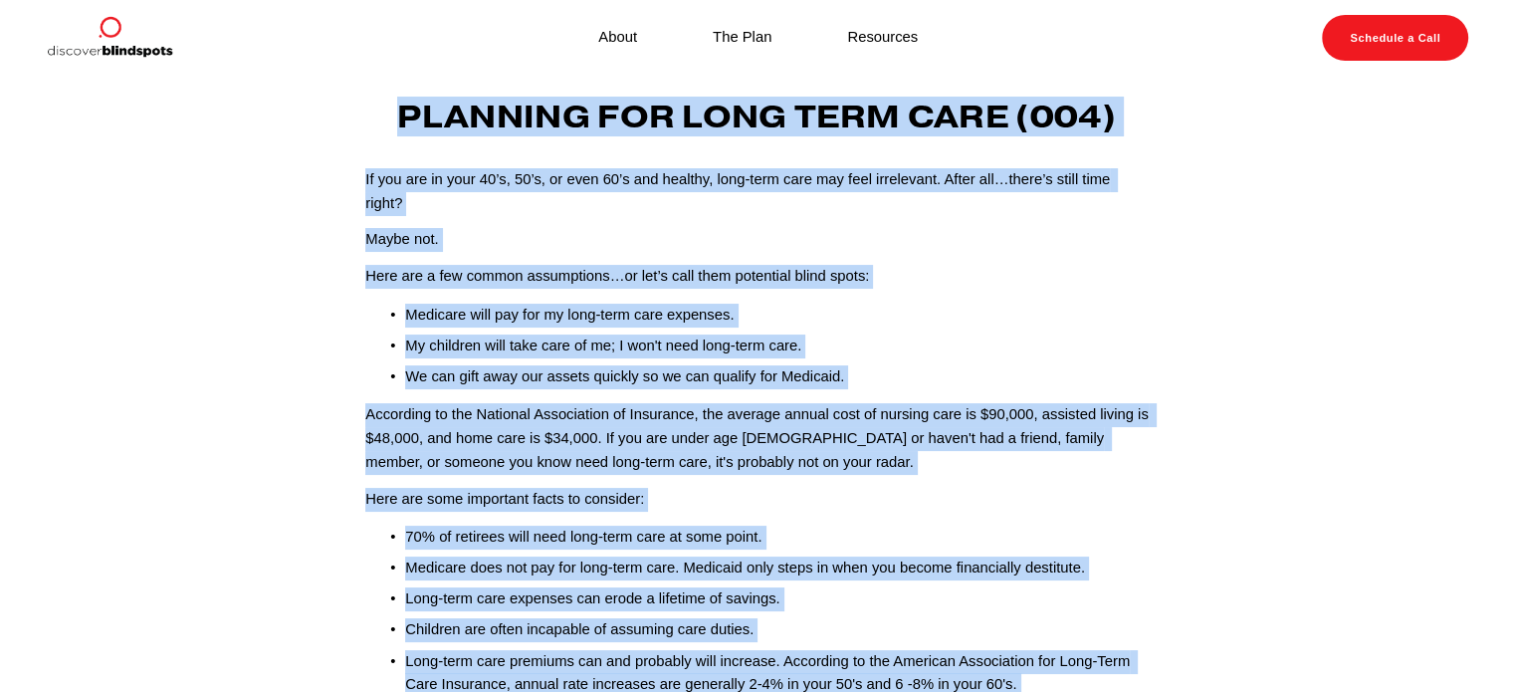
scroll to position [0, 0]
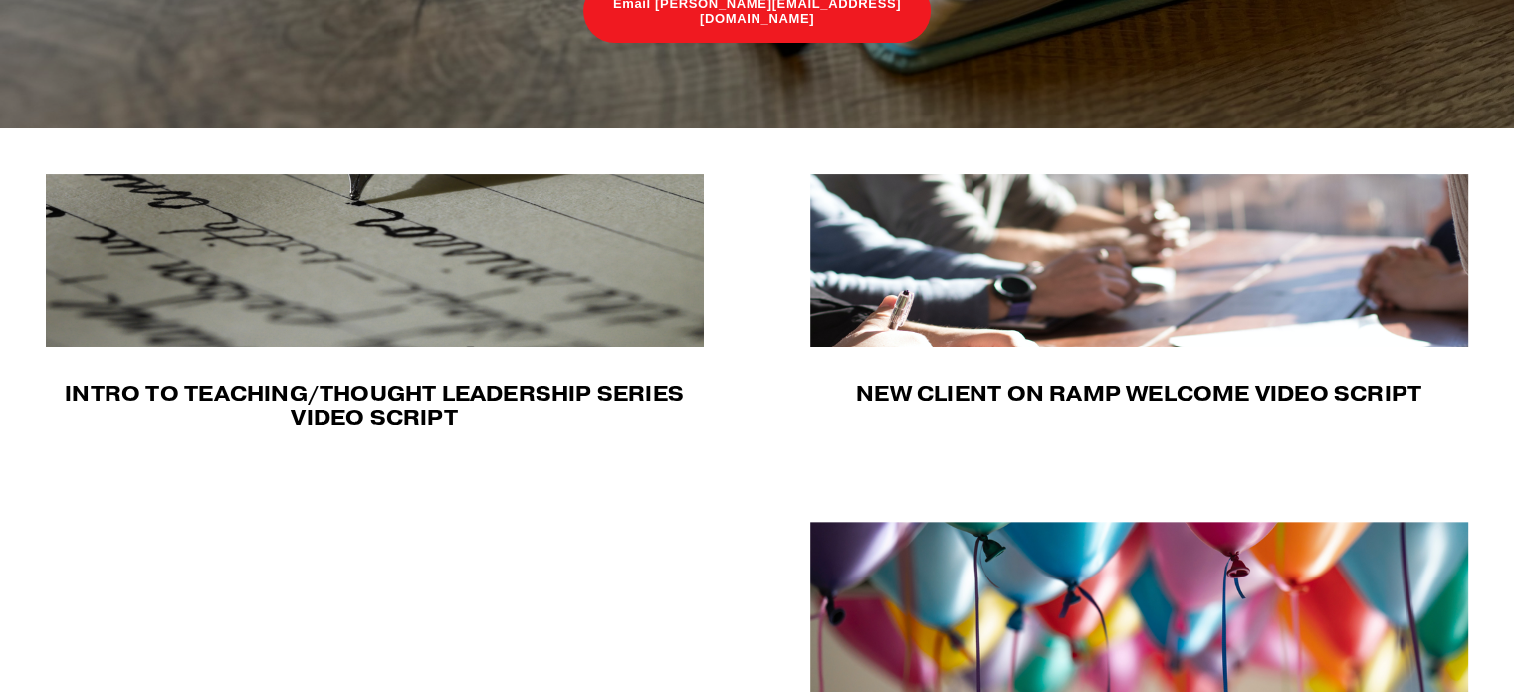
scroll to position [597, 0]
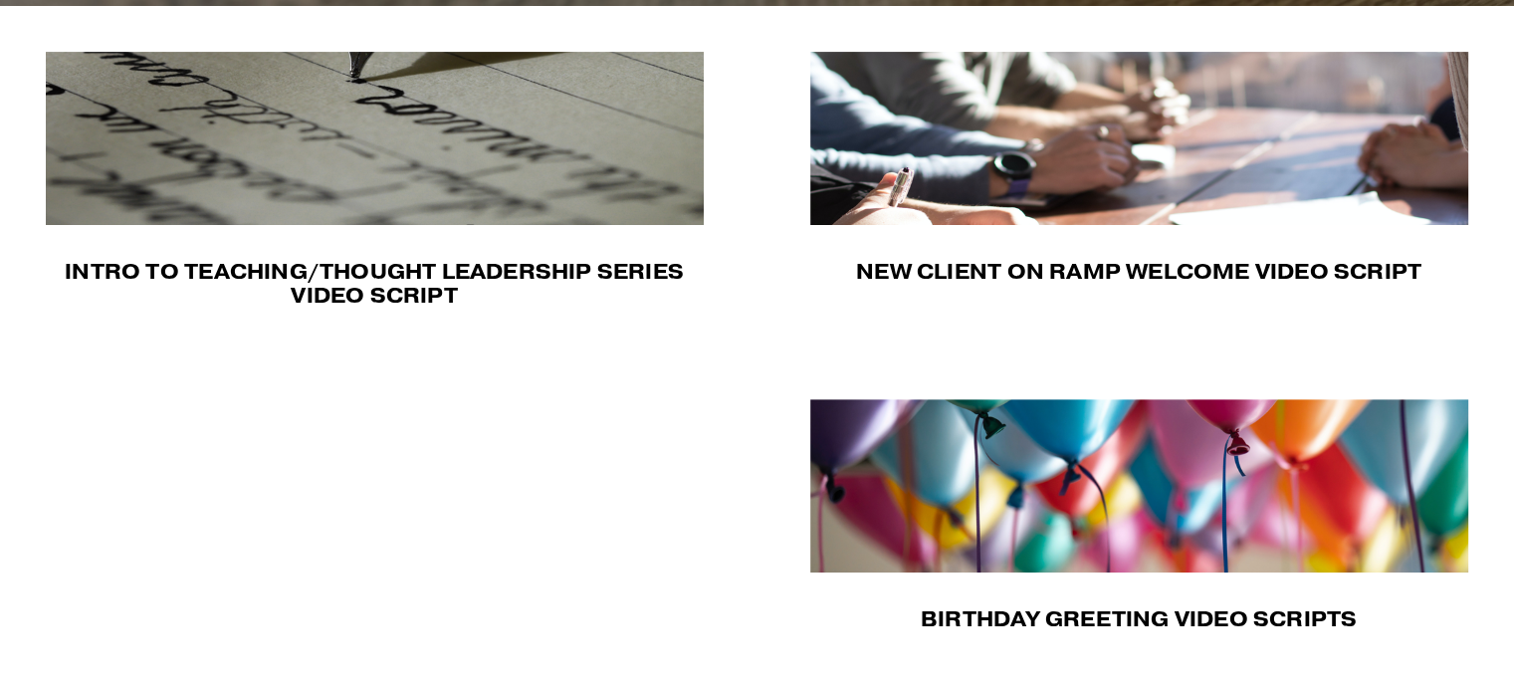
click at [1005, 477] on img at bounding box center [1141, 485] width 662 height 173
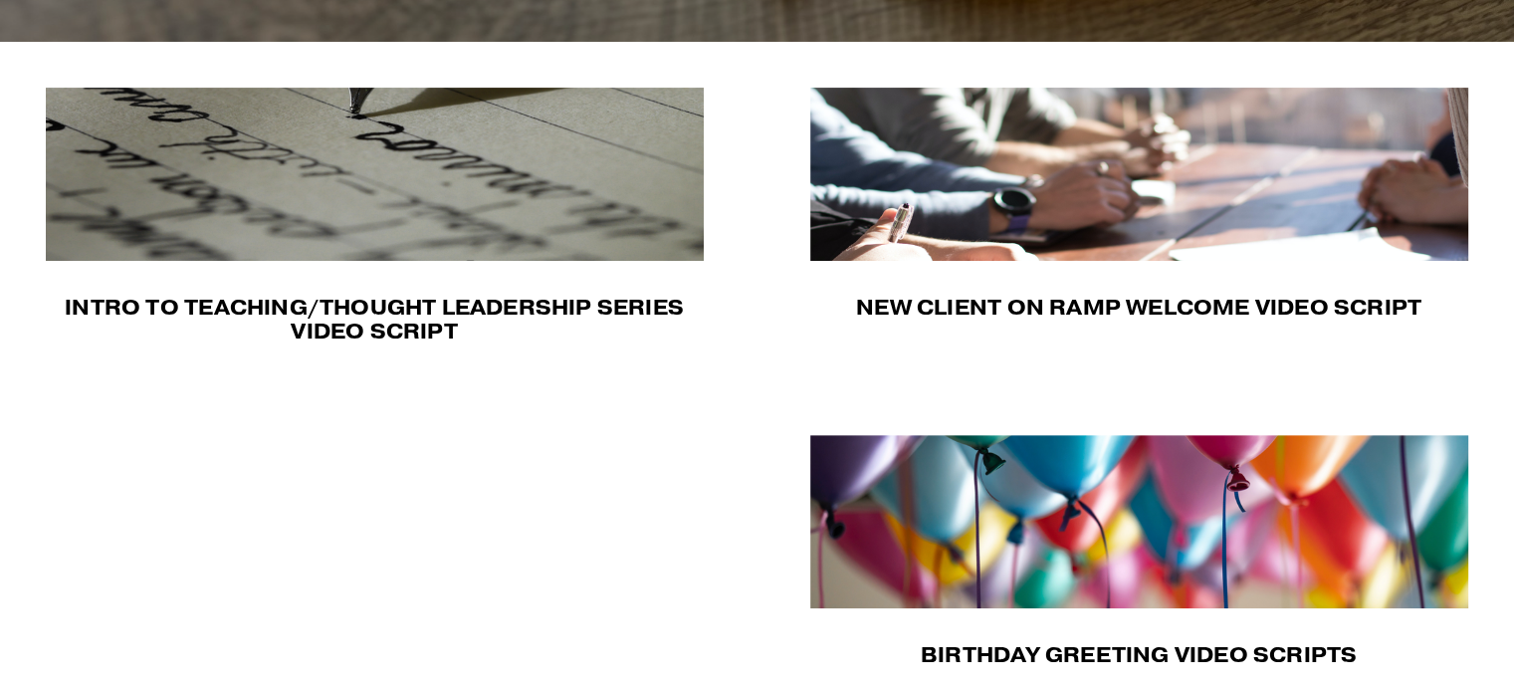
scroll to position [559, 0]
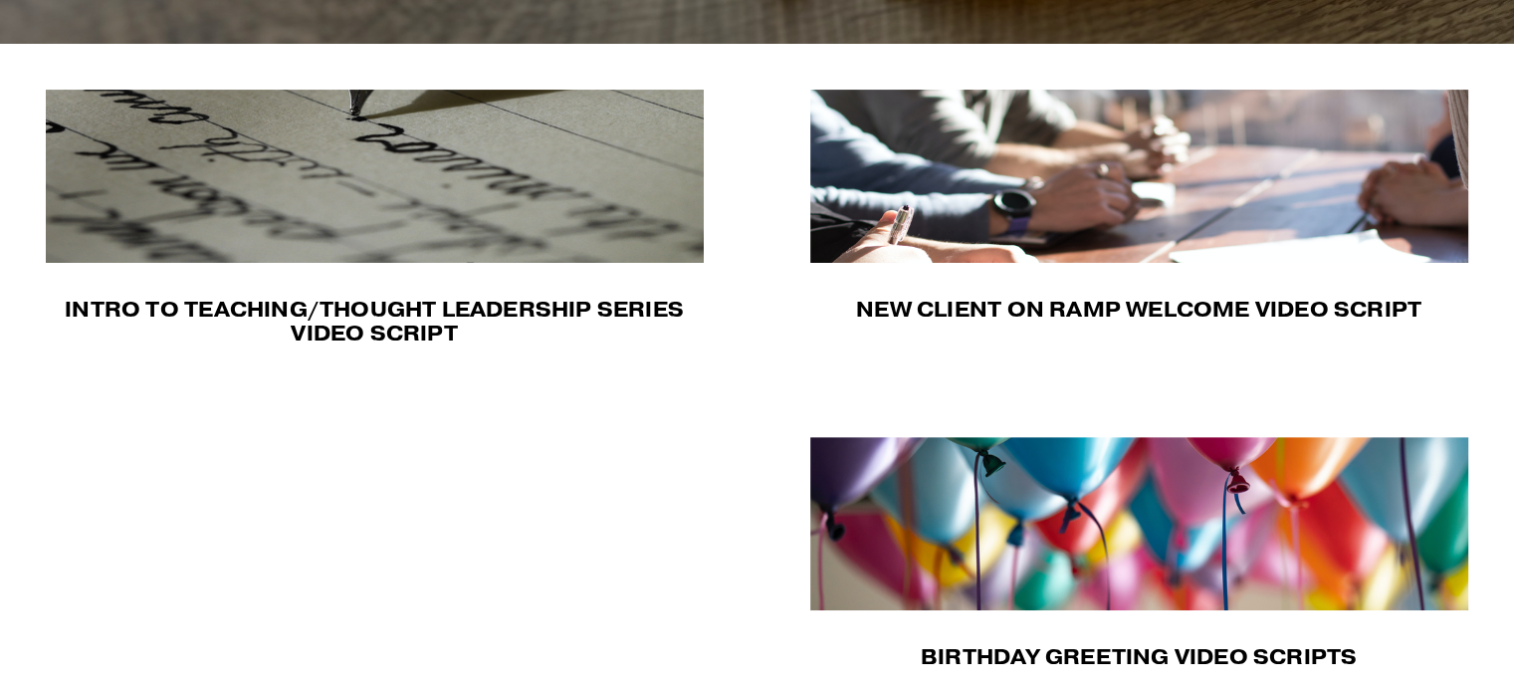
click at [263, 162] on img at bounding box center [377, 176] width 662 height 173
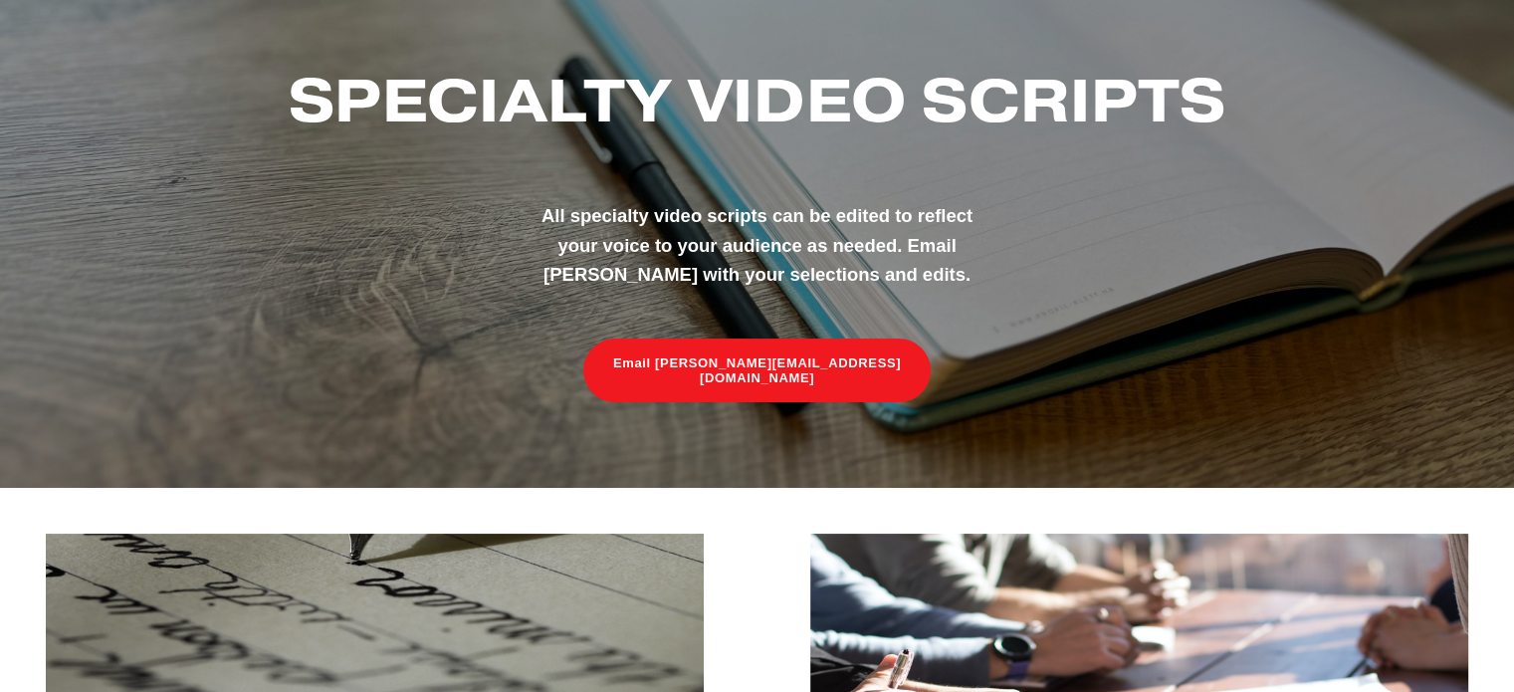
scroll to position [0, 0]
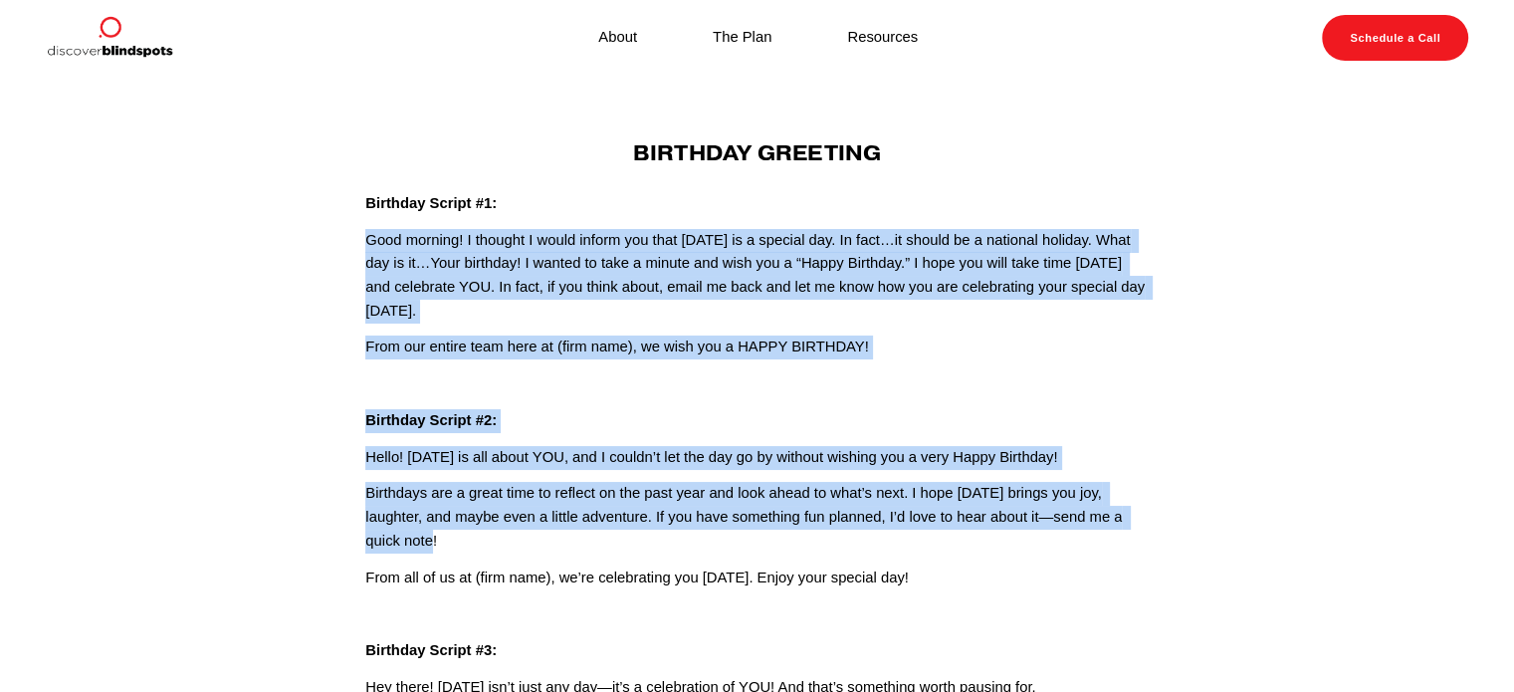
drag, startPoint x: 370, startPoint y: 238, endPoint x: 1174, endPoint y: 536, distance: 857.7
click at [1174, 536] on article "Aug 29 Written By Fletcher Riddle Birthday Greeting Birthday Script #1: Good mo…" at bounding box center [757, 482] width 1514 height 810
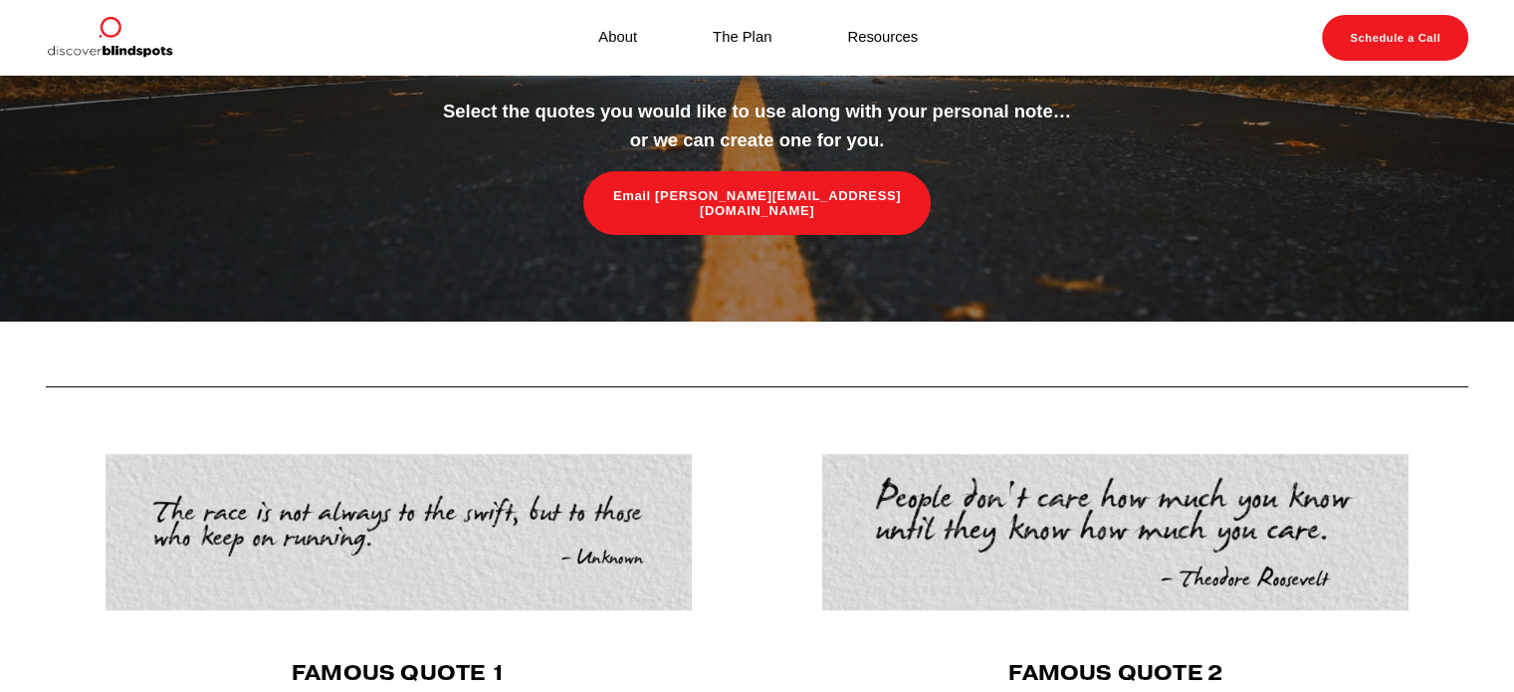
scroll to position [199, 0]
